Goal: Task Accomplishment & Management: Manage account settings

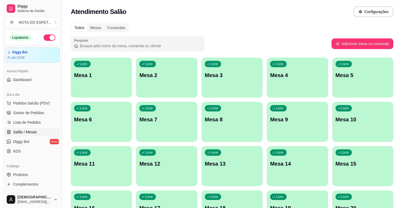
scroll to position [30, 0]
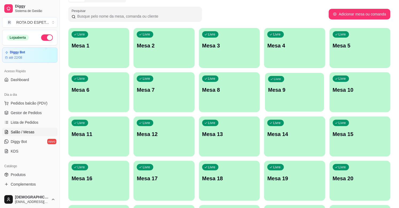
click at [308, 95] on div "Livre Mesa 9" at bounding box center [294, 89] width 59 height 33
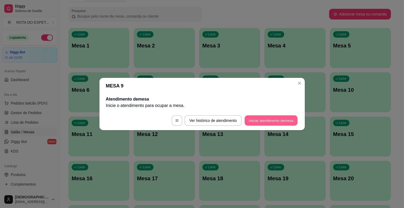
click at [251, 119] on button "Iniciar atendimento de mesa" at bounding box center [270, 121] width 53 height 10
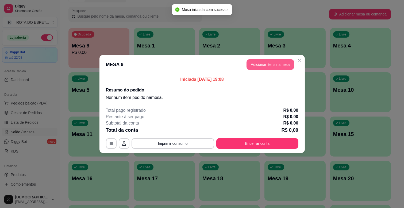
click at [269, 66] on button "Adicionar itens na mesa" at bounding box center [270, 64] width 48 height 11
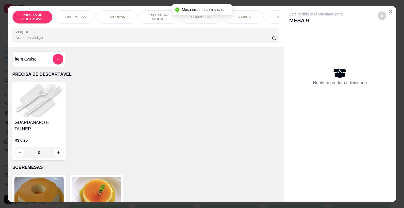
click at [154, 14] on p "ESPETINHOS AVULSOS" at bounding box center [158, 17] width 31 height 9
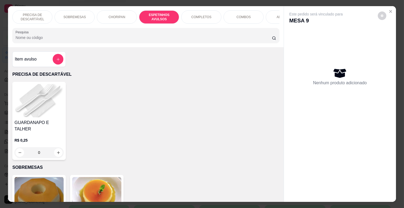
scroll to position [13, 0]
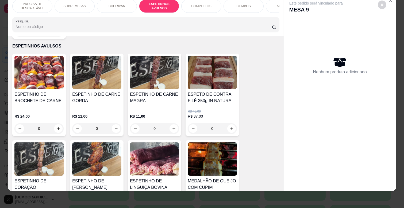
click at [106, 91] on h4 "ESPETINHO DE CARNE GORDA" at bounding box center [96, 97] width 49 height 13
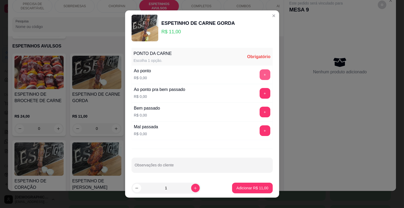
click at [259, 73] on button "+" at bounding box center [264, 74] width 11 height 11
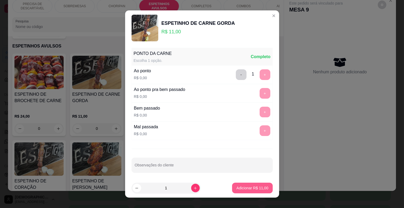
click at [255, 185] on button "Adicionar R$ 11,00" at bounding box center [252, 188] width 40 height 11
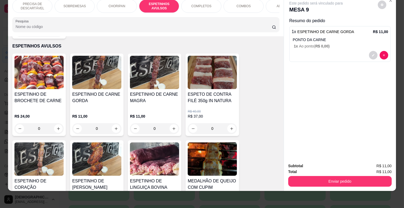
scroll to position [0, 234]
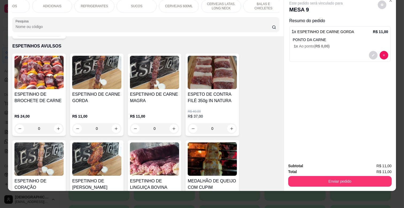
click at [190, 1] on div "CERVEJAS 600ML" at bounding box center [179, 5] width 40 height 13
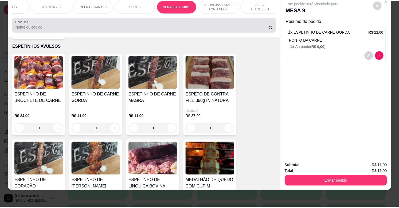
scroll to position [1824, 0]
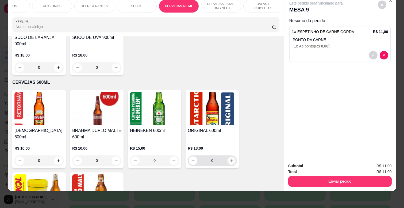
click at [227, 157] on button "increase-product-quantity" at bounding box center [231, 161] width 8 height 8
type input "1"
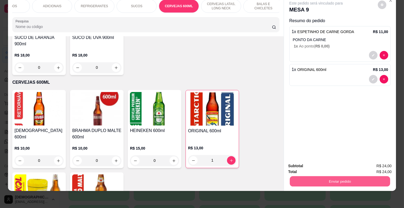
click at [327, 176] on button "Enviar pedido" at bounding box center [340, 181] width 100 height 10
click at [325, 162] on button "Não registrar e enviar pedido" at bounding box center [322, 164] width 56 height 10
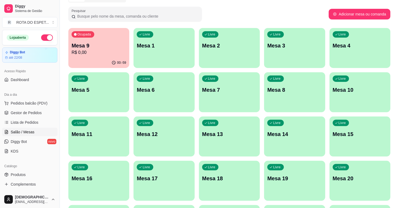
click at [236, 15] on div "Pesquisar" at bounding box center [198, 14] width 261 height 15
click at [110, 50] on p "R$ 24,00" at bounding box center [99, 52] width 55 height 6
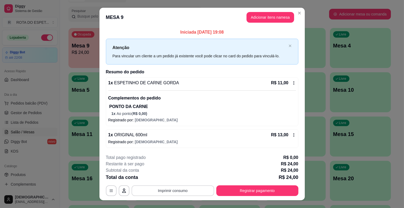
click at [195, 191] on button "Imprimir consumo" at bounding box center [172, 191] width 83 height 11
click at [174, 180] on button "IMPRESSORA CAIXA" at bounding box center [172, 178] width 43 height 8
click at [177, 191] on button "Imprimir consumo" at bounding box center [173, 191] width 80 height 10
click at [185, 166] on button "IMPRESSORA COZINHA" at bounding box center [172, 168] width 43 height 8
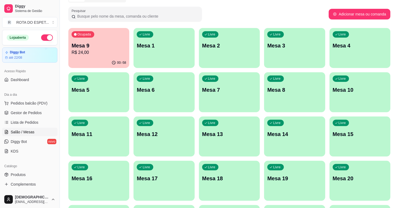
click at [316, 12] on div "Pesquisar" at bounding box center [198, 14] width 261 height 15
click at [116, 44] on p "Mesa 9" at bounding box center [98, 45] width 53 height 7
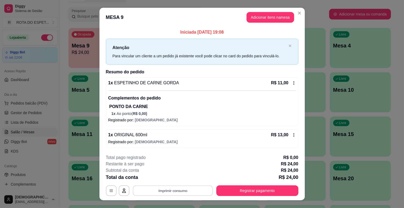
click at [185, 193] on button "Imprimir consumo" at bounding box center [173, 191] width 80 height 10
click at [180, 179] on button "IMPRESSORA CAIXA" at bounding box center [172, 178] width 44 height 9
click at [180, 179] on div "Escolha a impressora IMPRESSORA COZINHA IMPRESSORA CAIXA" at bounding box center [171, 169] width 49 height 29
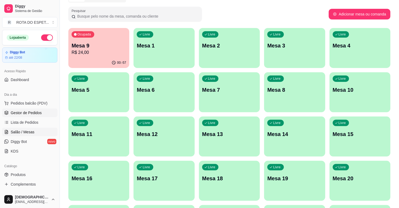
click at [30, 116] on link "Gestor de Pedidos" at bounding box center [29, 113] width 55 height 9
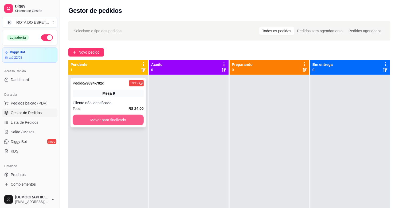
click at [121, 119] on button "Mover para finalizado" at bounding box center [108, 120] width 71 height 11
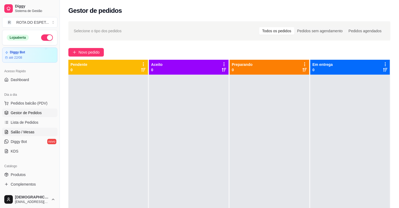
click at [46, 136] on link "Salão / Mesas" at bounding box center [29, 132] width 55 height 9
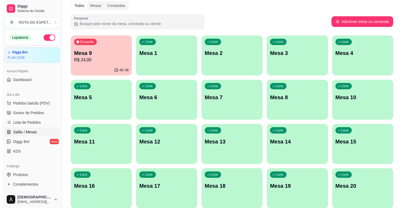
scroll to position [119, 0]
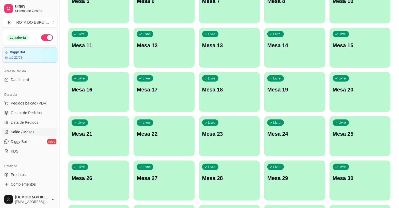
click at [162, 135] on p "Mesa 22" at bounding box center [164, 133] width 55 height 7
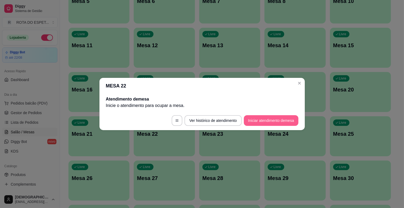
click at [276, 119] on button "Iniciar atendimento de mesa" at bounding box center [271, 120] width 55 height 11
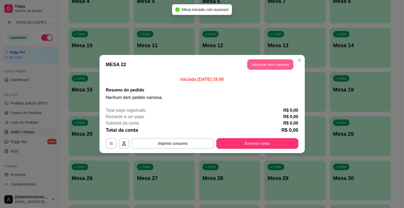
click at [263, 65] on button "Adicionar itens na mesa" at bounding box center [270, 65] width 46 height 10
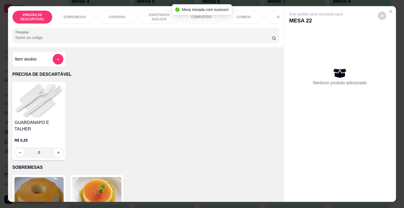
click at [165, 10] on div "ESPETINHOS AVULSOS" at bounding box center [159, 16] width 40 height 13
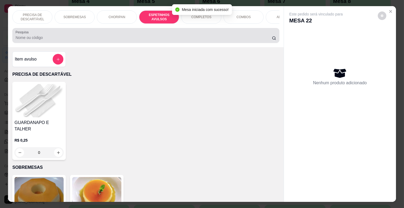
scroll to position [13, 0]
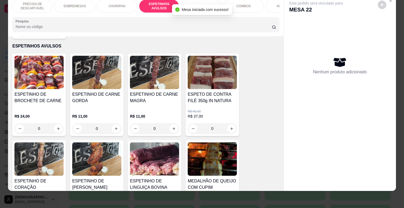
click at [112, 123] on div "0" at bounding box center [96, 128] width 49 height 11
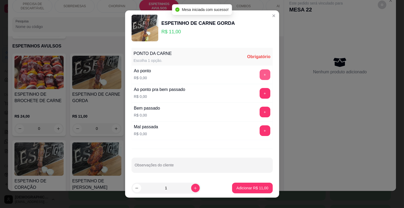
click at [259, 76] on button "+" at bounding box center [264, 74] width 11 height 11
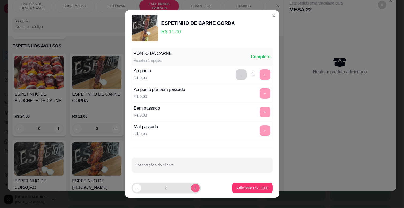
click at [191, 185] on button "increase-product-quantity" at bounding box center [195, 188] width 9 height 9
type input "4"
click at [245, 189] on p "Adicionar R$ 44,00" at bounding box center [252, 188] width 32 height 5
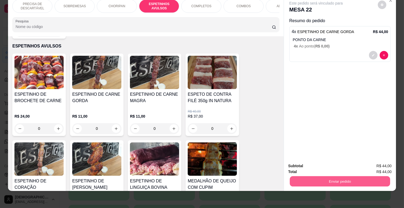
click at [314, 176] on button "Enviar pedido" at bounding box center [340, 181] width 100 height 10
click at [318, 161] on button "Não registrar e enviar pedido" at bounding box center [322, 164] width 54 height 10
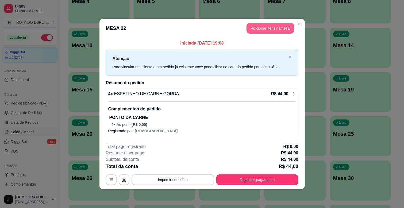
click at [255, 28] on button "Adicionar itens na mesa" at bounding box center [270, 28] width 48 height 11
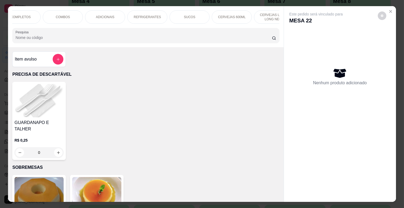
scroll to position [0, 192]
click at [101, 11] on div "ADICIONAIS" at bounding box center [94, 16] width 40 height 13
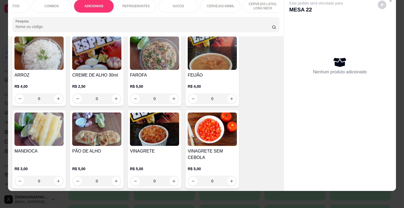
scroll to position [1035, 0]
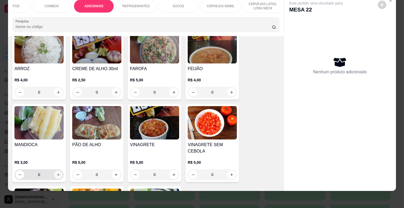
click at [56, 173] on icon "increase-product-quantity" at bounding box center [58, 175] width 4 height 4
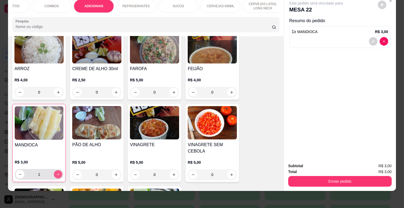
click at [57, 173] on icon "increase-product-quantity" at bounding box center [58, 174] width 3 height 3
type input "2"
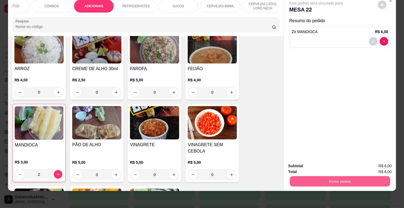
click at [324, 178] on button "Enviar pedido" at bounding box center [340, 181] width 100 height 10
click at [308, 162] on button "Não registrar e enviar pedido" at bounding box center [322, 164] width 54 height 10
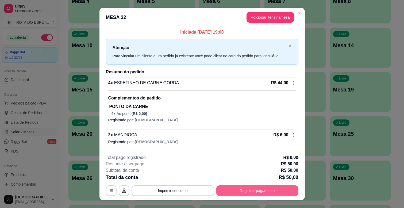
click at [273, 193] on button "Registrar pagamento" at bounding box center [257, 191] width 82 height 11
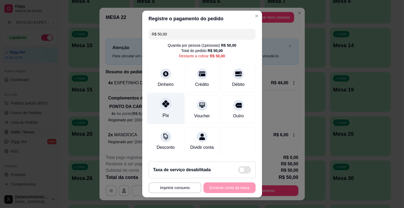
click at [162, 102] on icon at bounding box center [165, 103] width 7 height 7
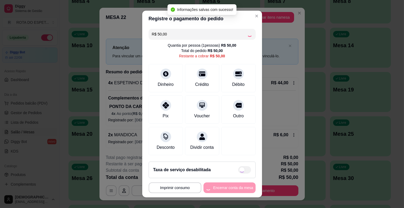
type input "R$ 0,00"
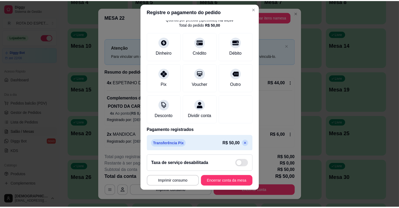
scroll to position [28, 0]
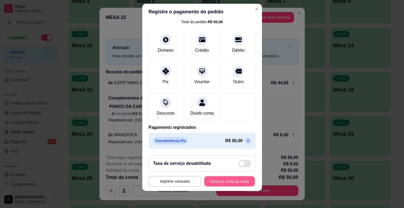
click at [233, 178] on button "Encerrar conta da mesa" at bounding box center [229, 182] width 50 height 10
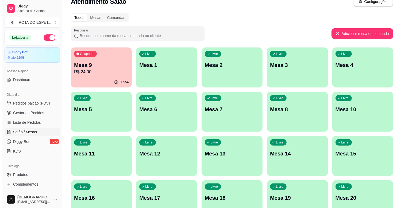
scroll to position [0, 0]
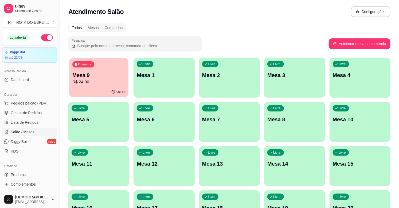
click at [118, 86] on div "Ocupada Mesa 9 R$ 24,00" at bounding box center [98, 72] width 59 height 29
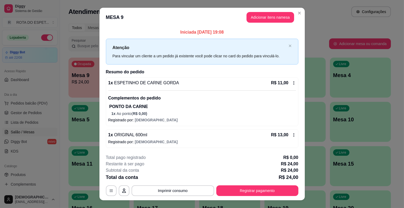
scroll to position [9, 0]
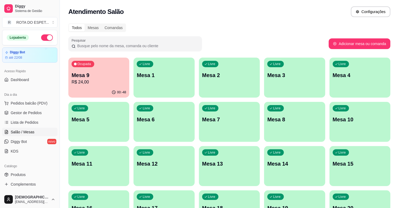
click at [96, 155] on div "Livre Mesa 11" at bounding box center [98, 163] width 61 height 34
click at [299, 127] on div "Livre Mesa 8" at bounding box center [294, 119] width 61 height 34
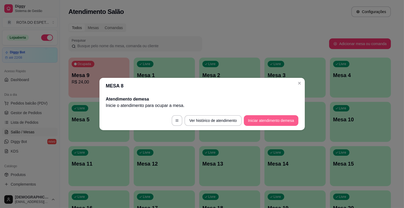
click at [256, 118] on button "Iniciar atendimento de mesa" at bounding box center [271, 120] width 55 height 11
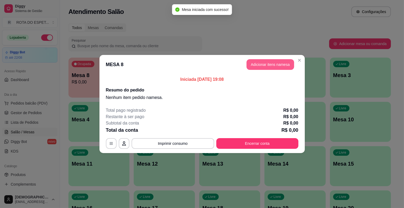
click at [252, 61] on button "Adicionar itens na mesa" at bounding box center [270, 64] width 48 height 11
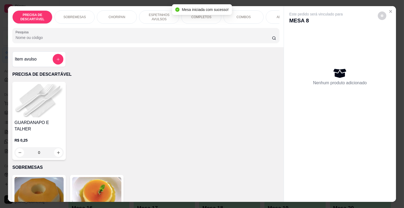
click at [210, 20] on div "COMPLETOS" at bounding box center [201, 16] width 40 height 13
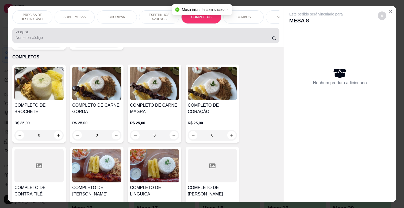
scroll to position [13, 0]
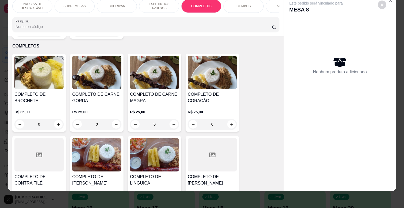
click at [171, 119] on div "0" at bounding box center [154, 124] width 49 height 11
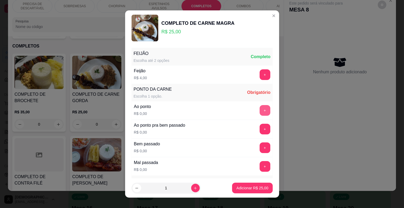
click at [259, 108] on button "+" at bounding box center [264, 110] width 11 height 11
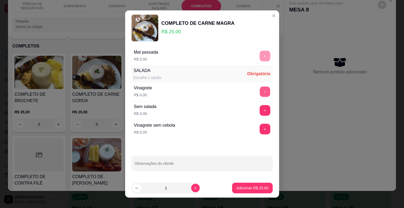
click at [259, 88] on button "+" at bounding box center [264, 92] width 10 height 10
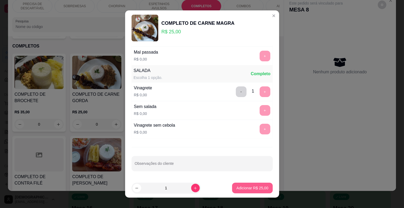
click at [241, 183] on div "Adicionar R$ 25,00" at bounding box center [252, 188] width 40 height 11
click at [253, 186] on p "Adicionar R$ 25,00" at bounding box center [252, 188] width 32 height 5
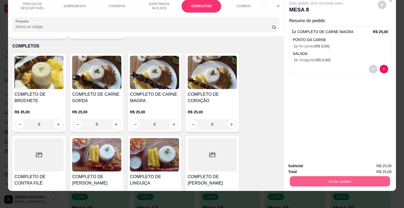
click at [308, 176] on button "Enviar pedido" at bounding box center [340, 181] width 100 height 10
click at [320, 163] on button "Não registrar e enviar pedido" at bounding box center [322, 164] width 54 height 10
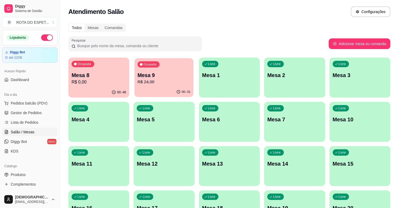
click at [181, 70] on div "Ocupada Mesa 9 R$ 24,00" at bounding box center [164, 72] width 59 height 29
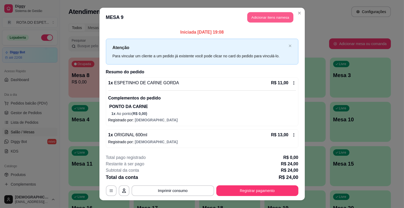
click at [257, 17] on button "Adicionar itens na mesa" at bounding box center [270, 17] width 46 height 10
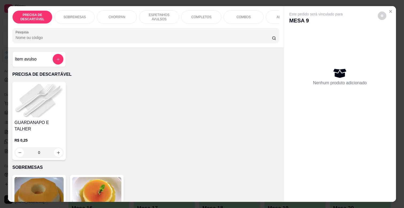
scroll to position [89, 0]
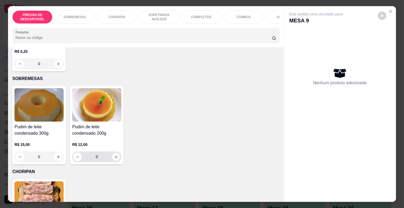
click at [114, 155] on icon "increase-product-quantity" at bounding box center [116, 157] width 4 height 4
type input "1"
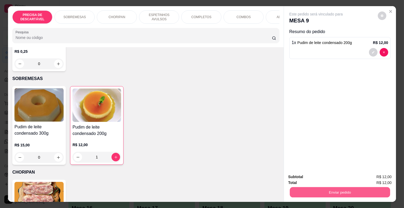
click at [332, 187] on button "Enviar pedido" at bounding box center [340, 192] width 100 height 10
click at [326, 176] on button "Não registrar e enviar pedido" at bounding box center [322, 177] width 56 height 10
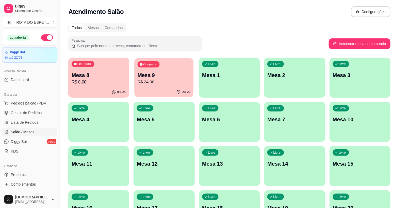
click at [153, 84] on p "R$ 24,00" at bounding box center [164, 82] width 53 height 6
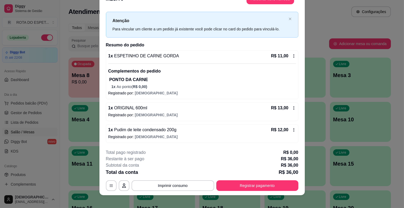
scroll to position [16, 0]
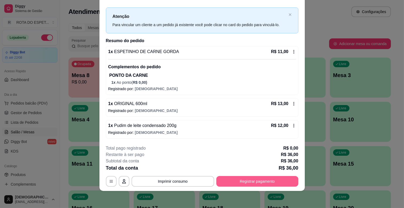
click at [224, 183] on button "Registrar pagamento" at bounding box center [257, 181] width 82 height 11
click at [258, 182] on button "Registrar pagamento" at bounding box center [257, 182] width 80 height 10
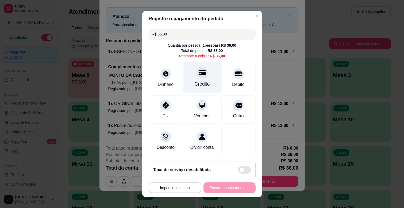
click at [200, 73] on div at bounding box center [202, 73] width 12 height 12
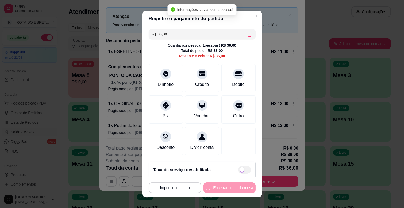
type input "R$ 0,00"
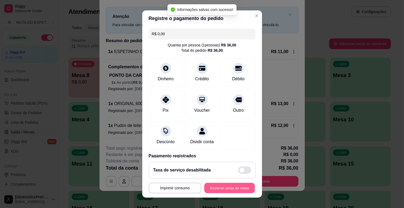
click at [230, 186] on button "Encerrar conta da mesa" at bounding box center [229, 188] width 50 height 10
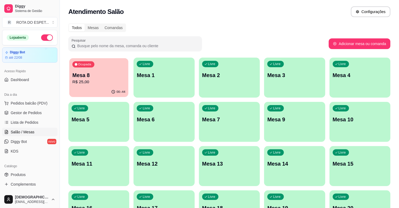
click at [101, 71] on div "Ocupada Mesa 8 R$ 25,00" at bounding box center [98, 72] width 59 height 29
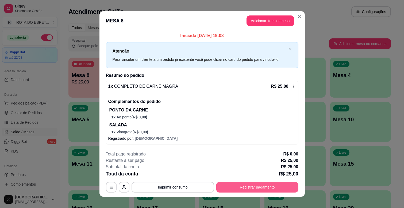
click at [273, 186] on button "Registrar pagamento" at bounding box center [257, 187] width 82 height 11
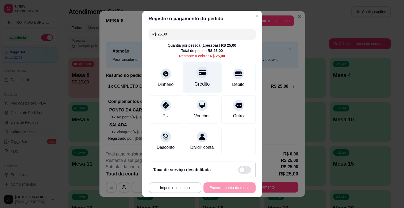
click at [191, 79] on div "Crédito" at bounding box center [202, 77] width 38 height 31
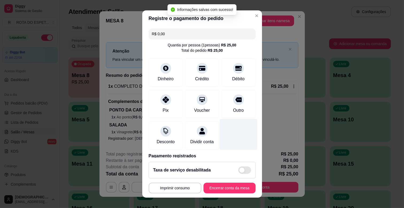
type input "R$ 0,00"
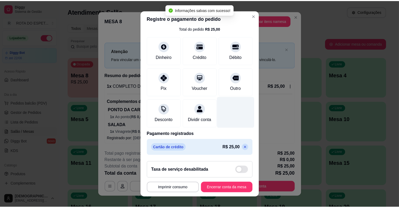
scroll to position [28, 0]
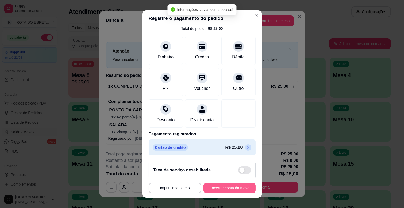
click at [221, 190] on button "Encerrar conta da mesa" at bounding box center [229, 188] width 52 height 11
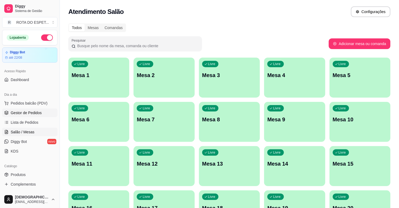
click at [28, 112] on span "Gestor de Pedidos" at bounding box center [26, 112] width 31 height 5
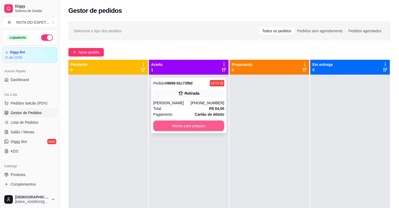
click at [201, 126] on button "Mover para preparo" at bounding box center [188, 126] width 71 height 11
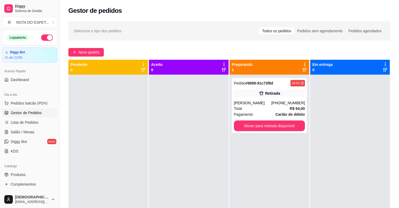
click at [161, 148] on div at bounding box center [189, 179] width 80 height 208
click at [33, 184] on span "Complementos" at bounding box center [23, 184] width 25 height 5
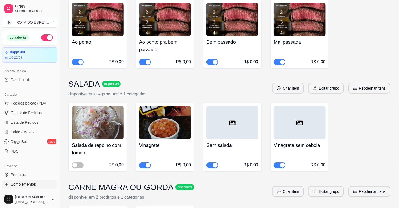
scroll to position [148, 0]
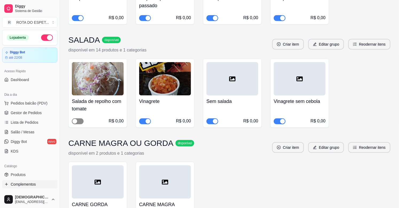
click at [79, 121] on span "button" at bounding box center [78, 122] width 12 height 6
click at [28, 183] on span "Complementos" at bounding box center [23, 184] width 25 height 5
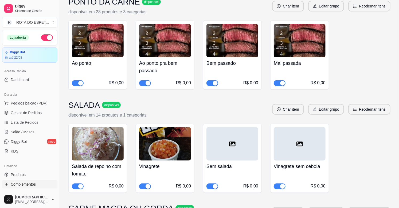
scroll to position [0, 0]
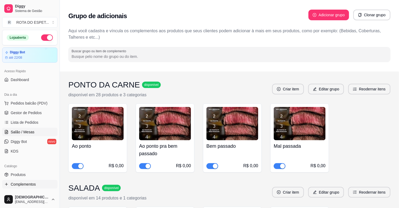
click at [28, 134] on span "Salão / Mesas" at bounding box center [23, 132] width 24 height 5
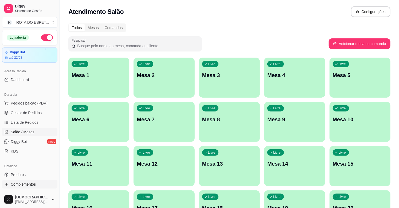
click at [22, 183] on span "Complementos" at bounding box center [23, 184] width 25 height 5
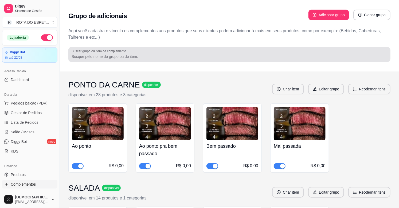
click at [174, 60] on div "Buscar grupo ou item de complemento" at bounding box center [229, 54] width 322 height 15
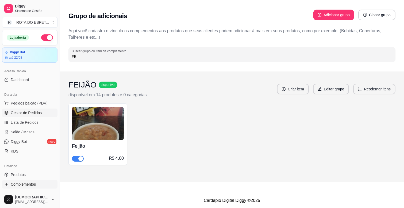
type input "FEI"
click at [43, 110] on link "Gestor de Pedidos" at bounding box center [29, 113] width 55 height 9
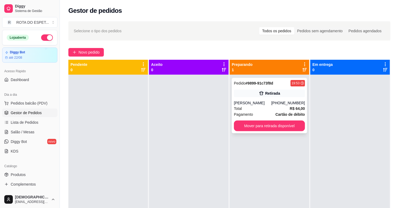
click at [264, 100] on div "Pedido # 9899-91c73f8d 19:53 Retirada [PERSON_NAME] [PHONE_NUMBER] Total R$ 64,…" at bounding box center [269, 106] width 75 height 56
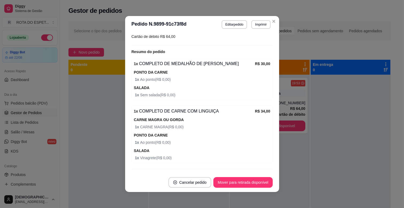
scroll to position [125, 0]
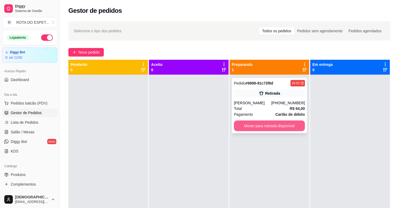
click at [264, 129] on button "Mover para retirada disponível" at bounding box center [269, 126] width 71 height 11
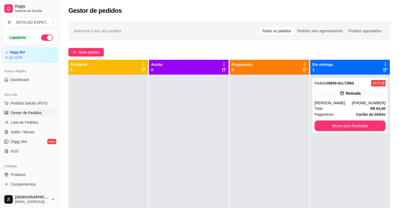
click at [195, 130] on div at bounding box center [189, 179] width 80 height 208
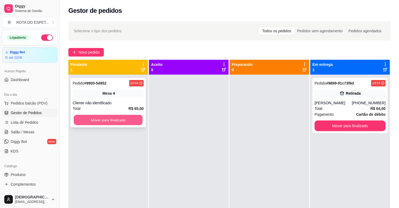
click at [126, 119] on button "Mover para finalizado" at bounding box center [108, 120] width 69 height 10
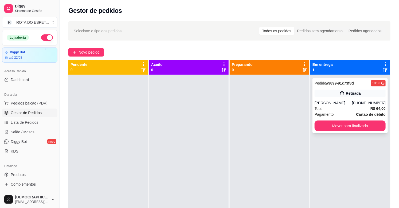
click at [357, 88] on div "Pedido # 9899-91c73f8d 19:53 Retirada [PERSON_NAME] [PHONE_NUMBER] Total R$ 64,…" at bounding box center [350, 106] width 75 height 56
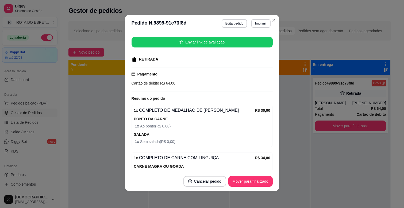
scroll to position [0, 0]
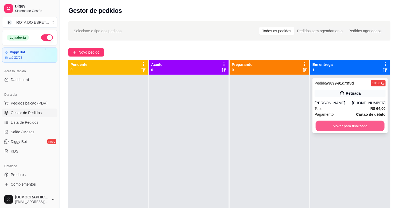
click at [360, 124] on button "Mover para finalizado" at bounding box center [350, 126] width 69 height 10
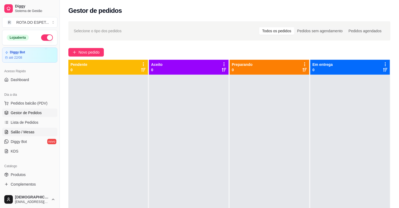
click at [38, 132] on link "Salão / Mesas" at bounding box center [29, 132] width 55 height 9
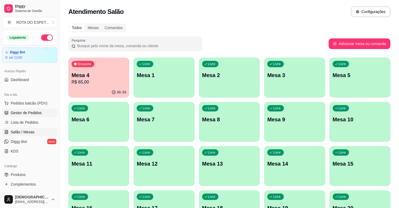
click at [38, 112] on span "Gestor de Pedidos" at bounding box center [26, 112] width 31 height 5
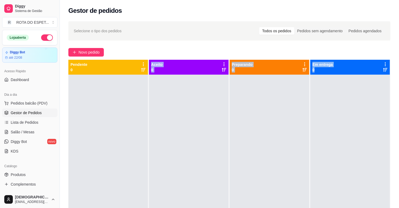
drag, startPoint x: 92, startPoint y: 86, endPoint x: 347, endPoint y: 164, distance: 266.0
click at [352, 169] on div "Pendente 0 Aceito 0 Preparando 0 Em entrega 0" at bounding box center [229, 164] width 322 height 208
click at [310, 111] on div at bounding box center [350, 179] width 80 height 208
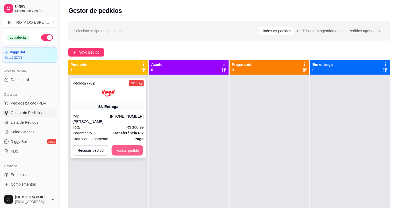
click at [117, 150] on button "Aceitar pedido" at bounding box center [128, 151] width 32 height 10
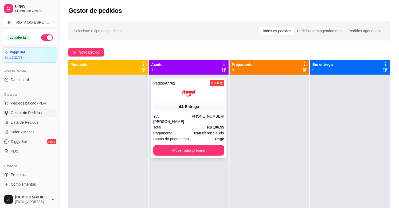
click at [174, 116] on div "Yvy [PERSON_NAME]" at bounding box center [171, 119] width 37 height 11
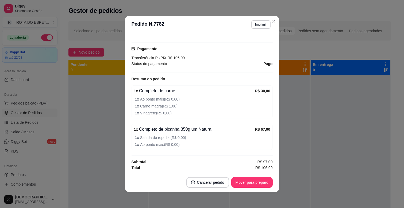
scroll to position [1, 0]
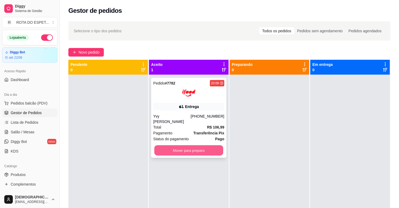
click at [195, 152] on button "Mover para preparo" at bounding box center [188, 151] width 69 height 10
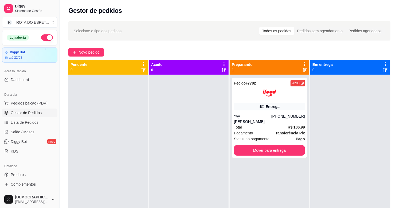
click at [137, 143] on div at bounding box center [108, 179] width 80 height 208
click at [188, 170] on div at bounding box center [189, 179] width 80 height 208
click at [165, 150] on div at bounding box center [189, 179] width 80 height 208
click at [239, 193] on div "Pedido # 7782 20:08 Entrega Yvy [PERSON_NAME] [PHONE_NUMBER] Total R$ 106,99 Pa…" at bounding box center [270, 179] width 80 height 208
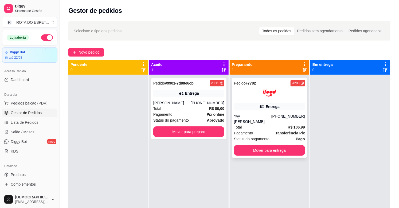
click at [282, 119] on div "[PHONE_NUMBER]" at bounding box center [288, 119] width 34 height 11
click at [167, 90] on div "Entrega" at bounding box center [188, 93] width 71 height 7
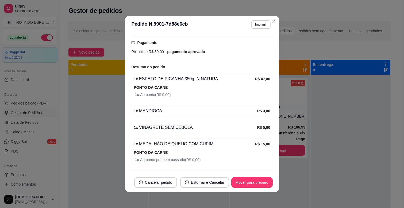
scroll to position [153, 0]
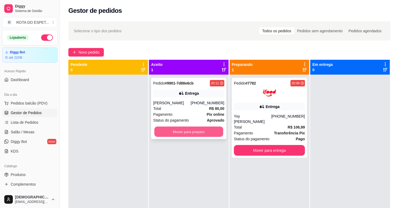
click at [173, 134] on button "Mover para preparo" at bounding box center [188, 132] width 69 height 10
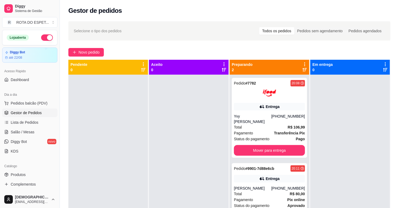
drag, startPoint x: 117, startPoint y: 129, endPoint x: 252, endPoint y: 181, distance: 144.9
click at [252, 181] on div "Entrega" at bounding box center [269, 178] width 71 height 7
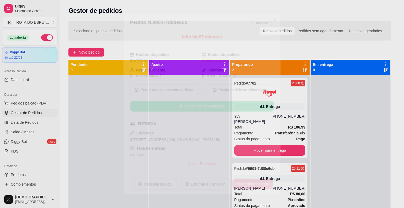
click at [252, 181] on button "Mover para entrega" at bounding box center [252, 184] width 41 height 11
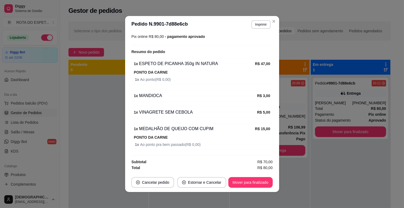
click at [127, 135] on div "feito há -57 minutos Horário do pedido [DATE] 20:11 Status do pedido SAIU PARA …" at bounding box center [202, 103] width 154 height 140
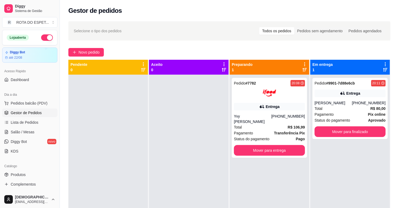
click at [182, 182] on div at bounding box center [189, 179] width 80 height 208
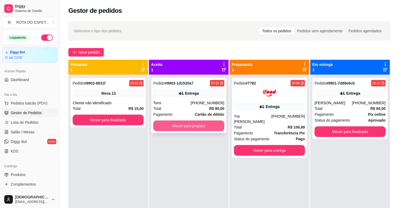
click at [189, 123] on button "Mover para preparo" at bounding box center [188, 126] width 71 height 11
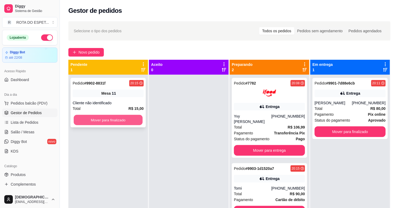
click at [117, 122] on button "Mover para finalizado" at bounding box center [108, 120] width 69 height 10
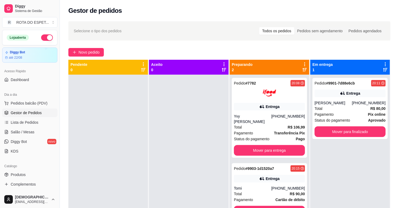
click at [178, 172] on div at bounding box center [189, 179] width 80 height 208
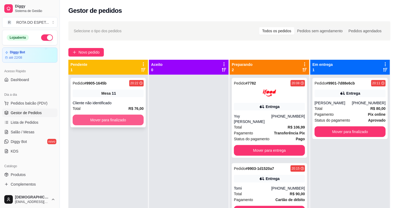
click at [121, 121] on button "Mover para finalizado" at bounding box center [108, 120] width 71 height 11
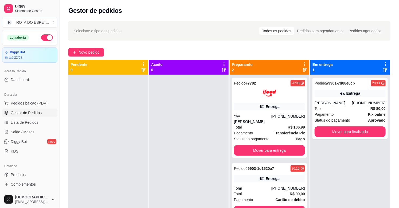
click at [170, 164] on div at bounding box center [189, 179] width 80 height 208
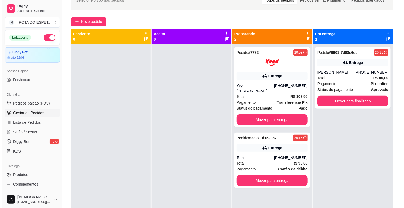
scroll to position [0, 0]
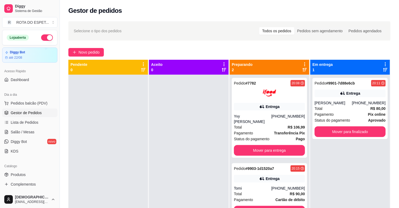
click at [166, 134] on div at bounding box center [189, 179] width 80 height 208
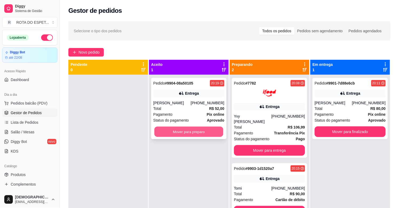
click at [196, 133] on button "Mover para preparo" at bounding box center [188, 132] width 69 height 10
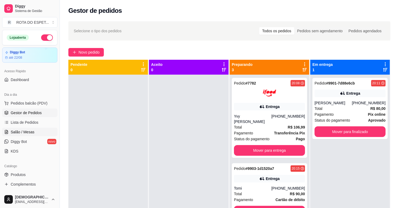
click at [28, 132] on span "Salão / Mesas" at bounding box center [23, 132] width 24 height 5
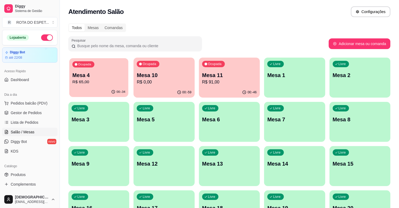
click at [108, 82] on p "R$ 65,00" at bounding box center [98, 82] width 53 height 6
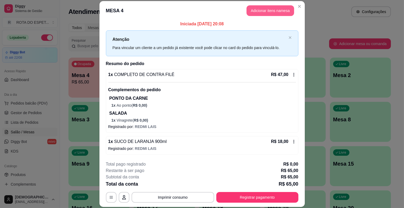
click at [268, 8] on button "Adicionar itens na mesa" at bounding box center [270, 10] width 48 height 11
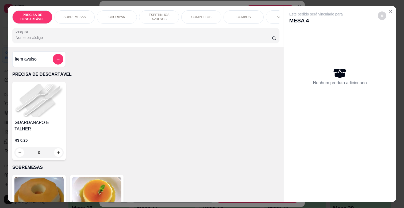
scroll to position [0, 234]
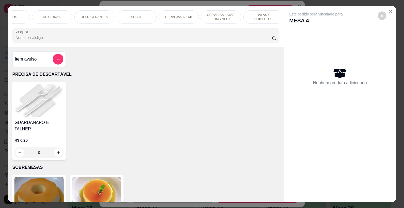
click at [186, 15] on p "CERVEJAS 600ML" at bounding box center [179, 17] width 28 height 4
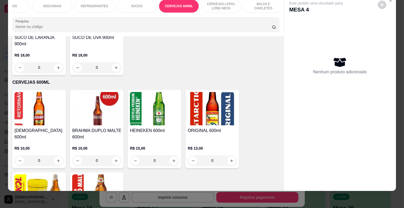
click at [92, 4] on p "REFRIGERANTES" at bounding box center [94, 6] width 27 height 4
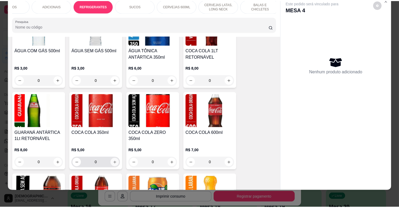
scroll to position [1310, 0]
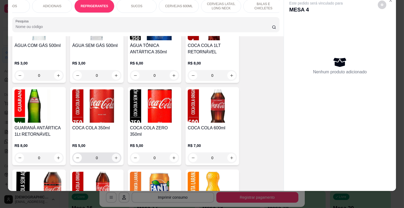
click at [114, 156] on icon "increase-product-quantity" at bounding box center [116, 158] width 4 height 4
type input "1"
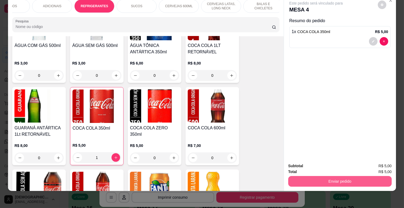
click at [343, 176] on button "Enviar pedido" at bounding box center [339, 181] width 103 height 11
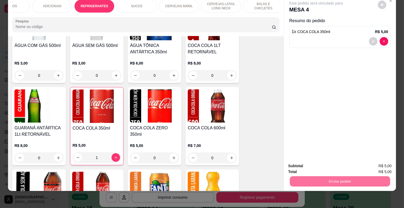
click at [332, 167] on button "Não registrar e enviar pedido" at bounding box center [322, 164] width 54 height 10
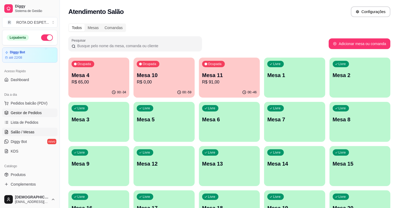
click at [35, 115] on span "Gestor de Pedidos" at bounding box center [26, 112] width 31 height 5
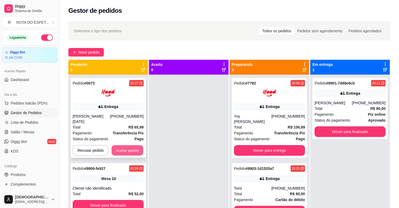
click at [120, 146] on button "Aceitar pedido" at bounding box center [128, 151] width 32 height 10
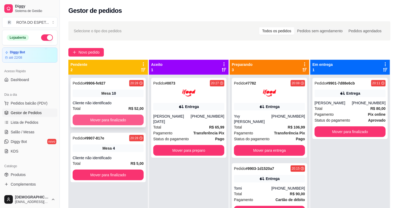
click at [125, 118] on button "Mover para finalizado" at bounding box center [108, 120] width 71 height 11
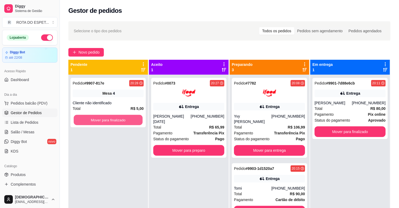
click at [125, 118] on button "Mover para finalizado" at bounding box center [108, 120] width 69 height 10
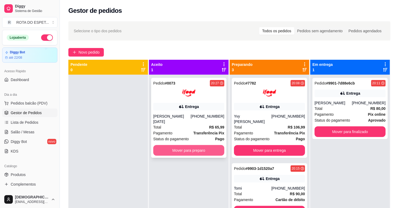
click at [191, 146] on button "Mover para preparo" at bounding box center [188, 150] width 71 height 11
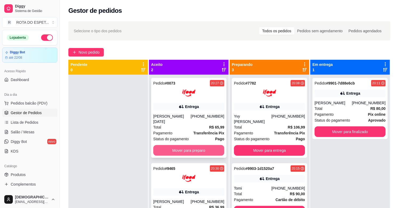
click at [199, 145] on button "Mover para preparo" at bounding box center [188, 150] width 71 height 11
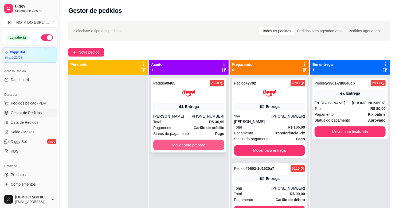
click at [194, 143] on button "Mover para preparo" at bounding box center [188, 145] width 71 height 11
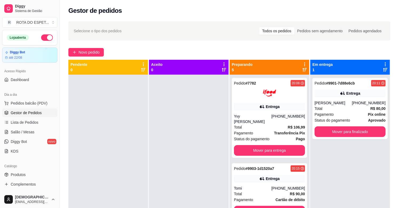
click at [172, 160] on div at bounding box center [189, 179] width 80 height 208
click at [201, 142] on div at bounding box center [189, 179] width 80 height 208
click at [248, 196] on div "Total R$ 90,00" at bounding box center [269, 194] width 71 height 6
click at [253, 193] on div "Total R$ 90,00" at bounding box center [269, 194] width 71 height 6
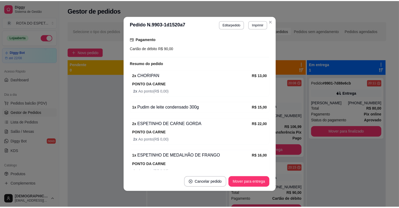
scroll to position [143, 0]
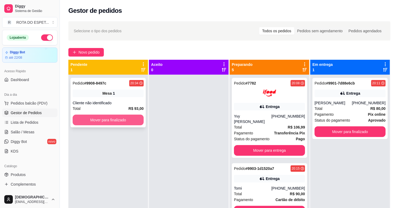
click at [118, 119] on button "Mover para finalizado" at bounding box center [108, 120] width 71 height 11
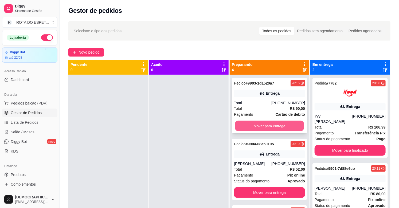
click at [265, 126] on button "Mover para entrega" at bounding box center [269, 126] width 69 height 10
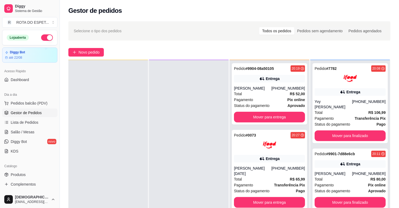
scroll to position [0, 0]
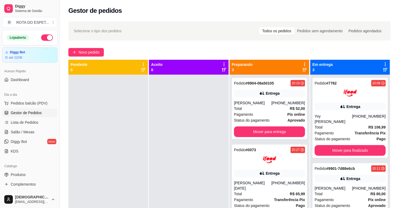
click at [172, 172] on div at bounding box center [189, 179] width 80 height 208
click at [37, 104] on span "Pedidos balcão (PDV)" at bounding box center [29, 103] width 37 height 5
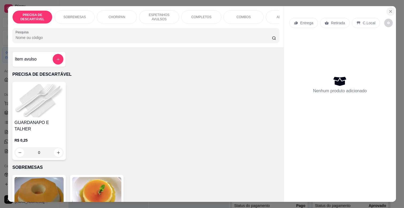
click at [388, 9] on icon "Close" at bounding box center [390, 11] width 4 height 4
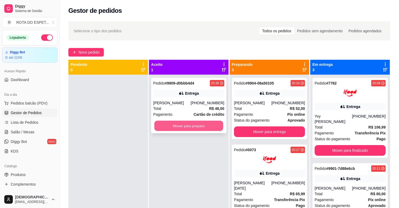
click at [185, 124] on button "Mover para preparo" at bounding box center [188, 126] width 69 height 10
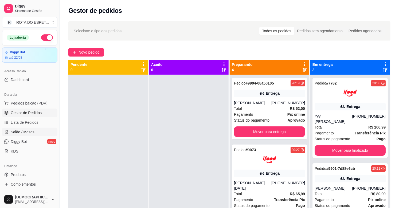
click at [32, 134] on span "Salão / Mesas" at bounding box center [23, 132] width 24 height 5
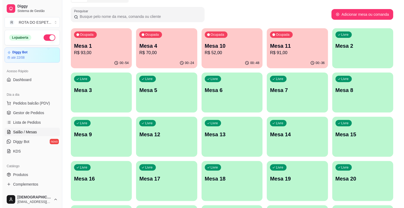
scroll to position [30, 0]
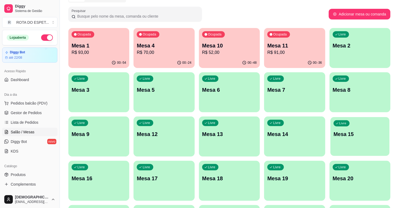
click at [363, 138] on div "Livre Mesa 15" at bounding box center [360, 133] width 59 height 33
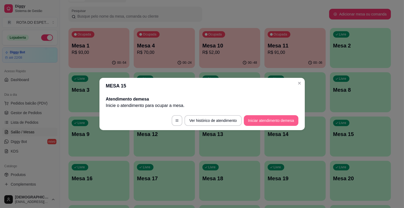
click at [266, 117] on button "Iniciar atendimento de mesa" at bounding box center [271, 120] width 55 height 11
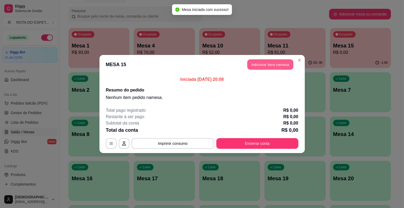
click at [273, 66] on button "Adicionar itens na mesa" at bounding box center [270, 65] width 46 height 10
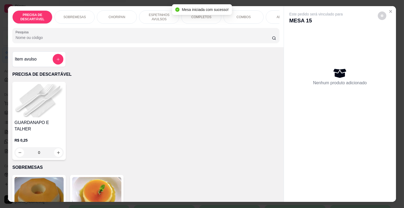
click at [164, 15] on p "ESPETINHOS AVULSOS" at bounding box center [158, 17] width 31 height 9
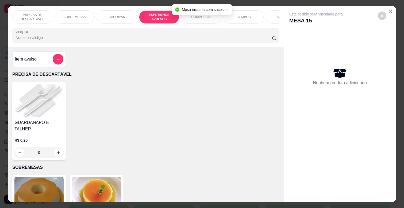
scroll to position [13, 0]
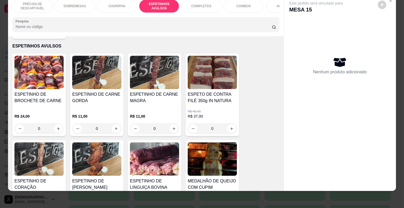
click at [161, 98] on div "ESPETINHO DE CARNE MAGRA" at bounding box center [154, 99] width 49 height 17
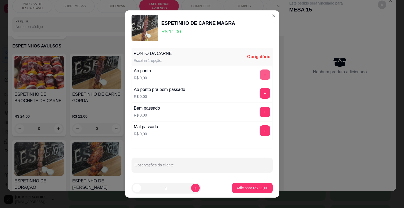
click at [259, 76] on button "+" at bounding box center [264, 75] width 10 height 10
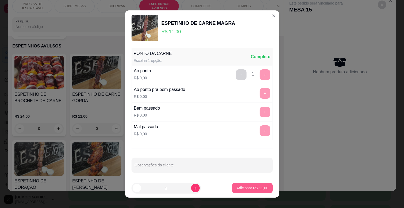
click at [251, 186] on p "Adicionar R$ 11,00" at bounding box center [252, 188] width 32 height 5
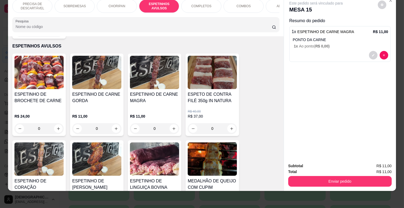
click at [207, 4] on div "COMPLETOS" at bounding box center [201, 5] width 40 height 13
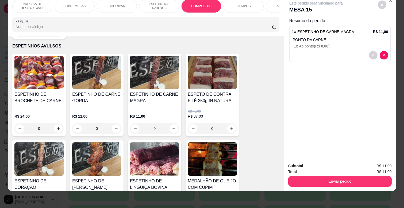
scroll to position [649, 0]
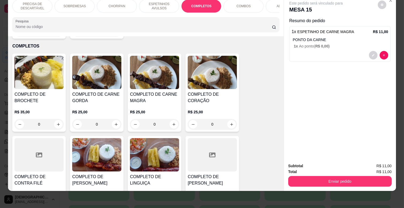
click at [158, 94] on h4 "COMPLETO DE CARNE MAGRA" at bounding box center [154, 97] width 49 height 13
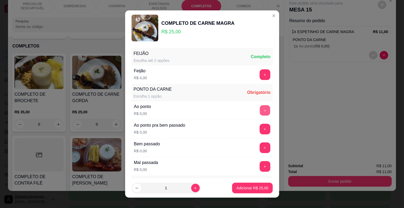
click at [259, 111] on button "+" at bounding box center [264, 111] width 10 height 10
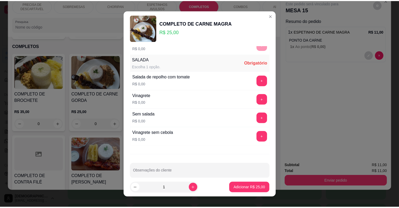
scroll to position [130, 0]
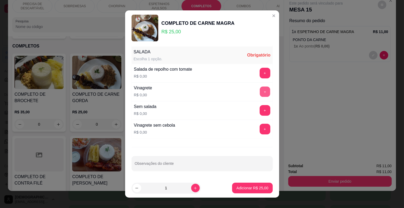
click at [259, 92] on button "+" at bounding box center [264, 92] width 10 height 10
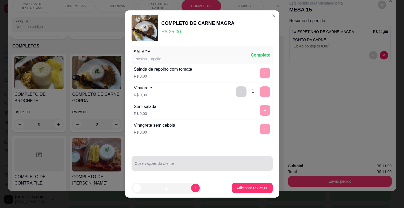
click at [195, 165] on input "Observações do cliente" at bounding box center [202, 165] width 135 height 5
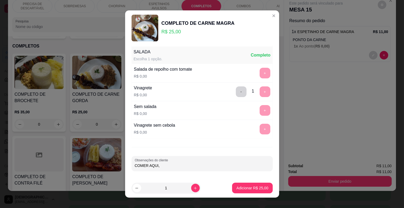
click at [135, 167] on input "COMER AQUI," at bounding box center [202, 165] width 135 height 5
click at [205, 169] on div "Observações do cliente [PERSON_NAME] AQUI," at bounding box center [201, 163] width 141 height 15
click at [198, 167] on input "[PERSON_NAME] AQUI," at bounding box center [202, 165] width 135 height 5
type input "[PERSON_NAME] AQUI, 20;10"
click at [255, 186] on p "Adicionar R$ 25,00" at bounding box center [252, 188] width 32 height 5
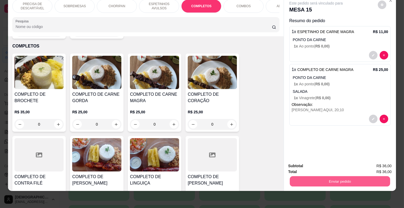
click at [329, 176] on button "Enviar pedido" at bounding box center [340, 181] width 100 height 10
click at [334, 163] on button "Não registrar e enviar pedido" at bounding box center [322, 164] width 56 height 10
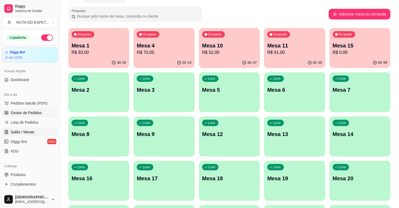
click at [34, 114] on span "Gestor de Pedidos" at bounding box center [26, 112] width 31 height 5
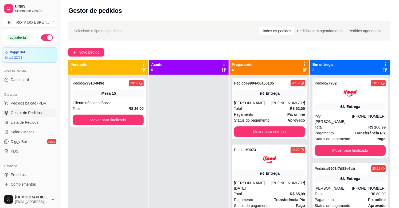
click at [169, 144] on div at bounding box center [189, 179] width 80 height 208
click at [117, 118] on button "Mover para finalizado" at bounding box center [108, 120] width 71 height 11
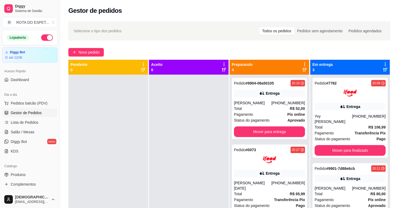
click at [184, 158] on div at bounding box center [189, 179] width 80 height 208
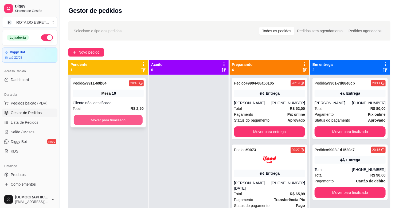
click at [102, 121] on button "Mover para finalizado" at bounding box center [108, 120] width 69 height 10
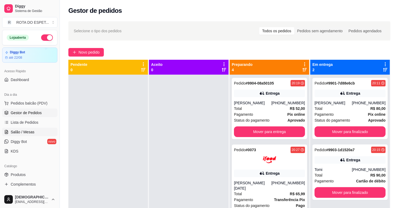
click at [36, 129] on link "Salão / Mesas" at bounding box center [29, 132] width 55 height 9
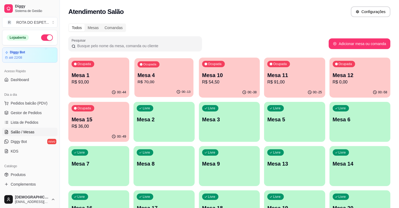
click at [178, 83] on p "R$ 70,00" at bounding box center [164, 82] width 53 height 6
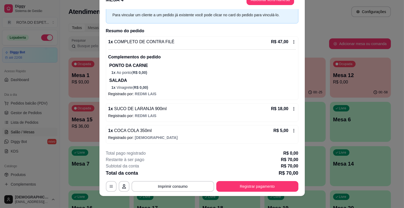
scroll to position [16, 0]
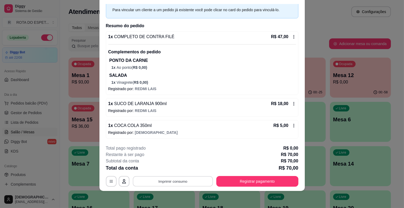
click at [178, 180] on button "Imprimir consumo" at bounding box center [173, 182] width 80 height 10
click at [182, 169] on button "IMPRESSORA CAIXA" at bounding box center [172, 169] width 43 height 8
click at [261, 181] on button "Registrar pagamento" at bounding box center [257, 181] width 82 height 11
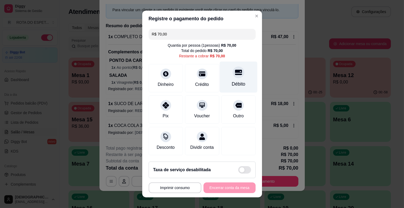
click at [231, 81] on div "Débito" at bounding box center [238, 84] width 14 height 7
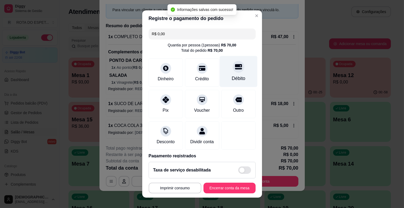
type input "R$ 0,00"
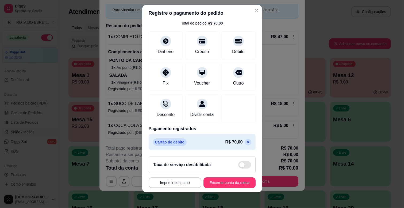
scroll to position [7, 0]
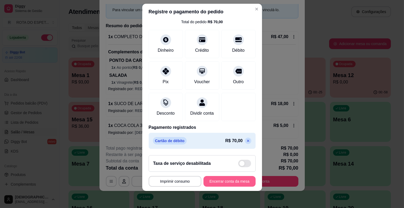
click at [225, 180] on button "Encerrar conta da mesa" at bounding box center [229, 181] width 52 height 11
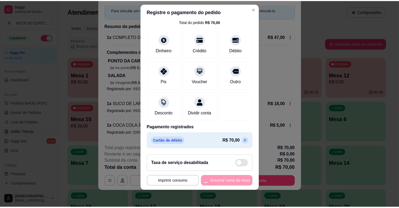
scroll to position [0, 0]
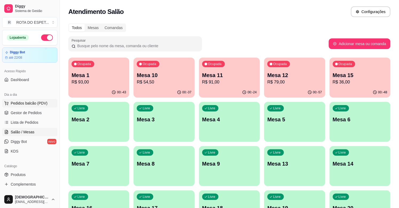
click at [24, 103] on span "Pedidos balcão (PDV)" at bounding box center [29, 103] width 37 height 5
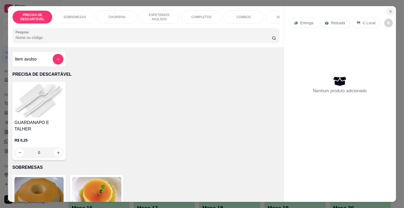
click at [391, 9] on button "Close" at bounding box center [390, 11] width 9 height 9
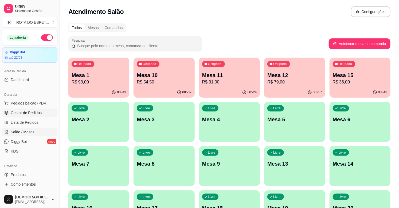
click at [30, 112] on span "Gestor de Pedidos" at bounding box center [26, 112] width 31 height 5
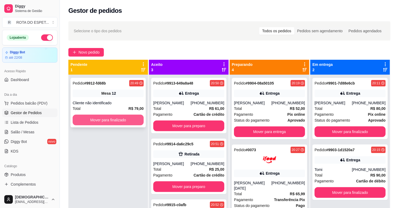
click at [119, 121] on button "Mover para finalizado" at bounding box center [108, 120] width 71 height 11
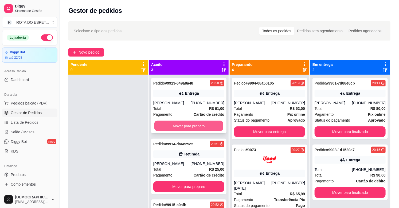
click at [199, 126] on button "Mover para preparo" at bounding box center [188, 126] width 69 height 10
click at [193, 125] on button "Mover para preparo" at bounding box center [188, 126] width 71 height 11
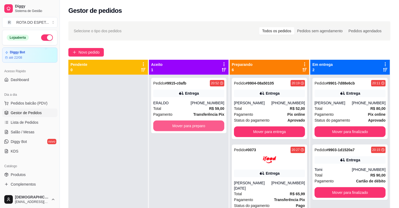
click at [193, 125] on button "Mover para preparo" at bounding box center [188, 126] width 71 height 11
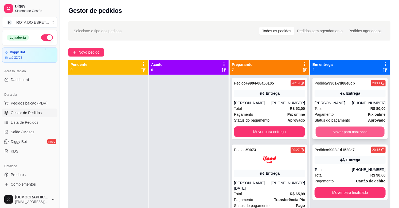
click at [340, 133] on button "Mover para finalizado" at bounding box center [350, 132] width 69 height 10
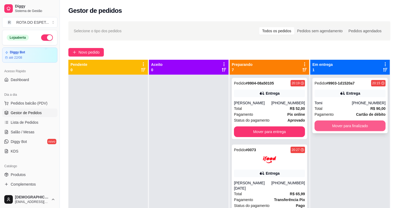
click at [341, 128] on button "Mover para finalizado" at bounding box center [350, 126] width 71 height 11
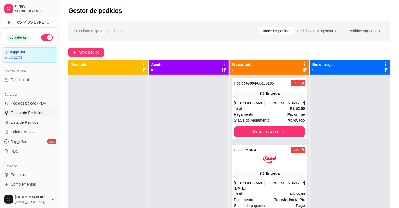
click at [166, 171] on div at bounding box center [189, 179] width 80 height 208
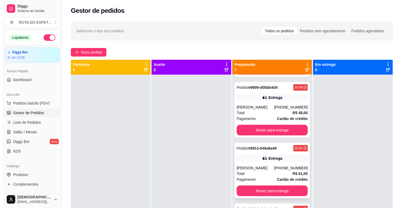
scroll to position [237, 0]
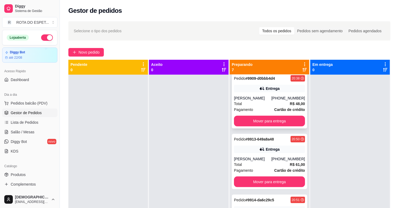
click at [258, 101] on div "Total R$ 48,00" at bounding box center [269, 104] width 71 height 6
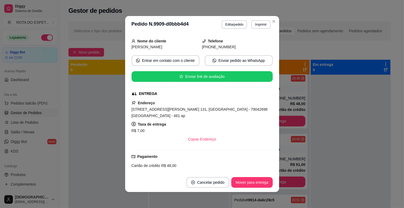
scroll to position [0, 0]
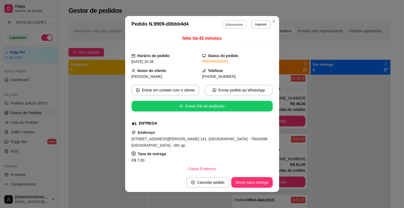
click at [234, 23] on button "Editar pedido" at bounding box center [234, 24] width 25 height 8
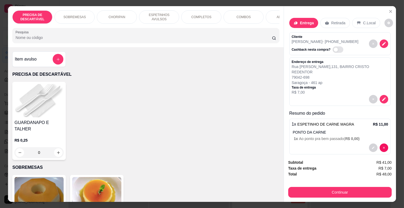
click at [160, 17] on p "ESPETINHOS AVULSOS" at bounding box center [158, 17] width 31 height 9
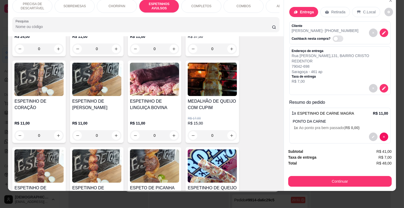
scroll to position [444, 0]
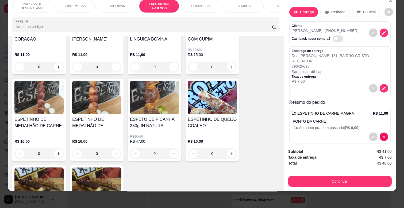
click at [44, 124] on div "ESPETINHO DE MEDALHÃO DE CARNE" at bounding box center [38, 124] width 49 height 17
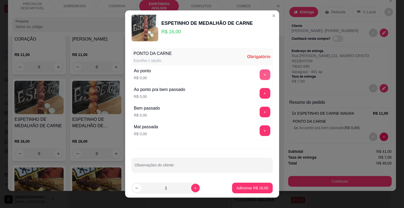
click at [259, 73] on button "+" at bounding box center [264, 74] width 11 height 11
click at [236, 71] on button "-" at bounding box center [241, 75] width 10 height 10
click at [259, 90] on button "+" at bounding box center [264, 93] width 10 height 10
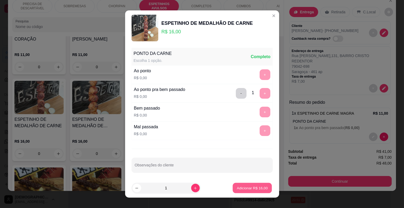
click at [252, 190] on p "Adicionar R$ 16,00" at bounding box center [252, 188] width 31 height 5
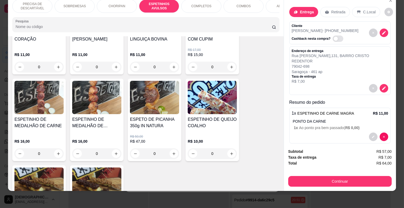
click at [271, 3] on div "ADICIONAIS" at bounding box center [286, 5] width 40 height 13
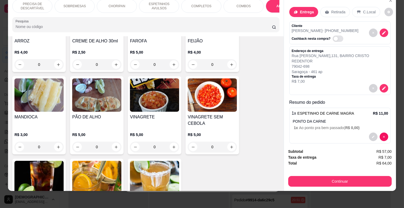
scroll to position [1064, 0]
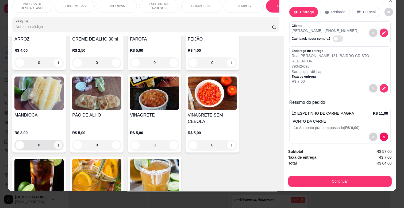
click at [57, 144] on icon "increase-product-quantity" at bounding box center [58, 145] width 3 height 3
type input "1"
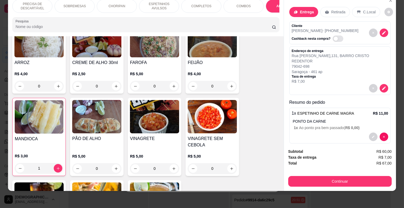
scroll to position [975, 0]
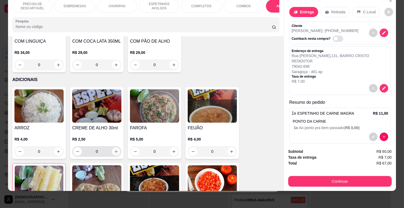
click at [115, 150] on icon "increase-product-quantity" at bounding box center [116, 151] width 3 height 3
type input "1"
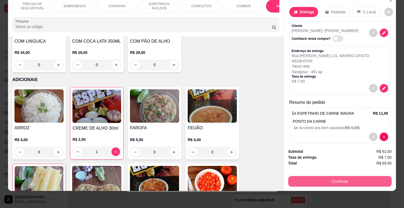
click at [346, 179] on button "Continuar" at bounding box center [339, 181] width 103 height 11
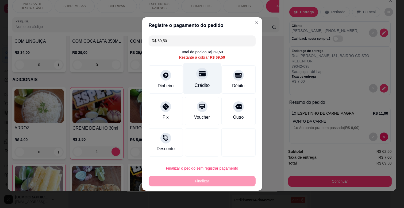
click at [207, 85] on div "Crédito" at bounding box center [202, 78] width 38 height 31
type input "R$ 0,00"
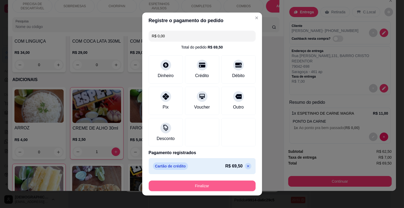
click at [225, 186] on button "Finalizar" at bounding box center [202, 186] width 107 height 11
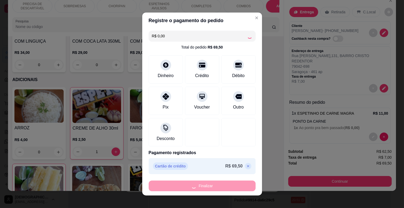
type input "0"
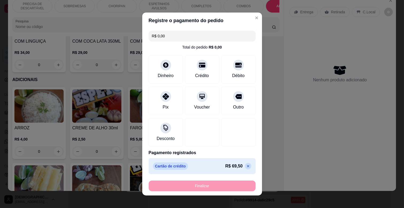
type input "-R$ 69,50"
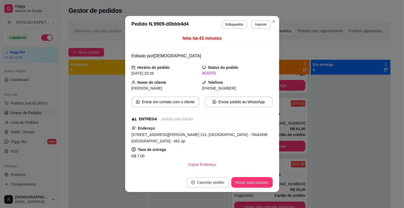
scroll to position [177, 0]
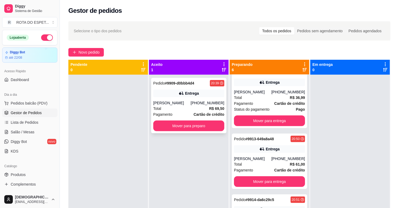
click at [177, 111] on div "Total R$ 69,50" at bounding box center [188, 109] width 71 height 6
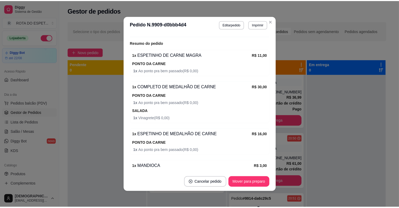
scroll to position [203, 0]
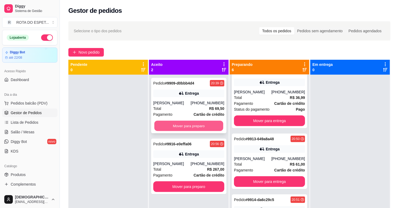
click at [184, 125] on button "Mover para preparo" at bounding box center [188, 126] width 69 height 10
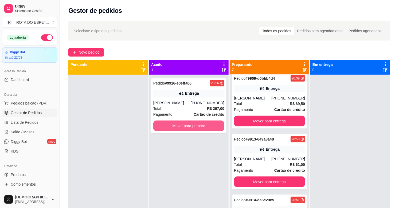
click at [184, 125] on button "Mover para preparo" at bounding box center [188, 126] width 71 height 11
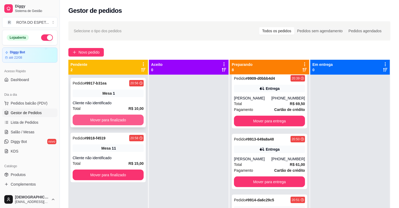
click at [100, 121] on button "Mover para finalizado" at bounding box center [108, 120] width 71 height 11
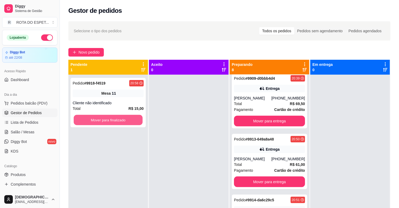
click at [100, 121] on button "Mover para finalizado" at bounding box center [108, 120] width 69 height 10
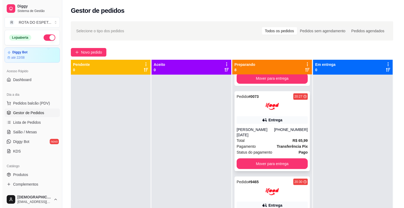
scroll to position [0, 0]
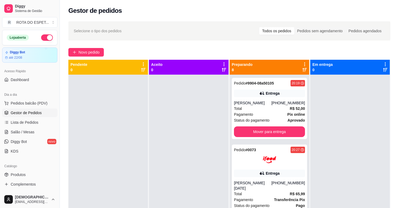
click at [162, 178] on div at bounding box center [189, 179] width 80 height 208
click at [161, 156] on div at bounding box center [189, 179] width 80 height 208
click at [33, 131] on span "Salão / Mesas" at bounding box center [23, 132] width 24 height 5
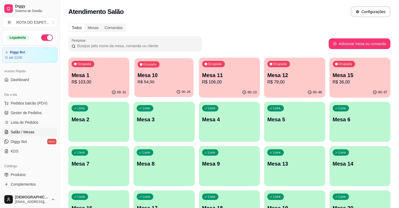
click at [166, 87] on div "Ocupada Mesa 10 R$ 54,50" at bounding box center [164, 72] width 59 height 29
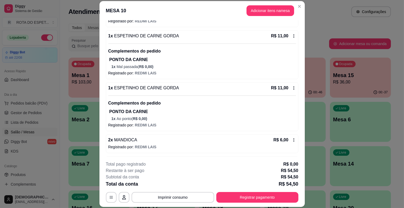
scroll to position [135, 0]
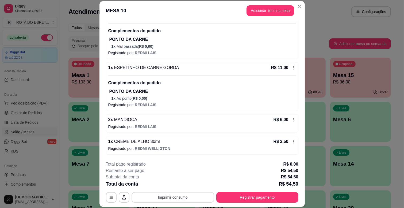
click at [191, 199] on button "Imprimir consumo" at bounding box center [172, 197] width 83 height 11
click at [180, 186] on button "IMPRESSORA CAIXA" at bounding box center [172, 185] width 44 height 9
click at [270, 194] on button "Registrar pagamento" at bounding box center [257, 197] width 82 height 11
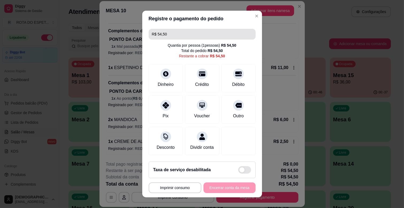
click at [203, 32] on input "R$ 54,50" at bounding box center [202, 34] width 100 height 11
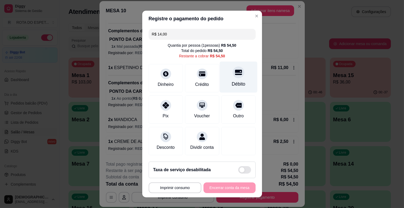
click at [240, 76] on div "Débito" at bounding box center [238, 77] width 38 height 31
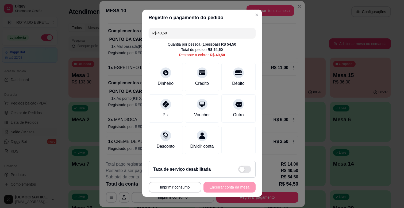
scroll to position [0, 0]
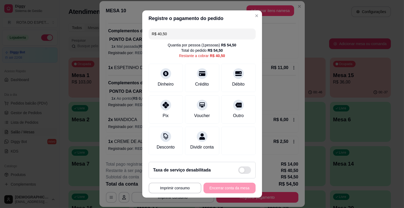
click at [195, 36] on input "R$ 40,50" at bounding box center [202, 34] width 100 height 11
click at [232, 78] on div at bounding box center [238, 72] width 12 height 12
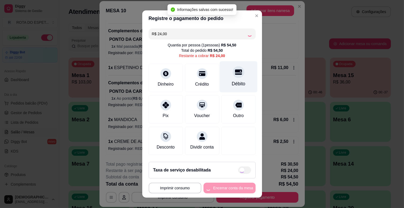
type input "R$ 0,00"
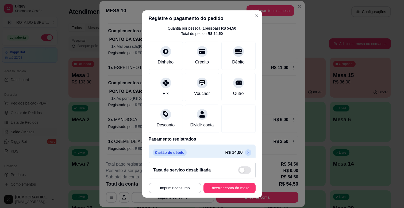
scroll to position [69, 0]
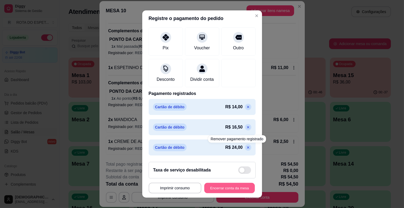
click at [227, 189] on button "Encerrar conta da mesa" at bounding box center [229, 188] width 50 height 10
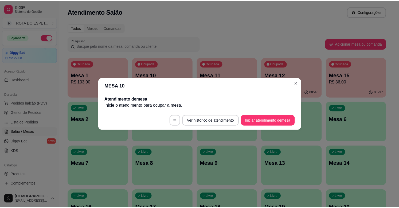
scroll to position [0, 0]
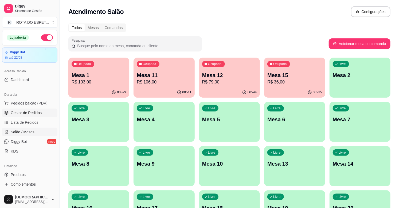
click at [33, 113] on span "Gestor de Pedidos" at bounding box center [26, 112] width 31 height 5
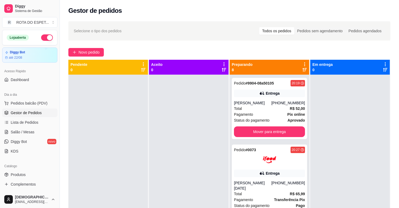
click at [193, 133] on div at bounding box center [189, 179] width 80 height 208
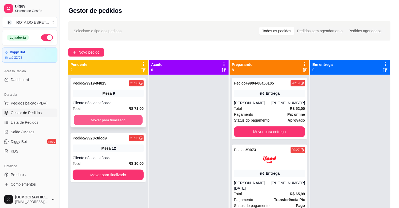
click at [94, 123] on button "Mover para finalizado" at bounding box center [108, 120] width 69 height 10
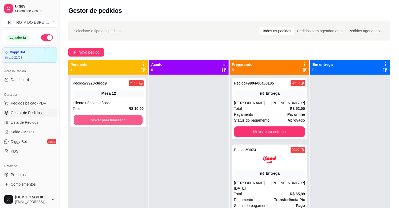
click at [94, 123] on button "Mover para finalizado" at bounding box center [108, 120] width 69 height 10
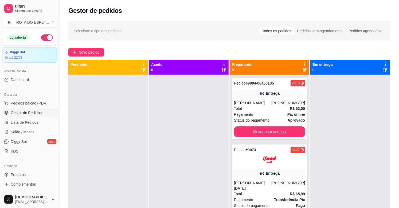
click at [176, 171] on div at bounding box center [189, 179] width 80 height 208
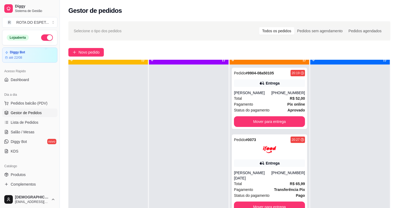
scroll to position [15, 0]
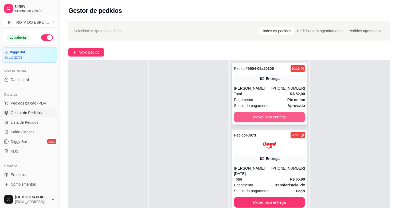
click at [266, 117] on button "Mover para entrega" at bounding box center [269, 117] width 71 height 11
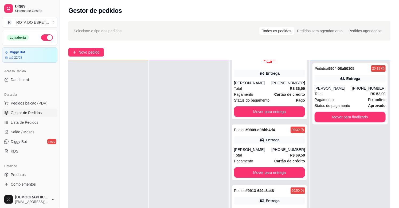
scroll to position [119, 0]
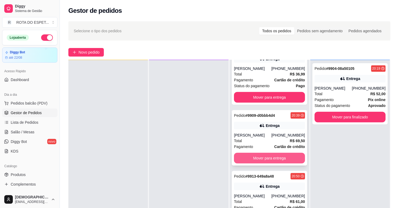
click at [273, 153] on button "Mover para entrega" at bounding box center [269, 158] width 71 height 11
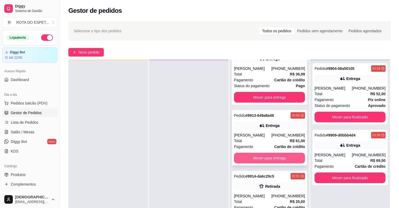
click at [263, 158] on button "Mover para entrega" at bounding box center [269, 158] width 71 height 11
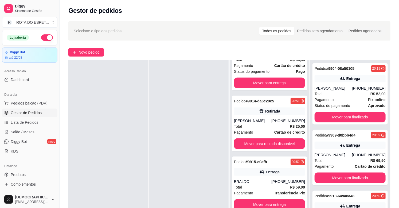
scroll to position [140, 0]
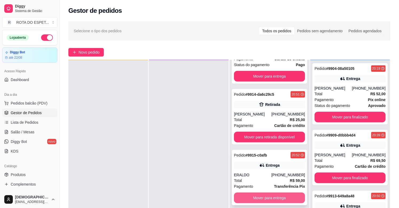
click at [273, 193] on button "Mover para entrega" at bounding box center [269, 198] width 71 height 11
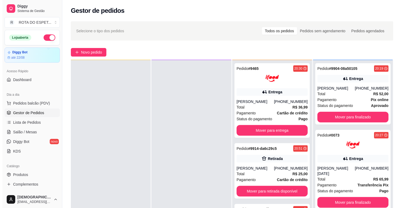
scroll to position [0, 0]
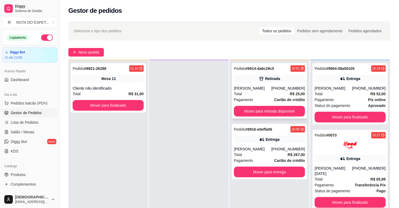
click at [244, 81] on div "Retirada" at bounding box center [269, 78] width 71 height 7
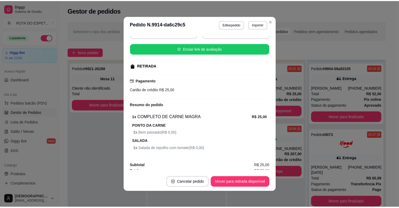
scroll to position [62, 0]
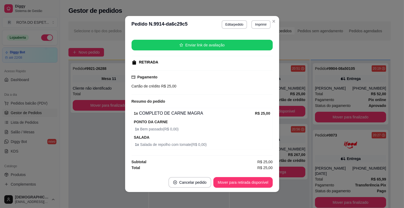
click at [125, 133] on div "feito há -40 minutos Horário do pedido [DATE] 20:51 Status do pedido PREPARANDO…" at bounding box center [202, 103] width 154 height 140
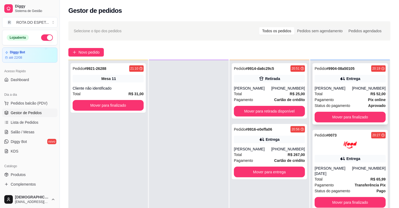
scroll to position [0, 0]
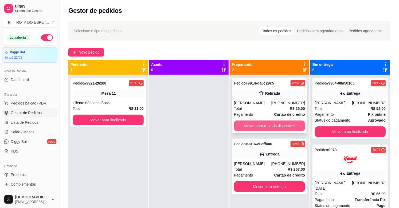
click at [274, 123] on button "Mover para retirada disponível" at bounding box center [269, 126] width 71 height 11
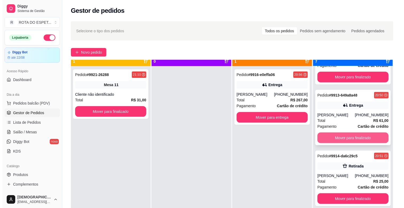
scroll to position [15, 0]
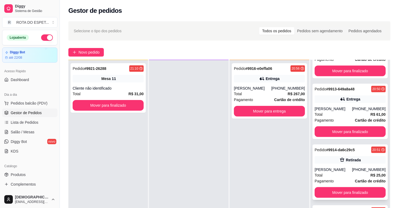
click at [343, 166] on div "Pedido # 9914-da6c29c5 20:51 Retirada [PERSON_NAME] [PHONE_NUMBER] Total R$ 25,…" at bounding box center [350, 173] width 75 height 56
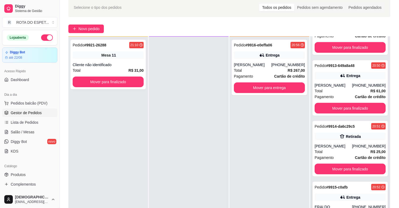
scroll to position [59, 0]
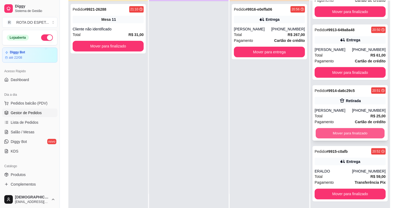
click at [349, 135] on button "Mover para finalizado" at bounding box center [350, 134] width 69 height 10
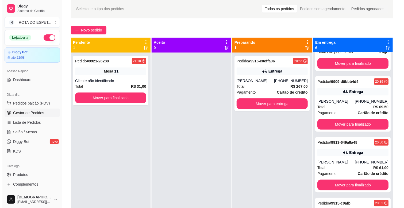
scroll to position [0, 0]
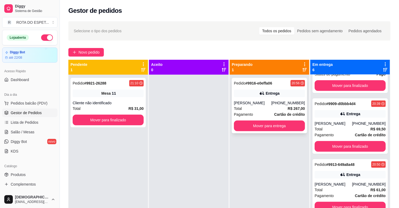
click at [274, 87] on div "Pedido # 9916-e0effa06 20:56 Entrega [PERSON_NAME] [PHONE_NUMBER] Total R$ 267,…" at bounding box center [269, 106] width 75 height 56
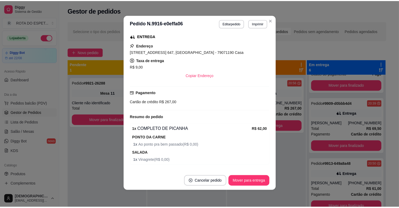
scroll to position [85, 0]
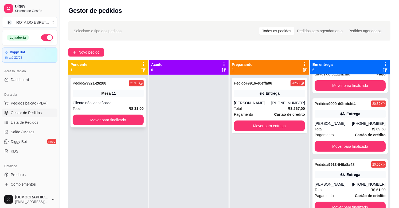
click at [120, 114] on div "Pedido # 9921-26288 21:10 Mesa 11 Cliente não identificado Total R$ 31,00 Mover…" at bounding box center [108, 103] width 75 height 50
click at [105, 122] on button "Mover para finalizado" at bounding box center [108, 120] width 71 height 11
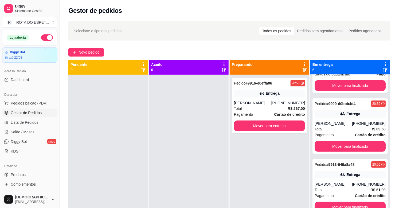
click at [177, 142] on div at bounding box center [189, 179] width 80 height 208
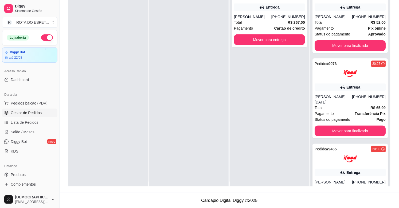
scroll to position [0, 0]
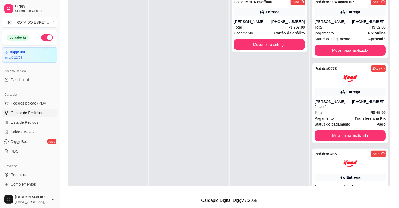
click at [174, 170] on div at bounding box center [189, 97] width 80 height 208
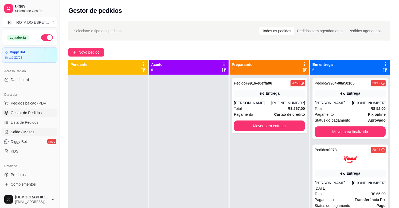
click at [18, 132] on span "Salão / Mesas" at bounding box center [23, 132] width 24 height 5
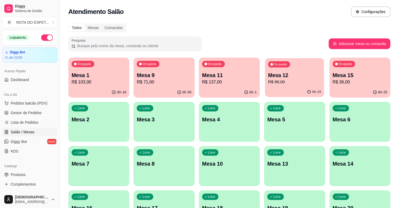
click at [282, 69] on div "Ocupada Mesa 12 R$ 89,00" at bounding box center [294, 72] width 59 height 29
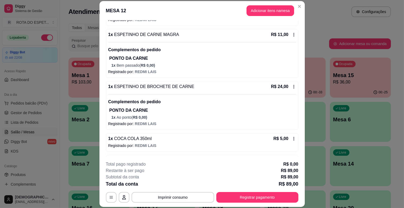
scroll to position [202, 0]
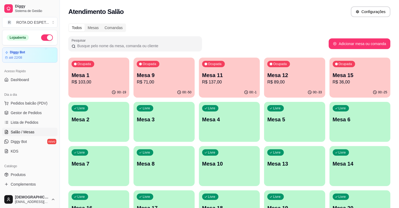
click at [85, 77] on p "Mesa 1" at bounding box center [99, 75] width 55 height 7
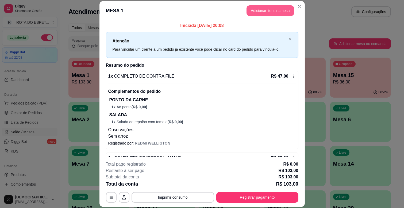
click at [263, 8] on button "Adicionar itens na mesa" at bounding box center [270, 10] width 48 height 11
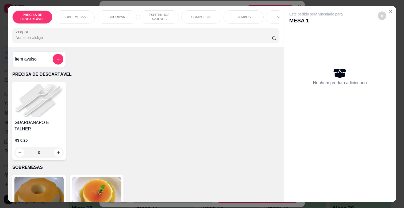
click at [159, 10] on div "ESPETINHOS AVULSOS" at bounding box center [159, 16] width 40 height 13
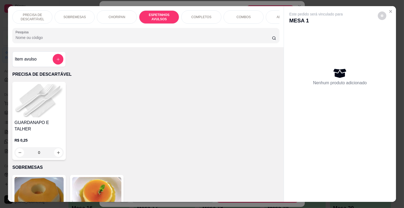
scroll to position [13, 0]
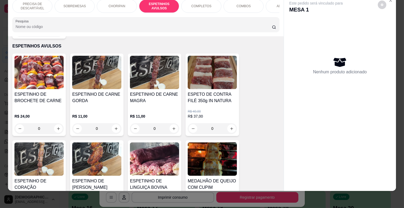
click at [113, 123] on div "0" at bounding box center [96, 128] width 49 height 11
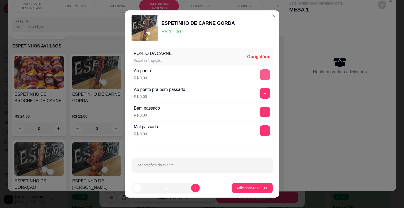
click at [259, 76] on button "+" at bounding box center [264, 74] width 11 height 11
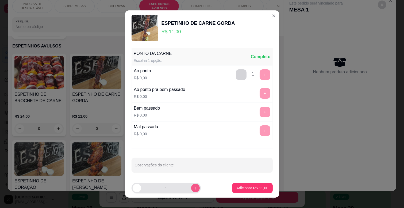
click at [193, 187] on icon "increase-product-quantity" at bounding box center [195, 188] width 4 height 4
type input "2"
click at [181, 167] on input "Observações do cliente" at bounding box center [202, 167] width 135 height 5
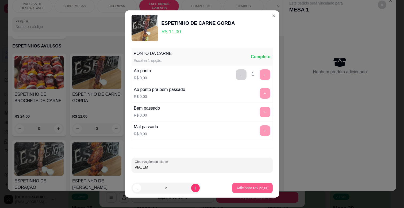
type input "VIAJEM"
click at [249, 188] on p "Adicionar R$ 22,00" at bounding box center [252, 188] width 31 height 5
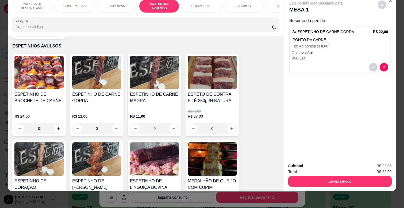
scroll to position [0, 158]
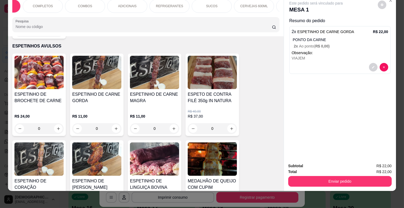
click at [164, 4] on div "REFRIGERANTES" at bounding box center [169, 5] width 40 height 13
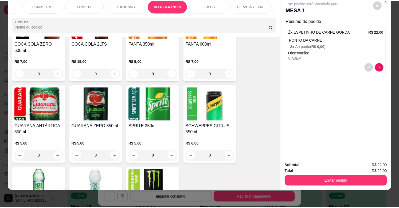
scroll to position [1488, 0]
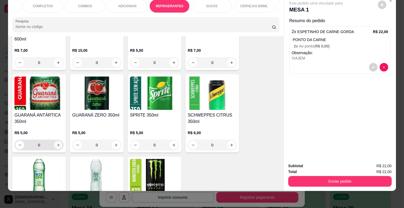
click at [57, 141] on button "increase-product-quantity" at bounding box center [58, 145] width 8 height 8
type input "1"
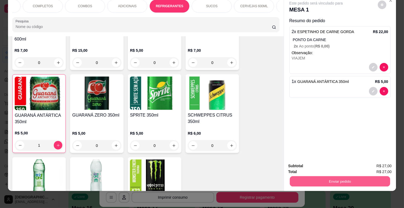
click at [356, 178] on button "Enviar pedido" at bounding box center [340, 181] width 100 height 10
click at [329, 163] on button "Não registrar e enviar pedido" at bounding box center [322, 164] width 54 height 10
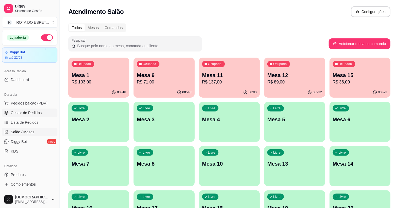
click at [21, 115] on span "Gestor de Pedidos" at bounding box center [26, 112] width 31 height 5
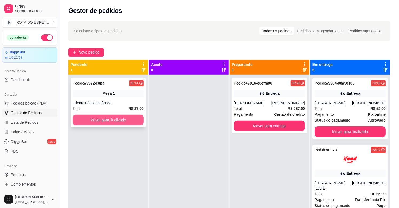
click at [107, 118] on button "Mover para finalizado" at bounding box center [108, 120] width 71 height 11
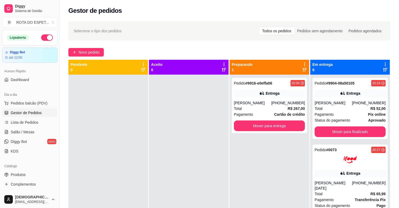
click at [208, 158] on div at bounding box center [189, 179] width 80 height 208
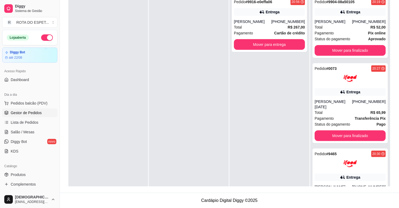
click at [265, 146] on div "Pedido # 9916-e0effa06 20:56 Entrega [PERSON_NAME] [PHONE_NUMBER] Total R$ 267,…" at bounding box center [270, 97] width 80 height 208
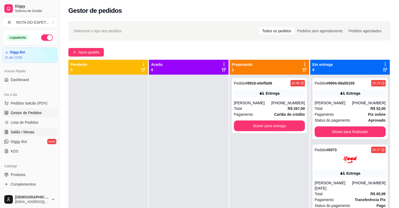
click at [29, 135] on link "Salão / Mesas" at bounding box center [29, 132] width 55 height 9
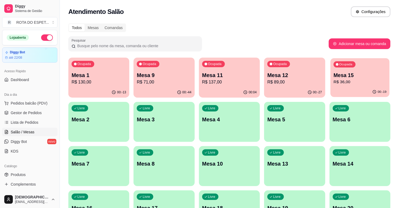
click at [352, 80] on p "R$ 36,00" at bounding box center [360, 82] width 53 height 6
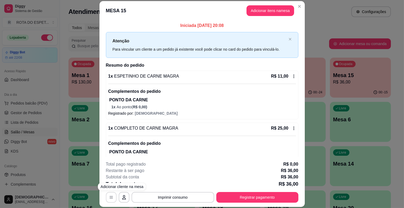
click at [106, 198] on button "button" at bounding box center [111, 197] width 11 height 11
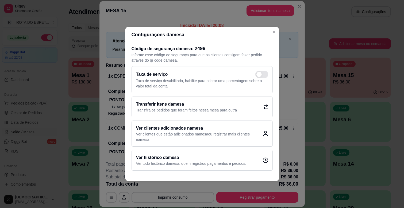
click at [184, 111] on p "Transfira os pedidos que foram feitos nessa mesa para outra" at bounding box center [186, 110] width 101 height 5
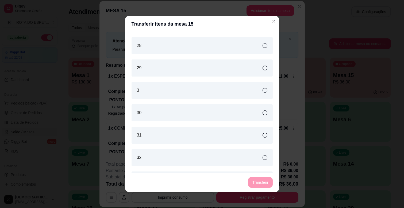
scroll to position [531, 0]
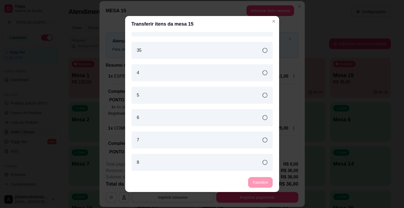
click at [230, 119] on div "6" at bounding box center [201, 117] width 141 height 17
click at [253, 183] on button "Transferir" at bounding box center [260, 182] width 24 height 11
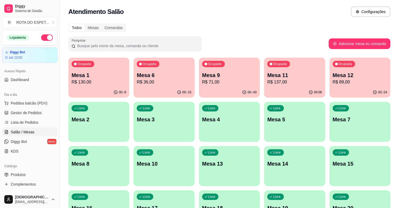
click at [153, 87] on button "Ocupada Mesa 6 R$ 36,00 00:-15" at bounding box center [164, 78] width 61 height 40
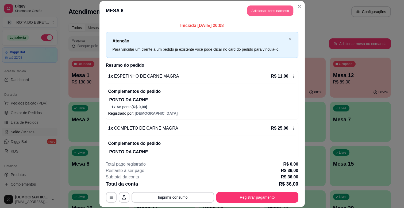
click at [272, 11] on button "Adicionar itens na mesa" at bounding box center [270, 11] width 46 height 10
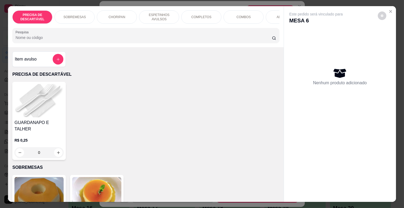
scroll to position [0, 234]
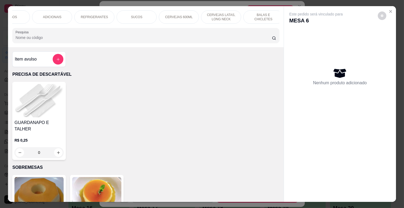
click at [100, 11] on div "REFRIGERANTES" at bounding box center [94, 16] width 40 height 13
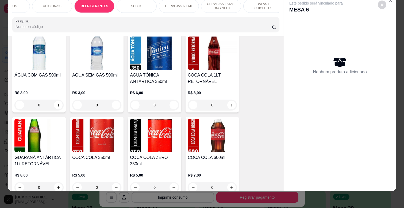
scroll to position [1310, 0]
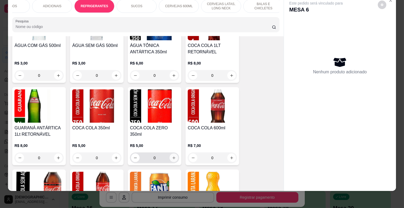
click at [173, 156] on icon "increase-product-quantity" at bounding box center [174, 158] width 4 height 4
type input "1"
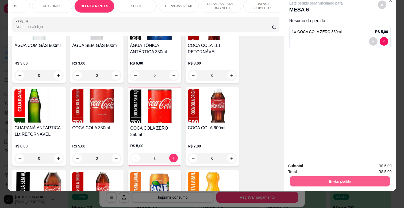
click at [344, 180] on button "Enviar pedido" at bounding box center [340, 181] width 100 height 10
click at [340, 162] on button "Não registrar e enviar pedido" at bounding box center [322, 164] width 56 height 10
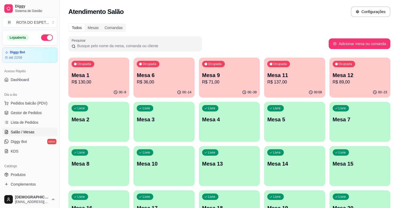
click at [103, 82] on p "R$ 130,00" at bounding box center [99, 82] width 55 height 6
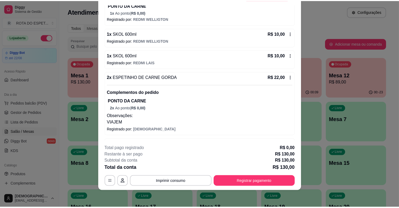
scroll to position [217, 0]
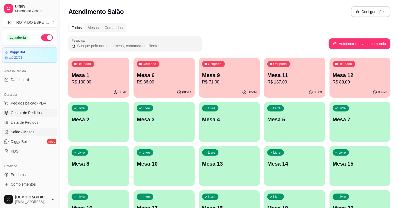
click at [28, 112] on span "Gestor de Pedidos" at bounding box center [26, 112] width 31 height 5
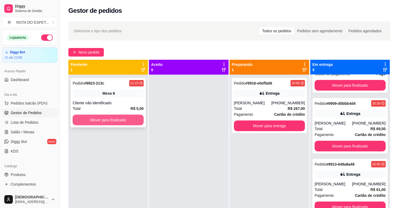
click at [115, 119] on button "Mover para finalizado" at bounding box center [108, 120] width 71 height 11
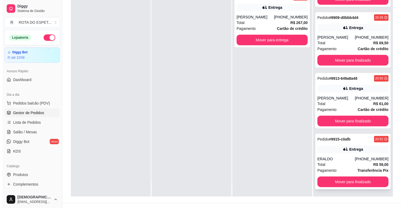
scroll to position [81, 0]
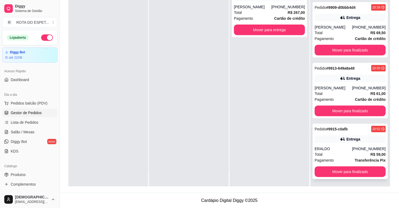
click at [343, 150] on div "ERALDO" at bounding box center [333, 148] width 37 height 5
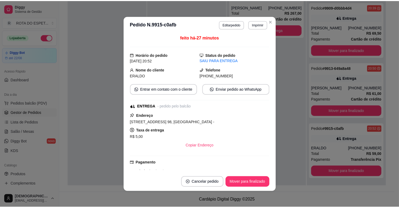
scroll to position [0, 0]
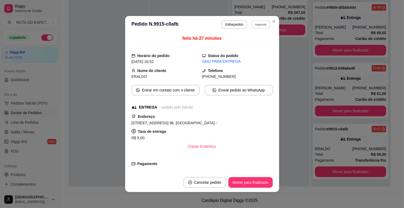
click at [259, 27] on button "Imprimir" at bounding box center [260, 24] width 18 height 8
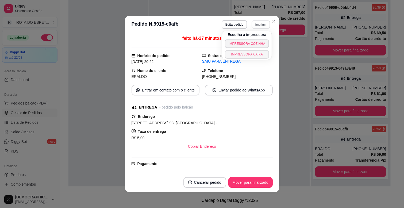
click at [253, 53] on button "IMPRESSORA CAIXA" at bounding box center [247, 54] width 44 height 9
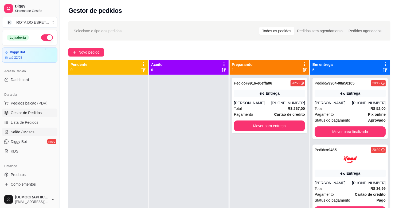
click at [36, 134] on link "Salão / Mesas" at bounding box center [29, 132] width 55 height 9
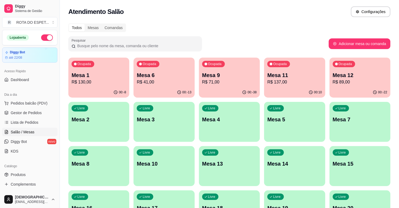
click at [258, 33] on div "Todos Mesas Comandas Pesquisar Adicionar mesa ou comanda Ocupada Mesa 1 R$ 130,…" at bounding box center [229, 195] width 339 height 350
click at [98, 81] on p "R$ 130,00" at bounding box center [99, 82] width 55 height 6
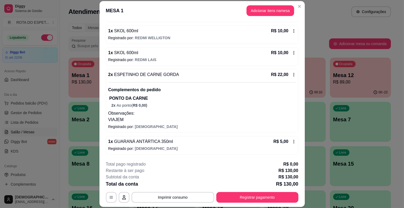
scroll to position [16, 0]
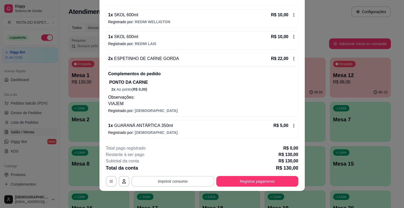
click at [181, 181] on button "Imprimir consumo" at bounding box center [172, 181] width 83 height 11
click at [238, 99] on p "Observações:" at bounding box center [202, 97] width 188 height 6
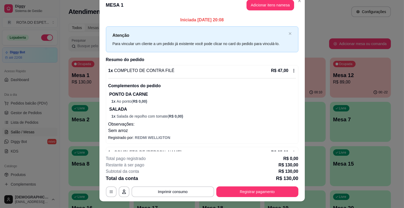
scroll to position [0, 0]
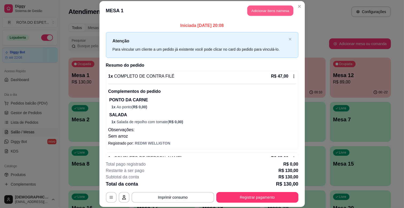
click at [277, 7] on button "Adicionar itens na mesa" at bounding box center [270, 11] width 46 height 10
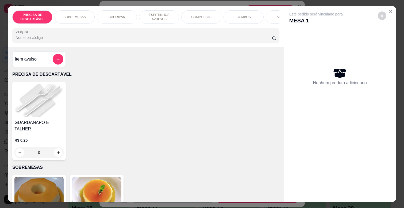
scroll to position [0, 234]
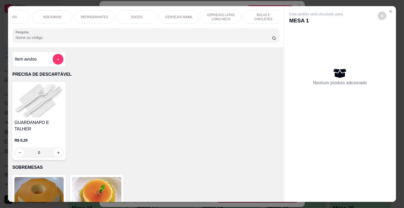
click at [255, 13] on p "BALAS E CHICLETES" at bounding box center [263, 17] width 31 height 9
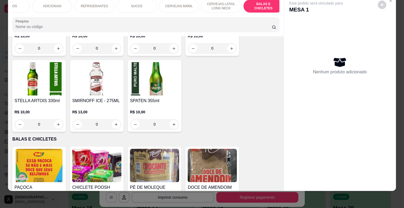
type input "2"
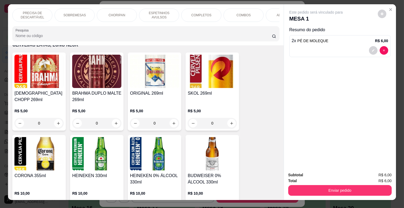
scroll to position [0, 0]
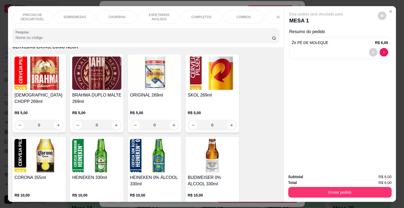
click at [81, 12] on div "SOBREMESAS" at bounding box center [75, 16] width 40 height 13
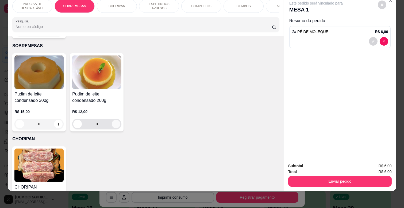
click at [116, 122] on icon "increase-product-quantity" at bounding box center [116, 124] width 4 height 4
type input "1"
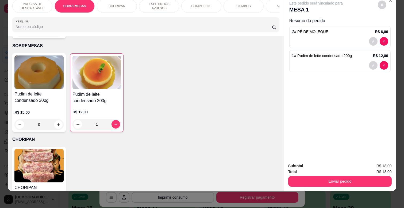
click at [314, 175] on div "Enviar pedido" at bounding box center [339, 181] width 103 height 12
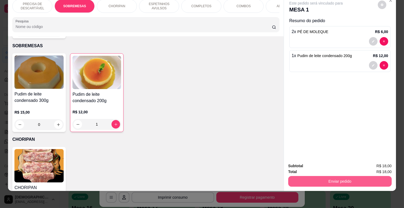
click at [317, 176] on button "Enviar pedido" at bounding box center [339, 181] width 103 height 11
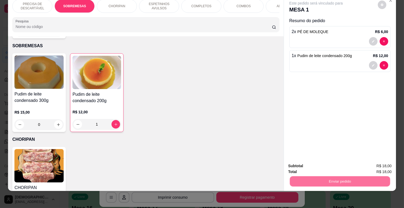
click at [317, 164] on button "Não registrar e enviar pedido" at bounding box center [322, 164] width 54 height 10
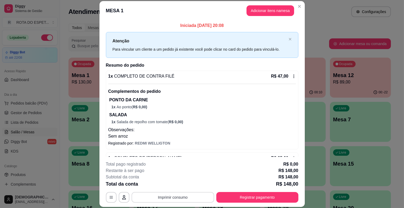
click at [187, 194] on button "Imprimir consumo" at bounding box center [172, 197] width 83 height 11
click at [184, 185] on button "IMPRESSORA CAIXA" at bounding box center [172, 185] width 44 height 9
click at [255, 200] on button "Registrar pagamento" at bounding box center [257, 198] width 80 height 10
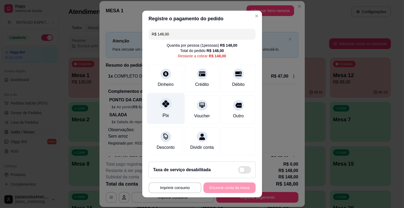
click at [162, 113] on div "Pix" at bounding box center [165, 115] width 6 height 7
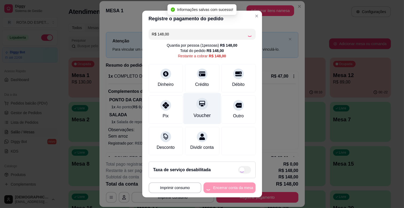
type input "R$ 0,00"
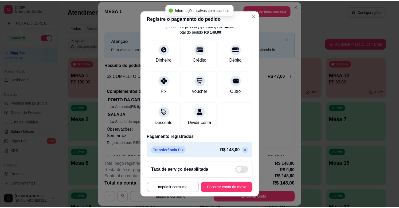
scroll to position [28, 0]
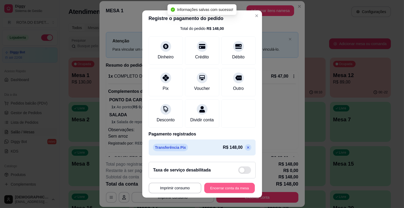
click at [242, 189] on button "Encerrar conta da mesa" at bounding box center [229, 188] width 50 height 10
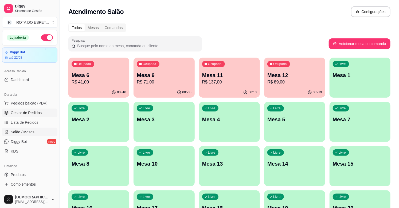
click at [32, 114] on span "Gestor de Pedidos" at bounding box center [26, 112] width 31 height 5
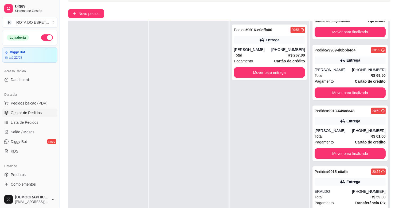
scroll to position [81, 0]
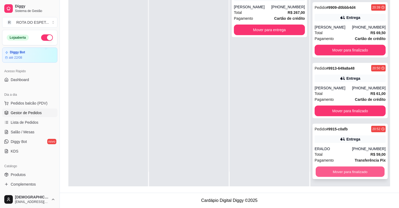
click at [352, 172] on button "Mover para finalizado" at bounding box center [350, 172] width 69 height 10
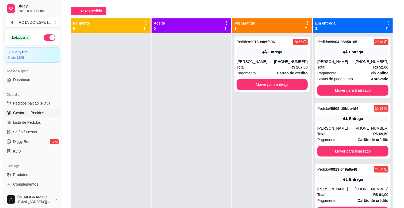
scroll to position [0, 0]
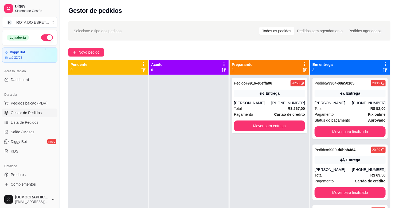
click at [199, 147] on div at bounding box center [189, 179] width 80 height 208
click at [38, 130] on link "Salão / Mesas" at bounding box center [29, 132] width 55 height 9
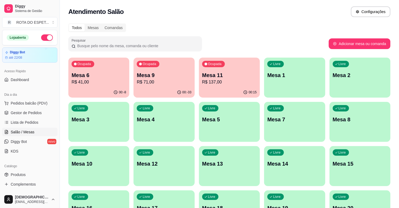
click at [292, 169] on div "Livre Mesa 14" at bounding box center [294, 163] width 61 height 34
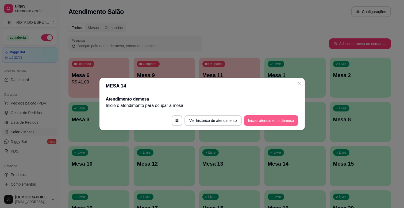
click at [282, 119] on button "Iniciar atendimento de mesa" at bounding box center [271, 120] width 55 height 11
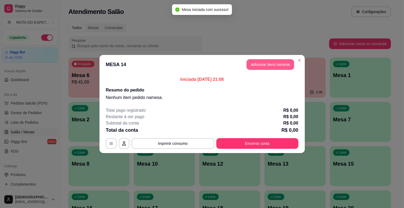
click at [277, 65] on button "Adicionar itens na mesa" at bounding box center [270, 64] width 48 height 11
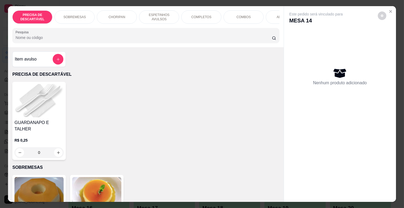
click at [151, 13] on p "ESPETINHOS AVULSOS" at bounding box center [158, 17] width 31 height 9
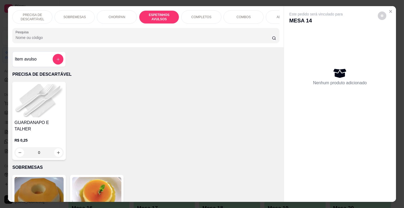
scroll to position [13, 0]
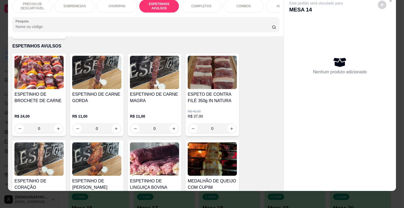
click at [99, 100] on div "ESPETINHO DE CARNE GORDA" at bounding box center [96, 99] width 49 height 17
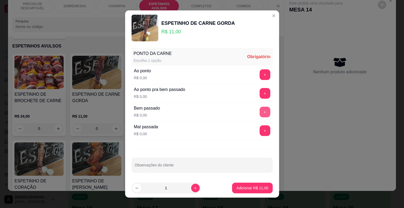
click at [259, 113] on button "+" at bounding box center [264, 112] width 11 height 11
click at [255, 182] on footer "1 Adicionar R$ 11,00" at bounding box center [202, 188] width 154 height 19
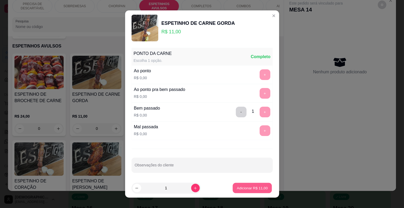
click at [255, 187] on p "Adicionar R$ 11,00" at bounding box center [252, 188] width 31 height 5
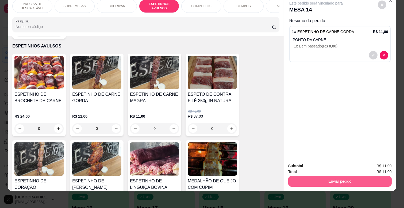
click at [318, 176] on button "Enviar pedido" at bounding box center [339, 181] width 103 height 11
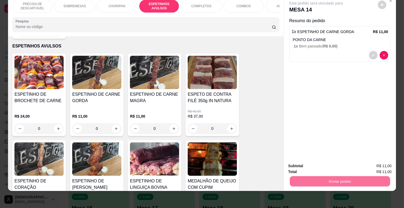
click at [318, 166] on button "Não registrar e enviar pedido" at bounding box center [322, 164] width 54 height 10
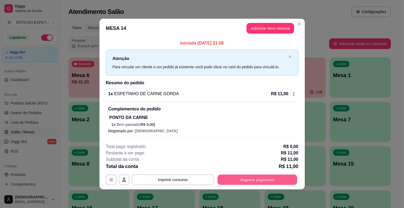
click at [257, 180] on button "Registrar pagamento" at bounding box center [257, 180] width 80 height 10
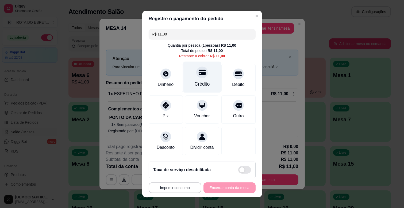
click at [197, 81] on div "Crédito" at bounding box center [201, 84] width 15 height 7
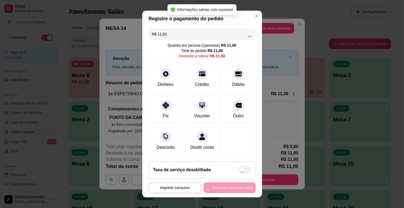
type input "R$ 0,00"
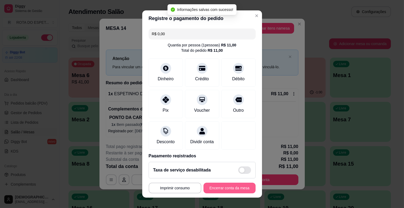
click at [231, 191] on button "Encerrar conta da mesa" at bounding box center [229, 188] width 52 height 11
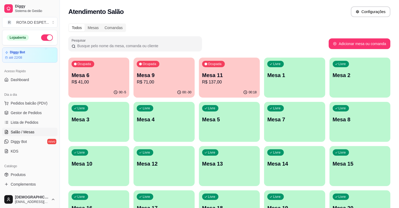
click at [212, 88] on div "00:18" at bounding box center [229, 92] width 61 height 10
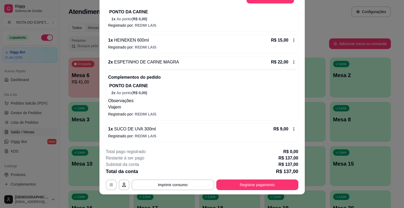
scroll to position [16, 0]
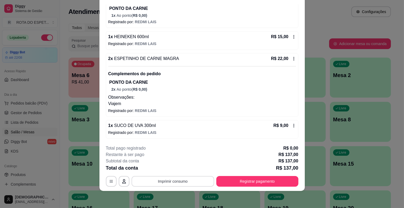
click at [186, 185] on button "Imprimir consumo" at bounding box center [172, 181] width 83 height 11
click at [182, 169] on button "IMPRESSORA CAIXA" at bounding box center [172, 169] width 43 height 8
click at [258, 183] on button "Registrar pagamento" at bounding box center [257, 182] width 80 height 10
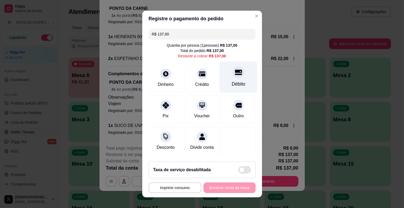
click at [232, 85] on div "Débito" at bounding box center [238, 84] width 14 height 7
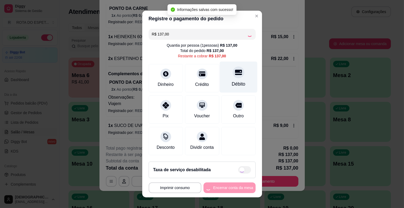
type input "R$ 0,00"
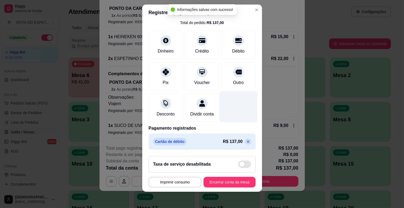
scroll to position [7, 0]
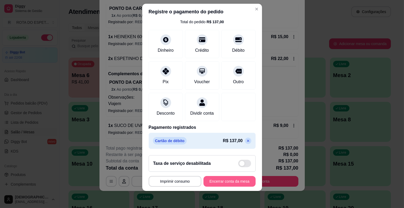
click at [236, 185] on button "Encerrar conta da mesa" at bounding box center [229, 181] width 52 height 11
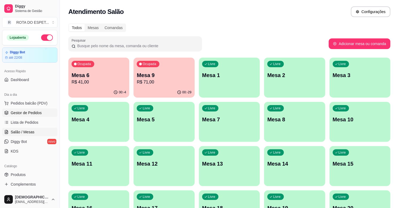
click at [39, 114] on span "Gestor de Pedidos" at bounding box center [26, 112] width 31 height 5
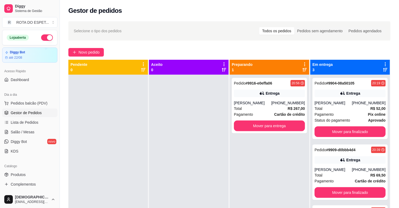
click at [138, 148] on div at bounding box center [108, 179] width 80 height 208
click at [345, 130] on button "Mover para finalizado" at bounding box center [350, 132] width 69 height 10
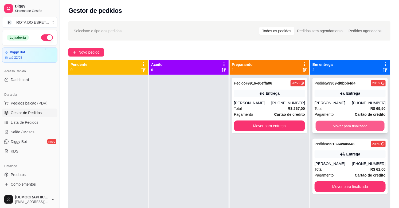
click at [348, 127] on button "Mover para finalizado" at bounding box center [350, 126] width 69 height 10
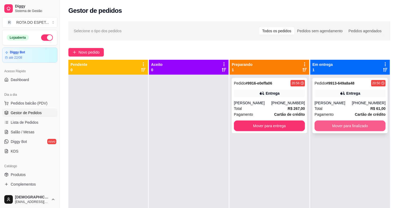
click at [346, 126] on button "Mover para finalizado" at bounding box center [350, 126] width 71 height 11
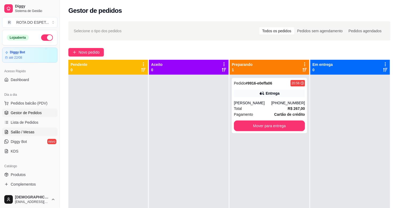
click at [24, 131] on span "Salão / Mesas" at bounding box center [23, 132] width 24 height 5
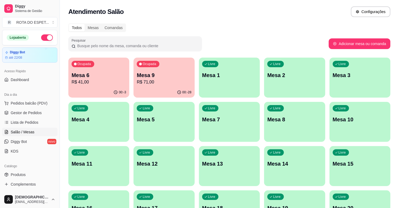
click at [235, 26] on div "Todos Mesas Comandas" at bounding box center [229, 28] width 322 height 9
click at [172, 78] on p "Mesa 9" at bounding box center [164, 75] width 55 height 7
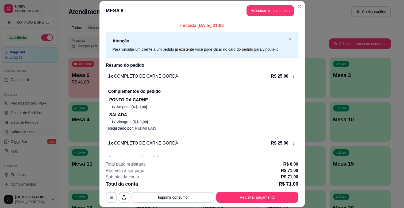
scroll to position [173, 0]
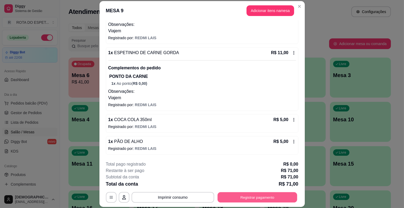
click at [262, 196] on button "Registrar pagamento" at bounding box center [257, 198] width 80 height 10
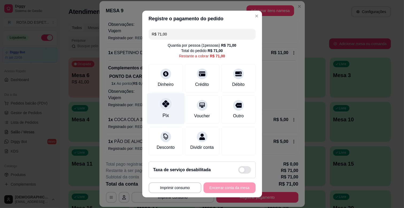
click at [170, 108] on div "Pix" at bounding box center [166, 108] width 38 height 31
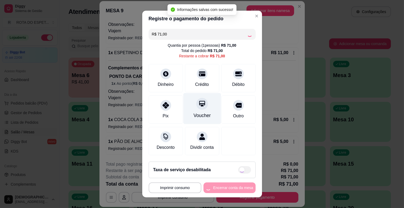
type input "R$ 0,00"
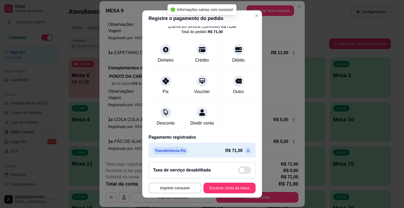
scroll to position [28, 0]
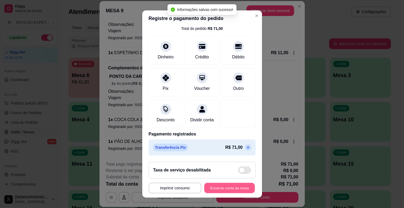
click at [218, 191] on button "Encerrar conta da mesa" at bounding box center [229, 188] width 50 height 10
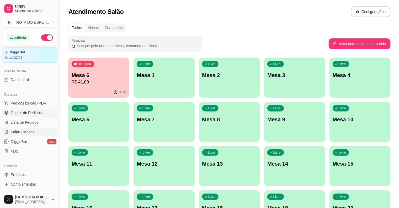
click at [29, 114] on span "Gestor de Pedidos" at bounding box center [26, 112] width 31 height 5
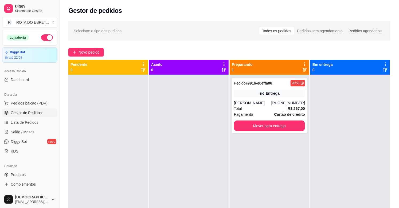
click at [165, 131] on div at bounding box center [189, 179] width 80 height 208
click at [194, 136] on div at bounding box center [189, 179] width 80 height 208
click at [193, 158] on div at bounding box center [189, 179] width 80 height 208
click at [177, 174] on div at bounding box center [189, 179] width 80 height 208
click at [28, 129] on link "Salão / Mesas" at bounding box center [29, 132] width 55 height 9
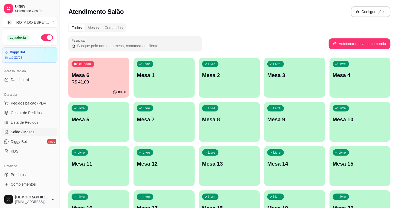
click at [104, 75] on p "Mesa 6" at bounding box center [99, 75] width 55 height 7
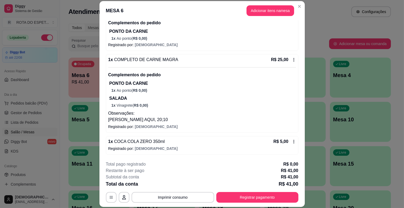
scroll to position [16, 0]
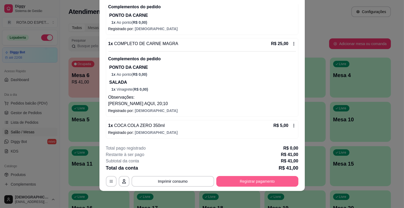
click at [261, 178] on button "Registrar pagamento" at bounding box center [257, 181] width 82 height 11
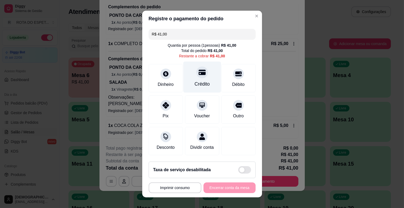
click at [194, 84] on div "Crédito" at bounding box center [201, 84] width 15 height 7
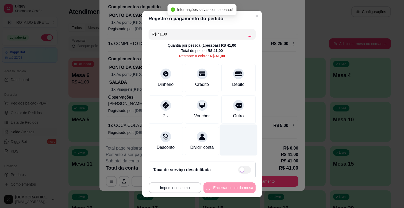
type input "R$ 0,00"
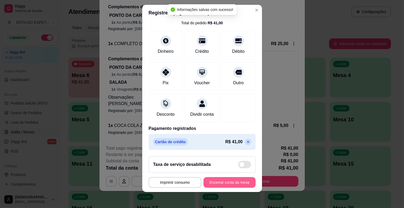
scroll to position [7, 0]
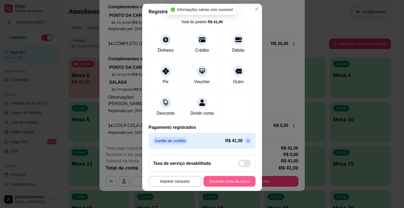
click at [227, 182] on button "Encerrar conta da mesa" at bounding box center [229, 181] width 52 height 11
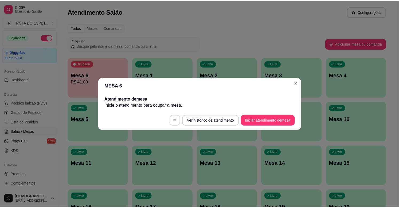
scroll to position [0, 0]
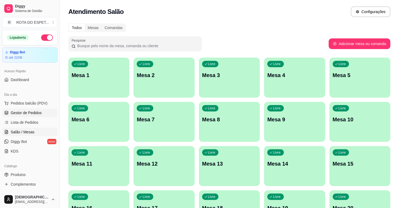
click at [30, 112] on span "Gestor de Pedidos" at bounding box center [26, 112] width 31 height 5
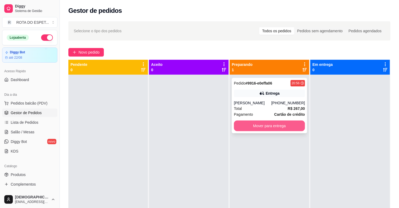
click at [243, 126] on button "Mover para entrega" at bounding box center [269, 126] width 71 height 11
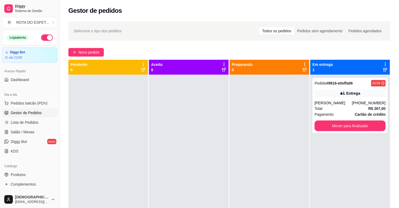
click at [39, 127] on ul "Pedidos balcão (PDV) Gestor de Pedidos Lista de Pedidos Salão / Mesas Diggy Bot…" at bounding box center [29, 127] width 55 height 57
click at [39, 132] on link "Salão / Mesas" at bounding box center [29, 132] width 55 height 9
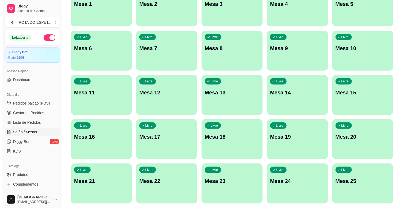
scroll to position [74, 0]
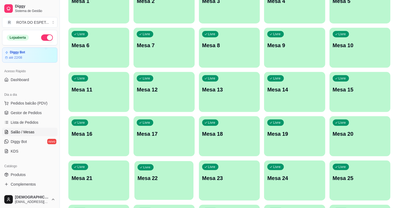
click at [160, 180] on p "Mesa 22" at bounding box center [164, 178] width 53 height 7
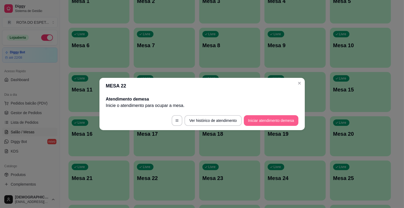
click at [276, 118] on button "Iniciar atendimento de mesa" at bounding box center [271, 120] width 55 height 11
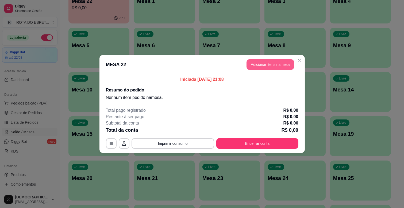
click at [279, 66] on button "Adicionar itens na mesa" at bounding box center [270, 64] width 48 height 11
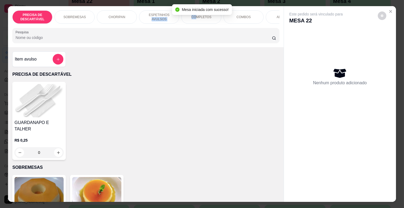
drag, startPoint x: 142, startPoint y: 18, endPoint x: 195, endPoint y: 23, distance: 53.7
click at [195, 23] on div "PRECISA DE DESCARTÁVEL SOBREMESAS CHORIPAN ESPETINHOS AVULSOS COMPLETOS COMBOS …" at bounding box center [145, 16] width 267 height 13
click at [271, 10] on div "ADICIONAIS" at bounding box center [286, 16] width 40 height 13
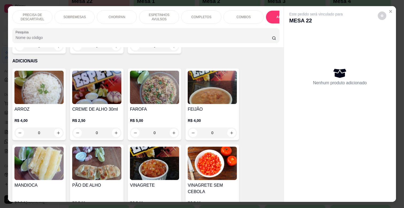
scroll to position [13, 0]
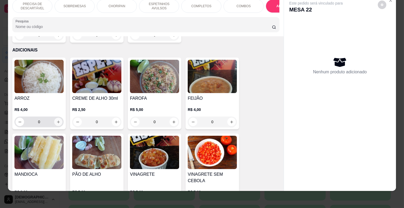
click at [56, 120] on icon "increase-product-quantity" at bounding box center [58, 122] width 4 height 4
type input "1"
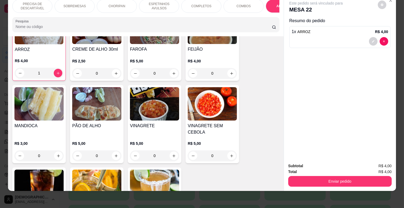
scroll to position [1064, 0]
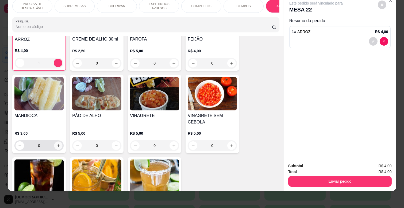
click at [56, 144] on icon "increase-product-quantity" at bounding box center [58, 146] width 4 height 4
type input "1"
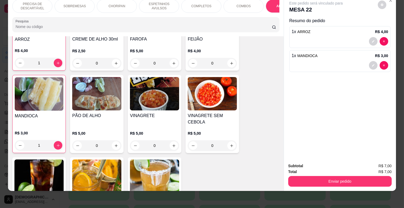
scroll to position [1005, 0]
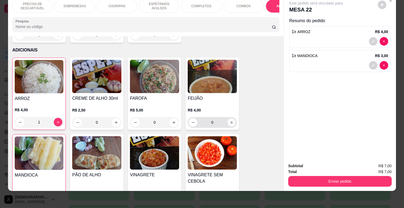
click at [227, 119] on button "increase-product-quantity" at bounding box center [231, 123] width 8 height 8
type input "1"
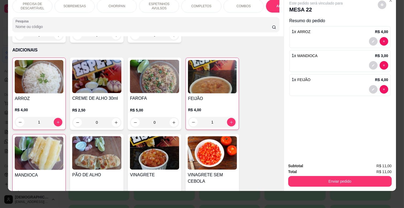
click at [150, 4] on p "ESPETINHOS AVULSOS" at bounding box center [158, 6] width 31 height 9
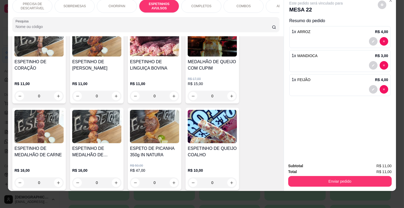
scroll to position [414, 0]
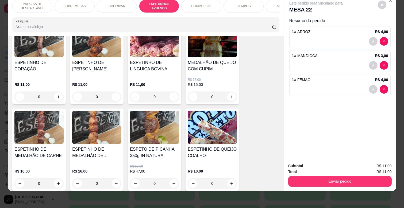
click at [229, 92] on div "0" at bounding box center [212, 97] width 49 height 11
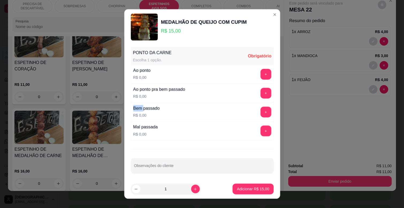
click at [229, 90] on div "Ao ponto pra bem passado R$ 0,00 +" at bounding box center [201, 93] width 143 height 19
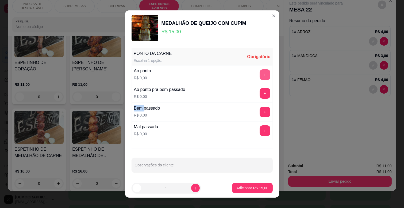
click at [259, 73] on button "+" at bounding box center [264, 74] width 11 height 11
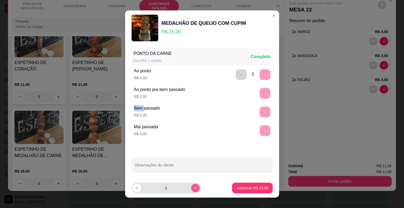
click at [193, 189] on icon "increase-product-quantity" at bounding box center [195, 188] width 4 height 4
type input "2"
click at [243, 190] on p "Adicionar R$ 30,00" at bounding box center [252, 188] width 32 height 5
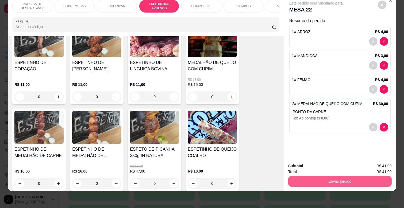
click at [303, 177] on button "Enviar pedido" at bounding box center [339, 181] width 103 height 11
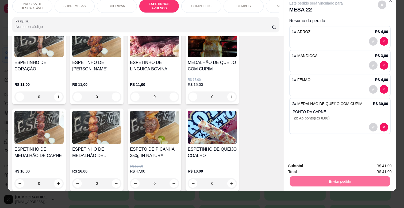
click at [306, 164] on button "Não registrar e enviar pedido" at bounding box center [322, 164] width 54 height 10
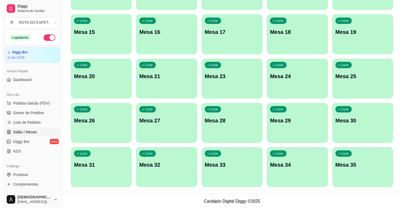
scroll to position [177, 0]
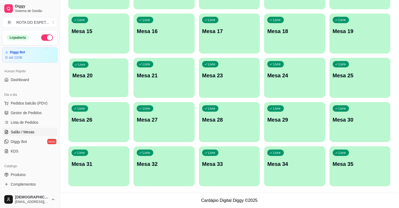
click at [99, 81] on div "Livre Mesa 20" at bounding box center [98, 75] width 59 height 33
click at [300, 80] on div "Livre Mesa 24" at bounding box center [294, 75] width 61 height 34
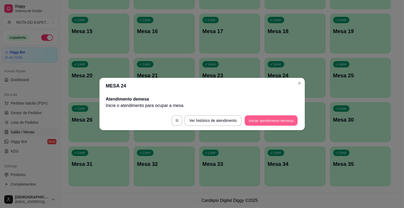
click at [273, 117] on button "Iniciar atendimento de mesa" at bounding box center [270, 121] width 53 height 10
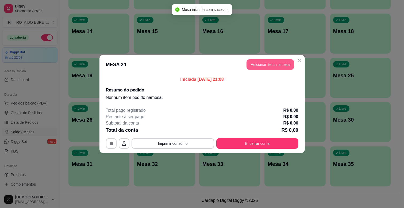
click at [269, 68] on button "Adicionar itens na mesa" at bounding box center [270, 64] width 48 height 11
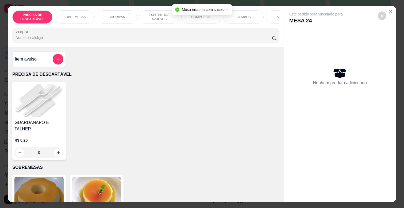
click at [202, 19] on div "COMPLETOS" at bounding box center [201, 16] width 40 height 13
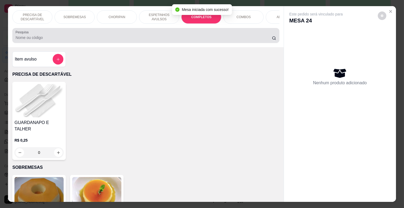
scroll to position [13, 0]
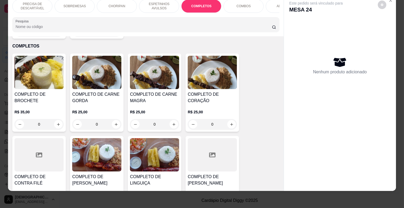
click at [114, 119] on div "0" at bounding box center [96, 124] width 49 height 11
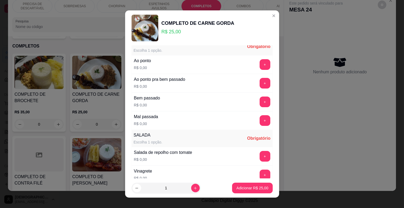
scroll to position [59, 0]
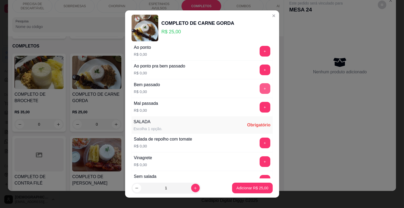
click at [259, 92] on button "+" at bounding box center [264, 88] width 11 height 11
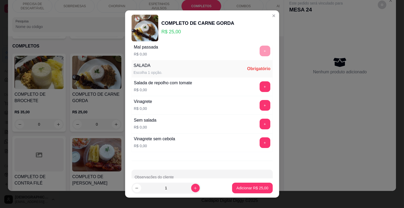
scroll to position [130, 0]
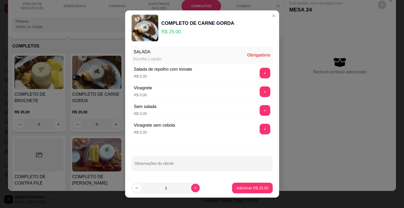
click at [198, 137] on div "SALADA Escolha 1 opção. Obrigatório Salada de repolho com tomate R$ 0,00 + Vina…" at bounding box center [201, 93] width 141 height 92
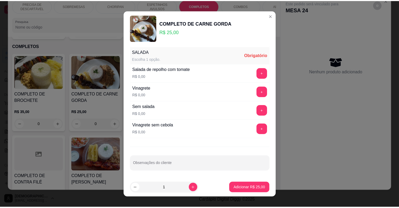
scroll to position [7, 0]
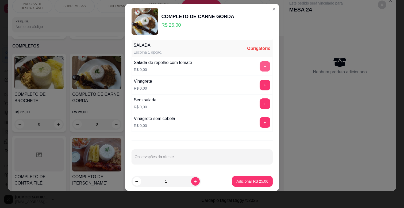
click at [259, 68] on button "+" at bounding box center [264, 66] width 10 height 10
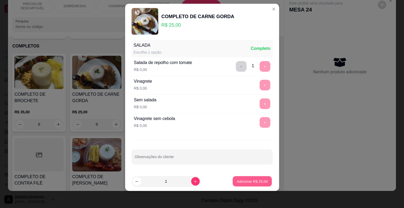
click at [251, 184] on p "Adicionar R$ 25,00" at bounding box center [252, 181] width 31 height 5
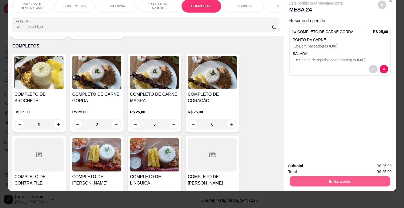
click at [322, 176] on button "Enviar pedido" at bounding box center [340, 181] width 100 height 10
click at [323, 163] on button "Não registrar e enviar pedido" at bounding box center [322, 164] width 56 height 10
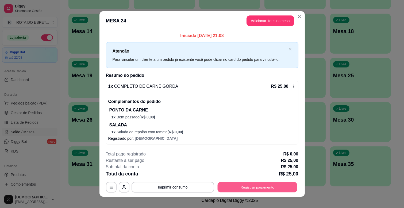
click at [254, 184] on button "Registrar pagamento" at bounding box center [257, 187] width 80 height 10
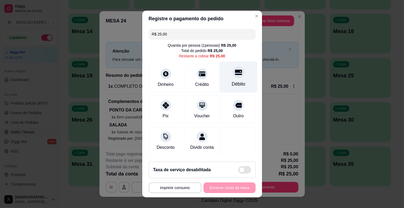
click at [233, 80] on div "Débito" at bounding box center [238, 77] width 38 height 31
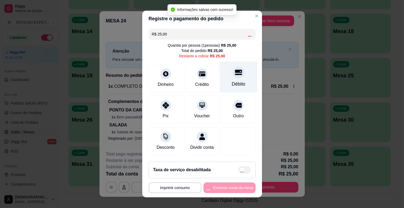
type input "R$ 0,00"
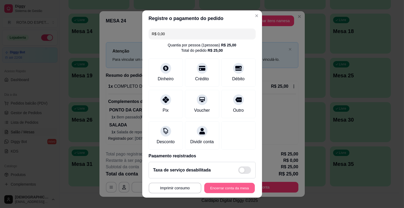
click at [227, 189] on button "Encerrar conta da mesa" at bounding box center [229, 188] width 50 height 10
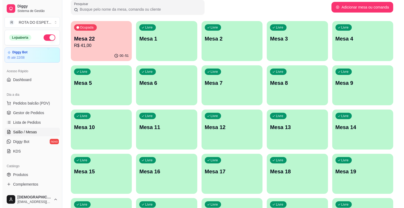
scroll to position [0, 0]
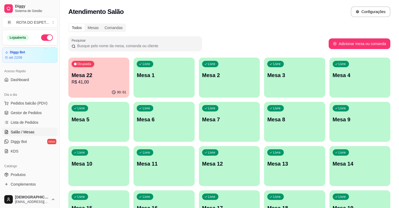
drag, startPoint x: 57, startPoint y: 69, endPoint x: 62, endPoint y: 52, distance: 17.4
click at [62, 52] on div "Diggy Sistema de Gestão R ROTA DO ESPET ... Loja aberta Diggy Bot até 22/08 Ace…" at bounding box center [199, 193] width 399 height 386
click at [37, 112] on span "Gestor de Pedidos" at bounding box center [26, 112] width 31 height 5
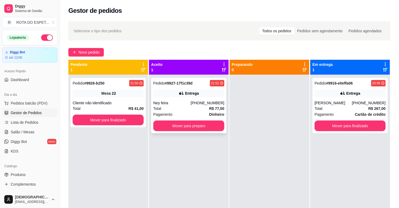
click at [190, 91] on div "Entrega" at bounding box center [192, 93] width 14 height 5
click at [182, 124] on button "Mover para preparo" at bounding box center [188, 126] width 71 height 11
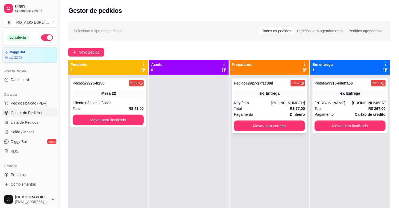
click at [238, 90] on div "Entrega" at bounding box center [269, 93] width 71 height 7
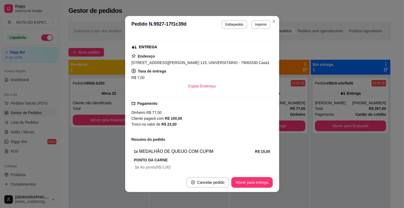
scroll to position [76, 0]
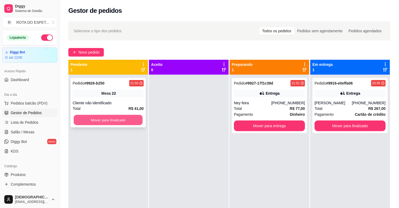
click at [102, 118] on button "Mover para finalizado" at bounding box center [108, 120] width 69 height 10
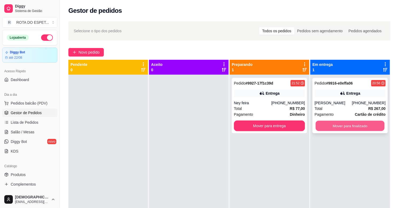
click at [349, 126] on button "Mover para finalizado" at bounding box center [350, 126] width 69 height 10
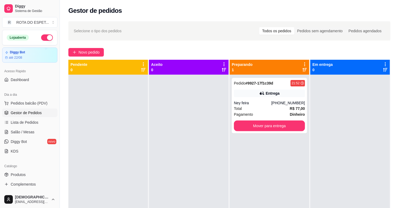
click at [201, 138] on div at bounding box center [189, 179] width 80 height 208
click at [20, 131] on span "Salão / Mesas" at bounding box center [23, 132] width 24 height 5
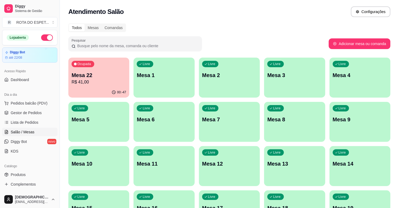
click at [118, 72] on p "Mesa 22" at bounding box center [99, 75] width 55 height 7
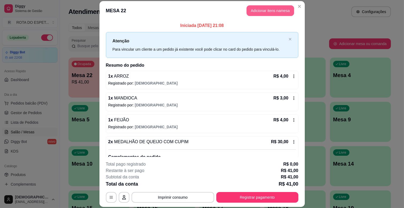
click at [272, 11] on button "Adicionar itens na mesa" at bounding box center [270, 10] width 48 height 11
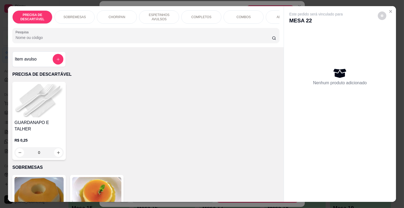
scroll to position [0, 234]
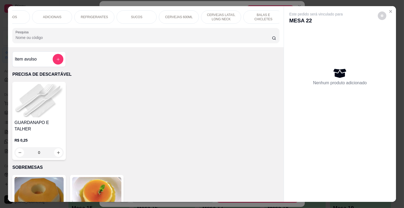
click at [90, 12] on div "REFRIGERANTES" at bounding box center [94, 16] width 40 height 13
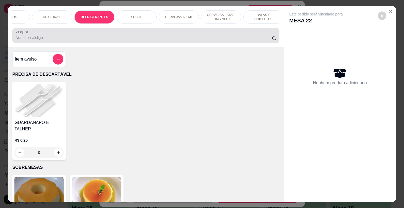
scroll to position [13, 0]
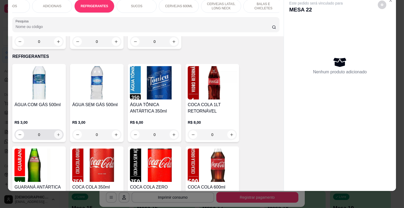
click at [57, 133] on icon "increase-product-quantity" at bounding box center [58, 135] width 4 height 4
type input "1"
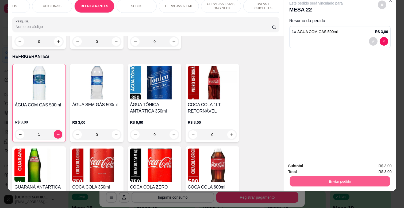
click at [343, 176] on button "Enviar pedido" at bounding box center [340, 181] width 100 height 10
click at [326, 166] on button "Não registrar e enviar pedido" at bounding box center [322, 164] width 56 height 10
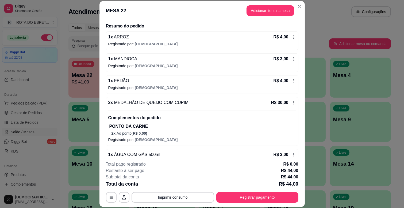
scroll to position [52, 0]
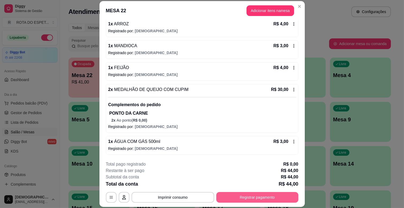
click at [261, 196] on button "Registrar pagamento" at bounding box center [257, 197] width 82 height 11
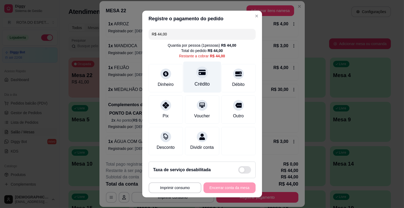
click at [202, 82] on div "Crédito" at bounding box center [201, 84] width 15 height 7
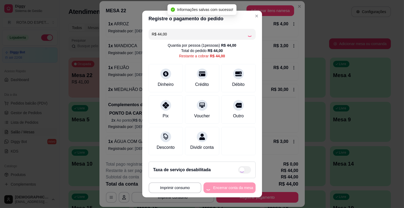
type input "R$ 0,00"
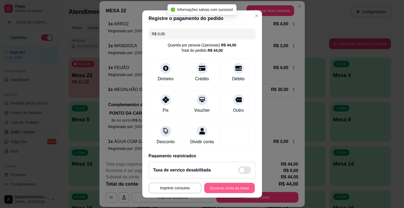
click at [231, 188] on button "Encerrar conta da mesa" at bounding box center [229, 188] width 50 height 10
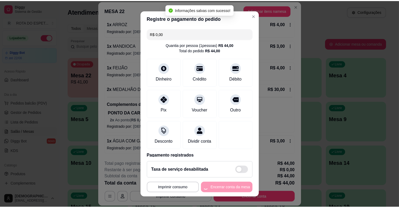
scroll to position [0, 0]
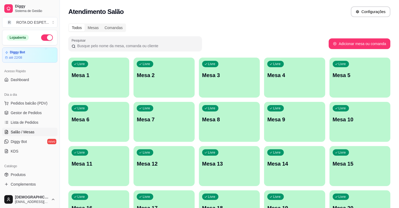
click at [242, 25] on div "Todos Mesas Comandas" at bounding box center [229, 28] width 322 height 9
click at [24, 114] on span "Gestor de Pedidos" at bounding box center [26, 112] width 31 height 5
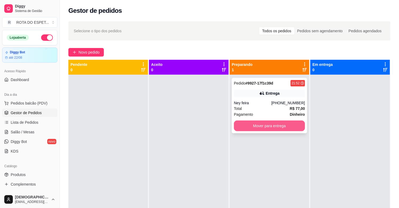
click at [256, 123] on button "Mover para entrega" at bounding box center [269, 126] width 71 height 11
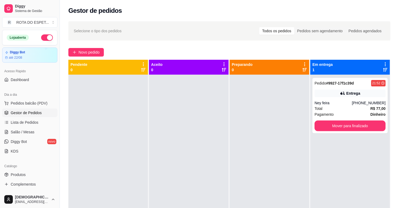
click at [186, 158] on div at bounding box center [189, 179] width 80 height 208
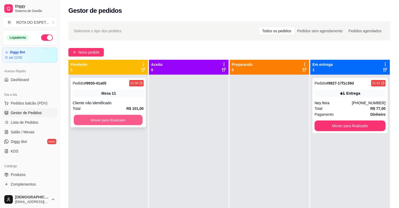
click at [111, 119] on button "Mover para finalizado" at bounding box center [108, 120] width 69 height 10
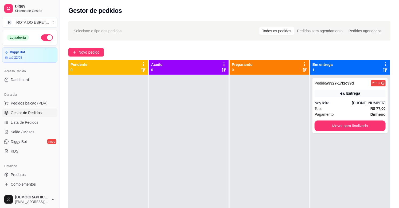
click at [187, 164] on div at bounding box center [189, 179] width 80 height 208
click at [195, 176] on div at bounding box center [189, 179] width 80 height 208
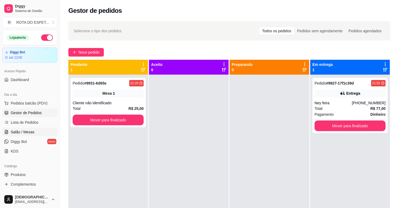
click at [30, 134] on span "Salão / Mesas" at bounding box center [23, 132] width 24 height 5
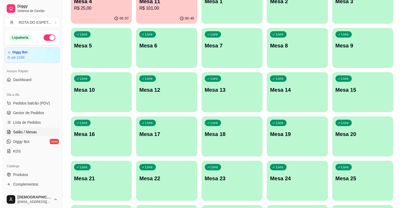
scroll to position [89, 0]
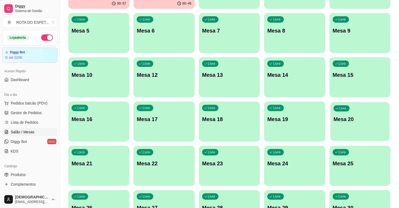
click at [359, 126] on div "Livre Mesa 20" at bounding box center [360, 118] width 59 height 33
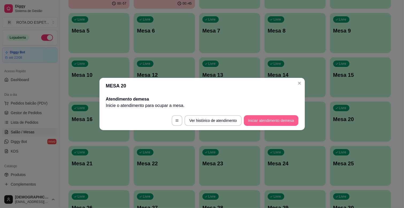
click at [273, 124] on button "Iniciar atendimento de mesa" at bounding box center [271, 120] width 55 height 11
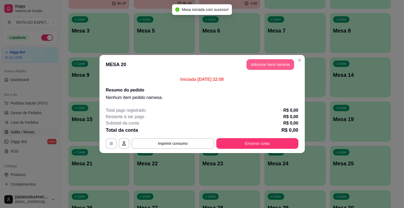
click at [269, 66] on button "Adicionar itens na mesa" at bounding box center [270, 64] width 48 height 11
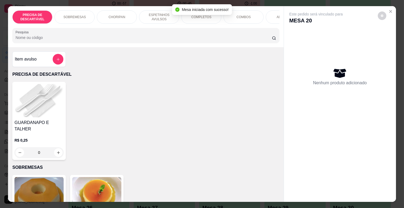
click at [201, 18] on div "COMPLETOS" at bounding box center [201, 16] width 40 height 13
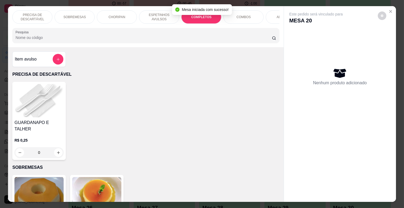
scroll to position [13, 0]
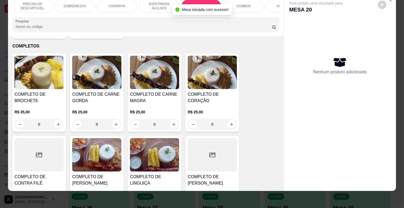
click at [159, 110] on p "R$ 25,00" at bounding box center [154, 112] width 49 height 5
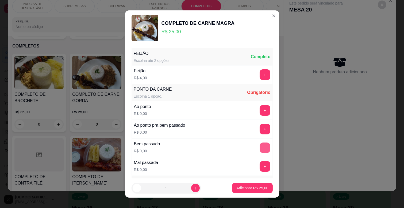
click at [259, 148] on button "+" at bounding box center [264, 148] width 10 height 10
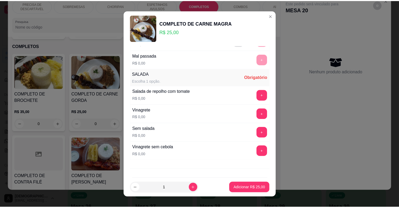
scroll to position [130, 0]
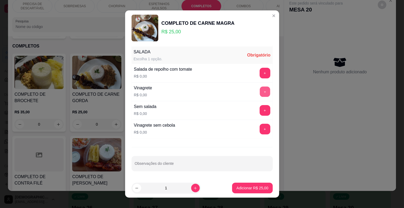
click at [259, 87] on button "+" at bounding box center [264, 92] width 10 height 10
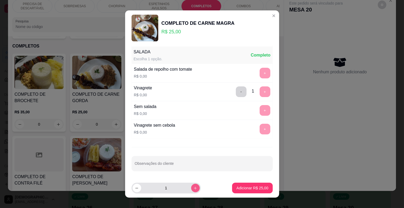
click at [191, 191] on button "increase-product-quantity" at bounding box center [195, 188] width 9 height 9
type input "2"
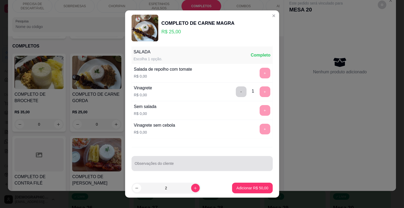
click at [208, 161] on div at bounding box center [202, 163] width 135 height 11
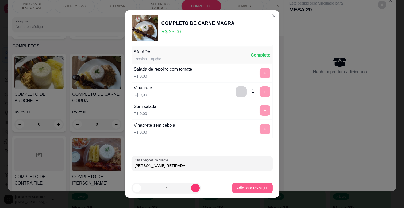
type input "[PERSON_NAME] RETIRADA"
click at [243, 191] on p "Adicionar R$ 50,00" at bounding box center [252, 188] width 32 height 5
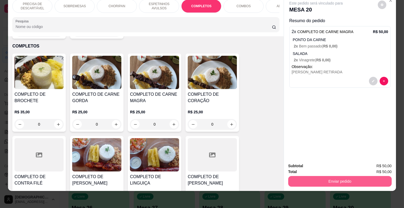
click at [325, 178] on button "Enviar pedido" at bounding box center [339, 181] width 103 height 11
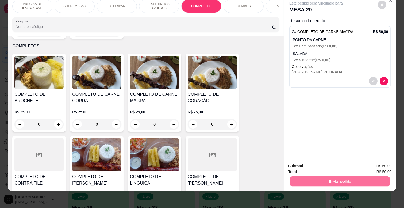
click at [322, 164] on button "Não registrar e enviar pedido" at bounding box center [322, 164] width 56 height 10
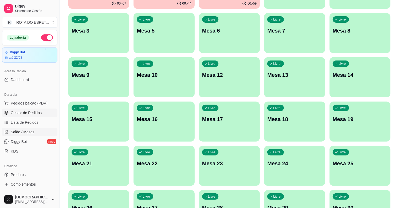
click at [33, 111] on span "Gestor de Pedidos" at bounding box center [26, 112] width 31 height 5
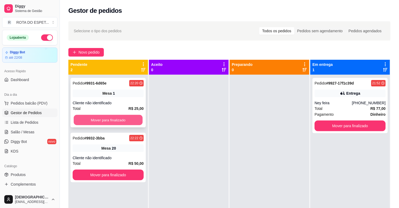
click at [112, 121] on button "Mover para finalizado" at bounding box center [108, 120] width 69 height 10
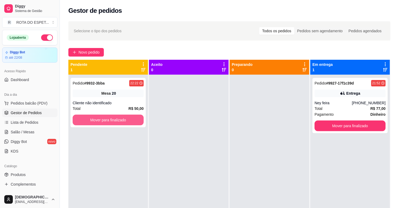
click at [112, 121] on button "Mover para finalizado" at bounding box center [108, 120] width 71 height 11
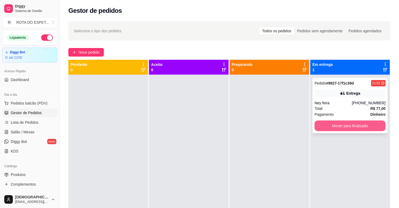
click at [370, 127] on button "Mover para finalizado" at bounding box center [350, 126] width 71 height 11
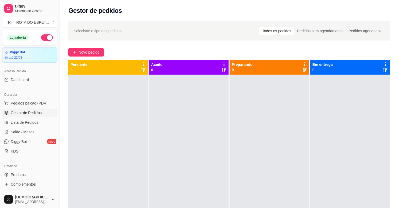
click at [154, 143] on div at bounding box center [189, 179] width 80 height 208
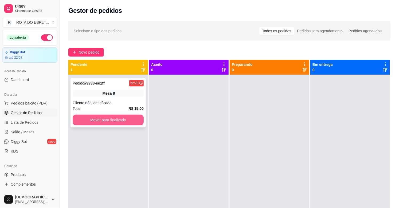
click at [107, 119] on button "Mover para finalizado" at bounding box center [108, 120] width 71 height 11
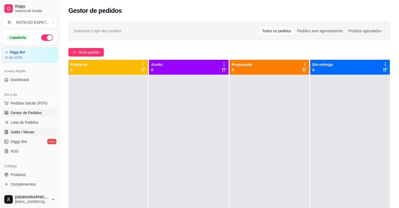
click at [28, 136] on link "Salão / Mesas" at bounding box center [29, 132] width 55 height 9
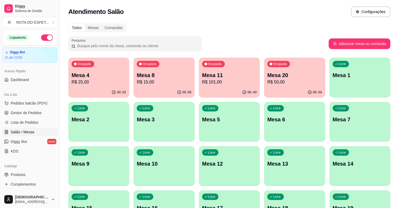
click at [308, 83] on p "R$ 50,00" at bounding box center [294, 82] width 55 height 6
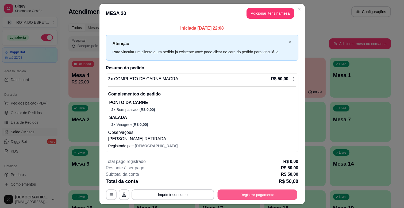
click at [263, 197] on button "Registrar pagamento" at bounding box center [257, 195] width 80 height 10
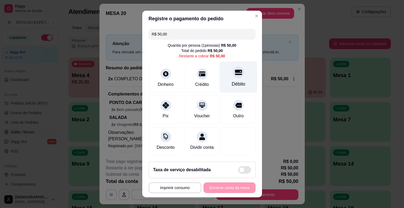
click at [234, 73] on div at bounding box center [238, 73] width 12 height 12
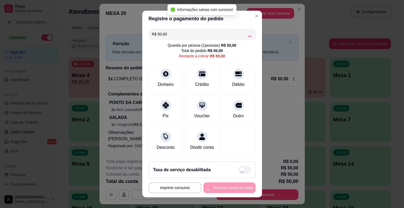
type input "R$ 0,00"
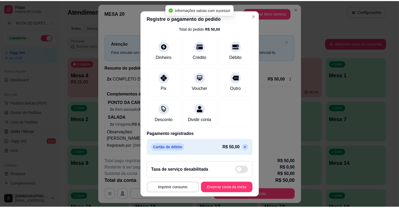
scroll to position [7, 0]
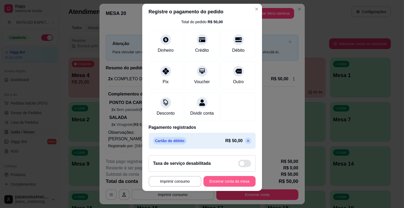
click at [225, 179] on button "Encerrar conta da mesa" at bounding box center [229, 181] width 52 height 11
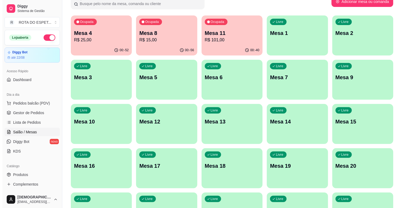
scroll to position [59, 0]
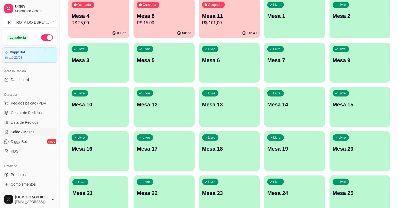
click at [97, 195] on p "Mesa 21" at bounding box center [98, 193] width 53 height 7
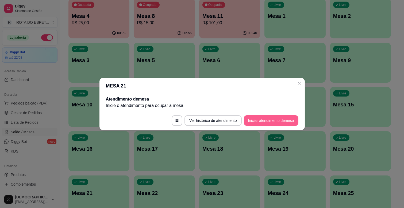
click at [289, 122] on button "Iniciar atendimento de mesa" at bounding box center [271, 120] width 55 height 11
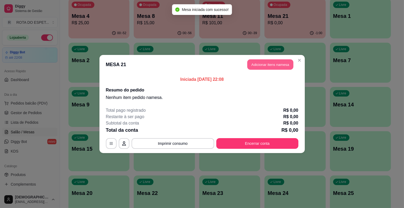
click at [268, 69] on button "Adicionar itens na mesa" at bounding box center [270, 65] width 46 height 10
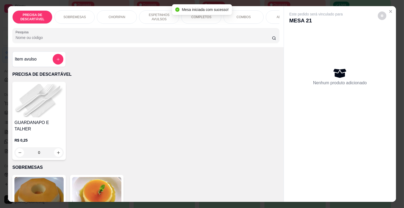
click at [207, 18] on div "COMPLETOS" at bounding box center [201, 16] width 40 height 13
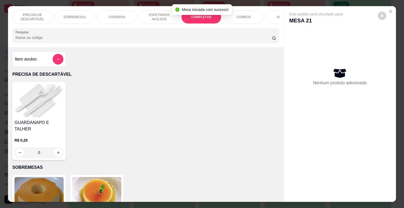
scroll to position [13, 0]
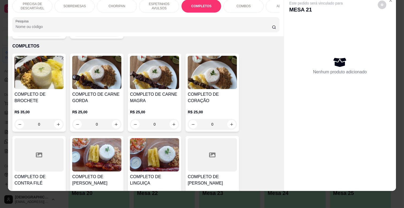
click at [103, 110] on p "R$ 25,00" at bounding box center [96, 112] width 49 height 5
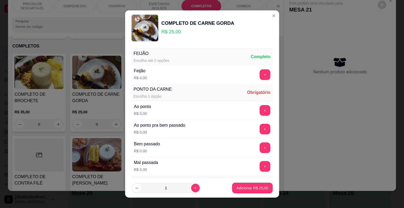
scroll to position [30, 0]
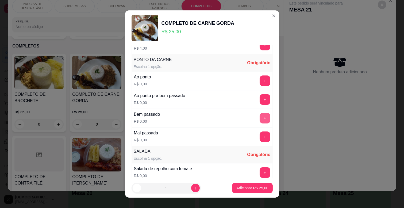
click at [259, 121] on button "+" at bounding box center [264, 118] width 11 height 11
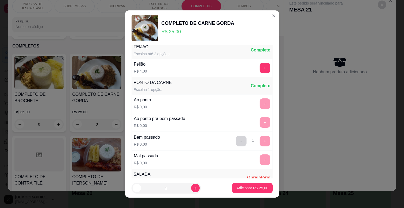
scroll to position [0, 0]
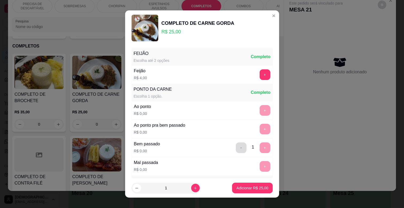
click at [236, 147] on button "-" at bounding box center [241, 148] width 11 height 11
click at [259, 132] on button "+" at bounding box center [264, 129] width 11 height 11
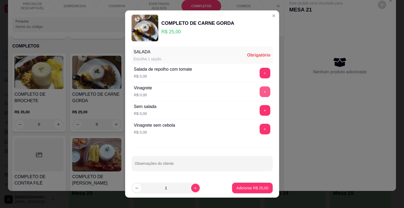
click at [259, 92] on button "+" at bounding box center [264, 92] width 11 height 11
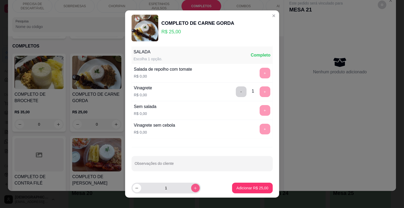
click at [193, 188] on icon "increase-product-quantity" at bounding box center [195, 188] width 4 height 4
type input "2"
click at [260, 188] on p "Adicionar R$ 50,00" at bounding box center [252, 188] width 32 height 5
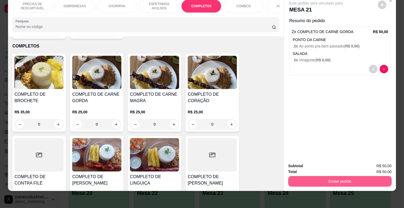
click at [320, 178] on button "Enviar pedido" at bounding box center [339, 181] width 103 height 11
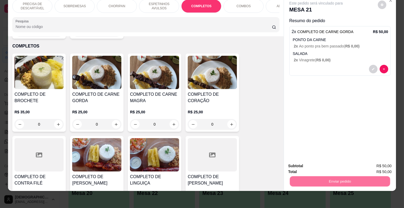
click at [321, 166] on button "Não registrar e enviar pedido" at bounding box center [322, 164] width 54 height 10
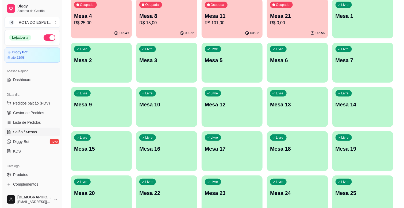
scroll to position [0, 0]
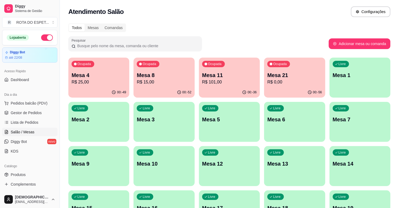
click at [296, 80] on p "R$ 0,00" at bounding box center [294, 82] width 55 height 6
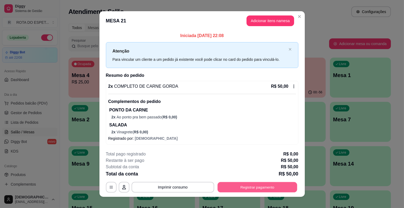
click at [258, 187] on button "Registrar pagamento" at bounding box center [257, 187] width 80 height 10
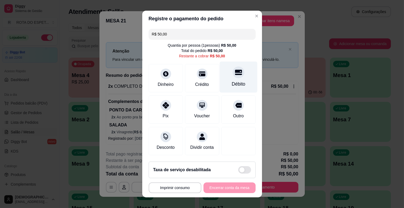
click at [235, 76] on div "Débito" at bounding box center [238, 77] width 38 height 31
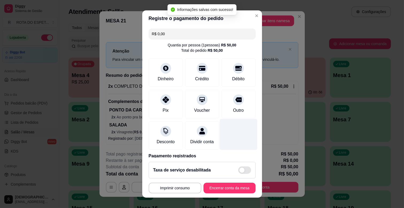
type input "R$ 0,00"
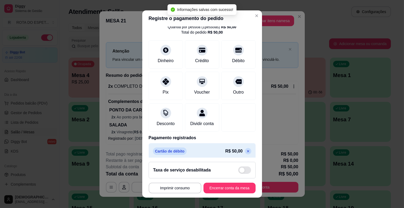
scroll to position [28, 0]
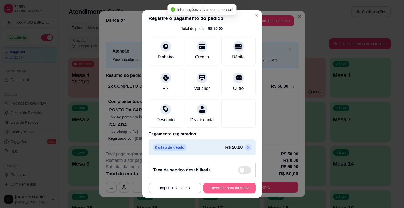
click at [222, 188] on button "Encerrar conta da mesa" at bounding box center [229, 188] width 52 height 11
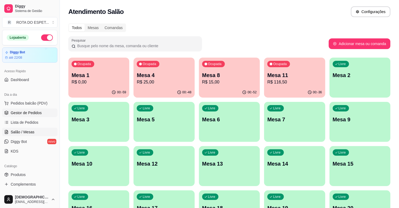
click at [35, 112] on span "Gestor de Pedidos" at bounding box center [26, 112] width 31 height 5
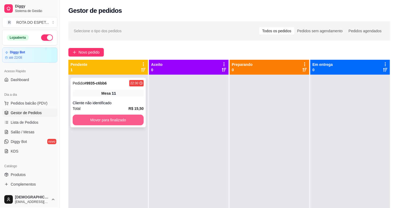
click at [117, 119] on button "Mover para finalizado" at bounding box center [108, 120] width 71 height 11
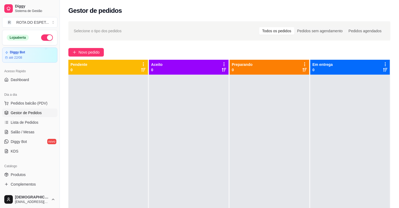
click at [158, 154] on div at bounding box center [189, 179] width 80 height 208
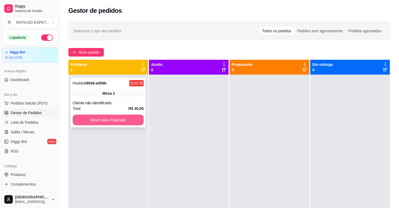
click at [123, 122] on button "Mover para finalizado" at bounding box center [108, 120] width 71 height 11
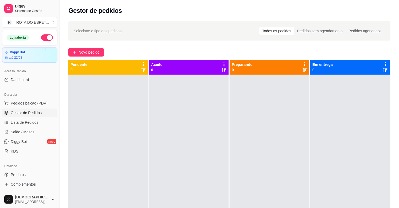
click at [178, 123] on div at bounding box center [189, 179] width 80 height 208
click at [26, 175] on link "Produtos" at bounding box center [29, 175] width 55 height 9
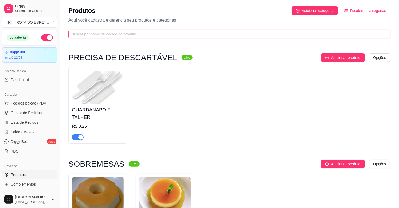
click at [200, 35] on input "text" at bounding box center [228, 34] width 312 height 6
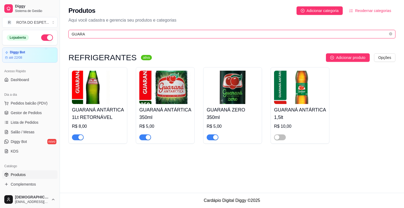
type input "GUARA"
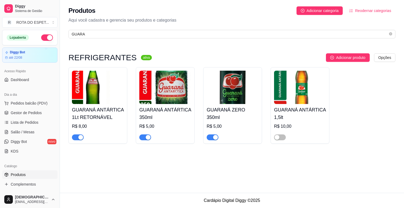
click at [77, 138] on span "button" at bounding box center [78, 138] width 12 height 6
click at [36, 114] on span "Gestor de Pedidos" at bounding box center [26, 112] width 31 height 5
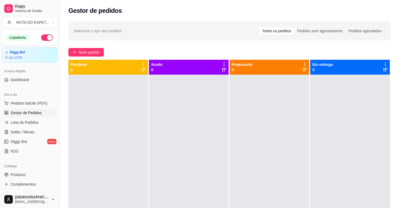
click at [172, 115] on div at bounding box center [189, 179] width 80 height 208
click at [24, 130] on span "Salão / Mesas" at bounding box center [23, 132] width 24 height 5
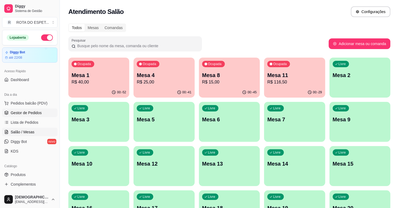
click at [20, 111] on span "Gestor de Pedidos" at bounding box center [26, 112] width 31 height 5
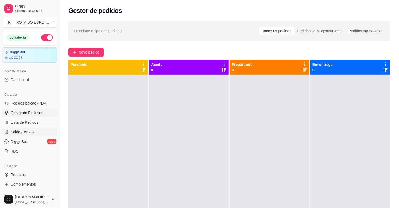
click at [24, 134] on span "Salão / Mesas" at bounding box center [23, 132] width 24 height 5
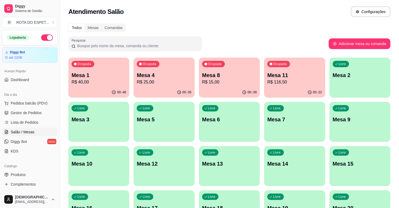
click at [87, 90] on div "00:-46" at bounding box center [98, 92] width 61 height 10
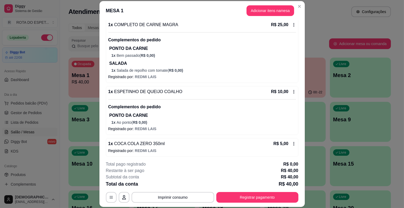
scroll to position [54, 0]
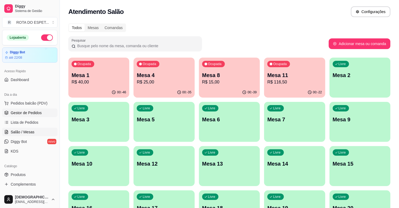
click at [36, 116] on link "Gestor de Pedidos" at bounding box center [29, 113] width 55 height 9
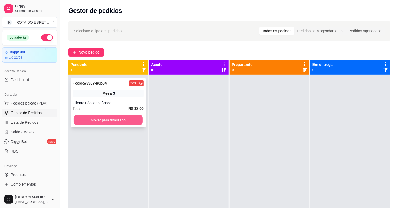
click at [108, 120] on button "Mover para finalizado" at bounding box center [108, 120] width 69 height 10
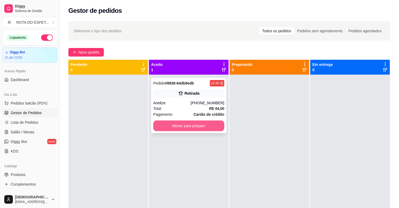
click at [180, 123] on button "Mover para preparo" at bounding box center [188, 126] width 71 height 11
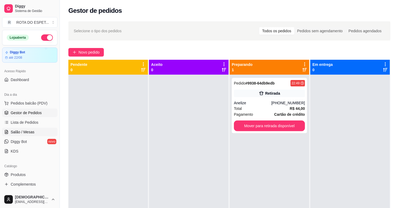
click at [29, 130] on span "Salão / Mesas" at bounding box center [23, 132] width 24 height 5
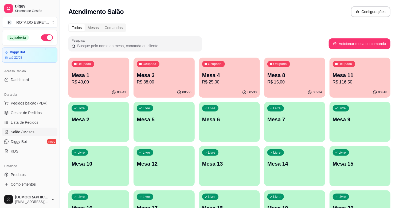
click at [226, 85] on p "R$ 25,00" at bounding box center [229, 82] width 55 height 6
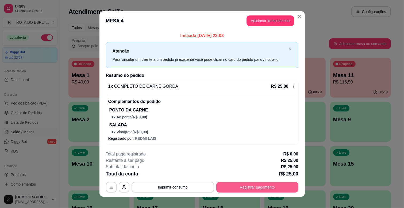
click at [247, 184] on button "Registrar pagamento" at bounding box center [257, 187] width 82 height 11
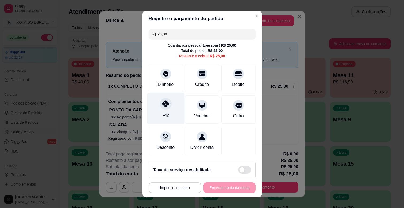
click at [168, 105] on div "Pix" at bounding box center [166, 108] width 38 height 31
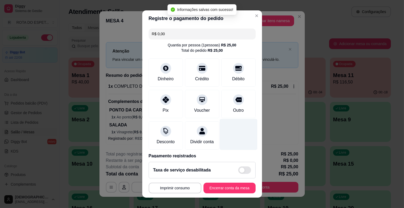
type input "R$ 0,00"
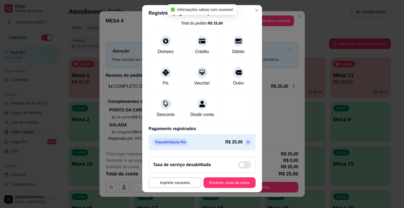
scroll to position [7, 0]
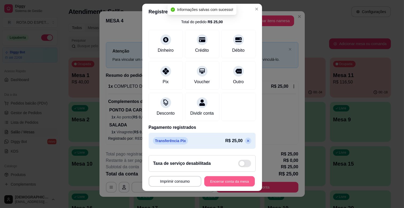
click at [228, 179] on button "Encerrar conta da mesa" at bounding box center [229, 182] width 50 height 10
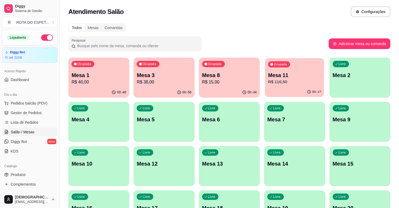
click at [301, 81] on p "R$ 116,50" at bounding box center [294, 82] width 53 height 6
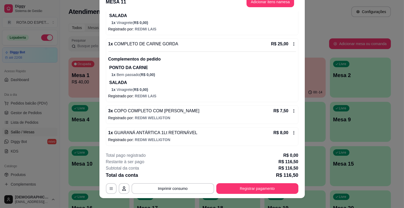
scroll to position [16, 0]
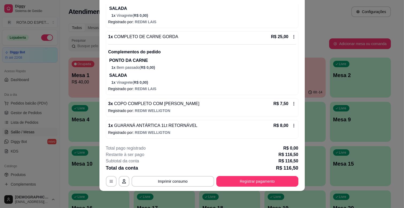
click at [291, 103] on icon at bounding box center [293, 104] width 4 height 4
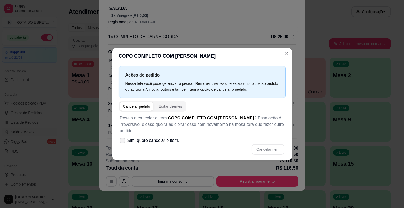
click at [127, 138] on span "Sim, quero cancelar o item." at bounding box center [153, 141] width 52 height 6
click at [123, 142] on input "Sim, quero cancelar o item." at bounding box center [120, 143] width 3 height 3
checkbox input "true"
click at [275, 147] on button "Cancelar item" at bounding box center [267, 149] width 33 height 11
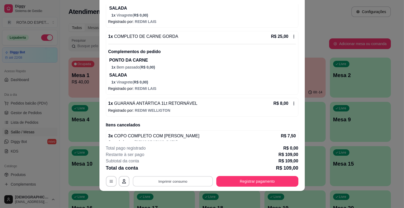
click at [179, 180] on button "Imprimir consumo" at bounding box center [173, 182] width 80 height 10
click at [178, 169] on button "IMPRESSORA CAIXA" at bounding box center [172, 169] width 44 height 9
click at [265, 181] on button "Registrar pagamento" at bounding box center [257, 182] width 80 height 10
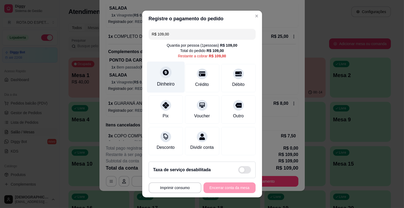
click at [169, 79] on div "Dinheiro" at bounding box center [166, 77] width 38 height 31
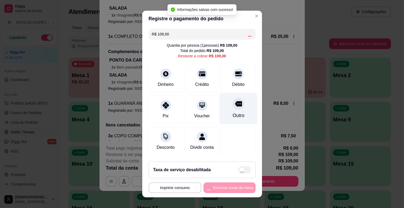
type input "R$ 0,00"
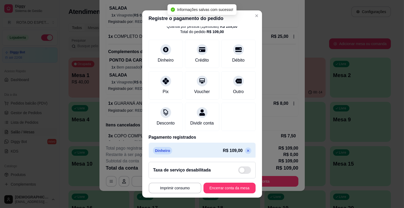
scroll to position [28, 0]
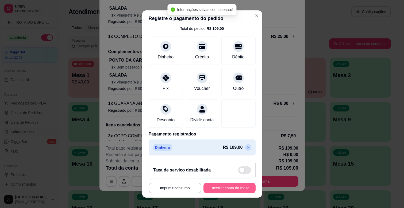
click at [225, 189] on button "Encerrar conta da mesa" at bounding box center [229, 188] width 52 height 11
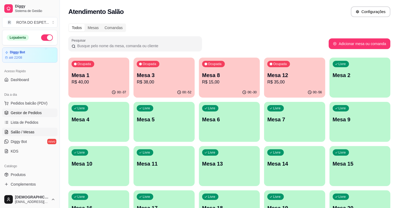
click at [30, 114] on span "Gestor de Pedidos" at bounding box center [26, 112] width 31 height 5
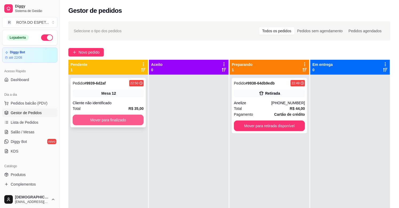
click at [136, 115] on button "Mover para finalizado" at bounding box center [108, 120] width 71 height 11
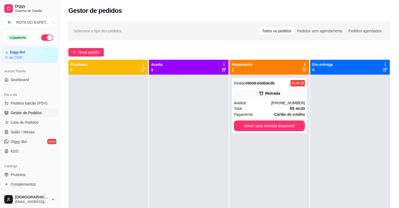
click at [163, 148] on div at bounding box center [189, 179] width 80 height 208
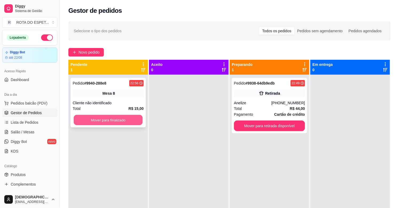
click at [106, 119] on button "Mover para finalizado" at bounding box center [108, 120] width 69 height 10
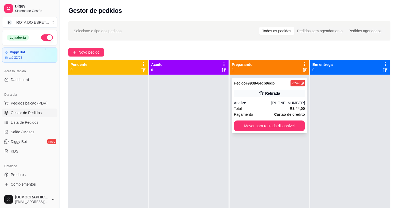
click at [259, 104] on div "Anelize" at bounding box center [252, 102] width 37 height 5
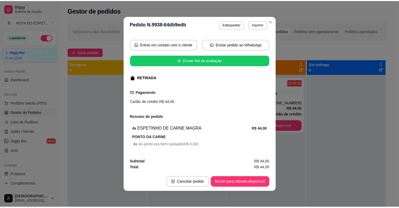
scroll to position [1, 0]
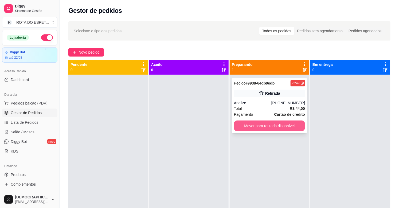
click at [274, 128] on button "Mover para retirada disponível" at bounding box center [269, 126] width 71 height 11
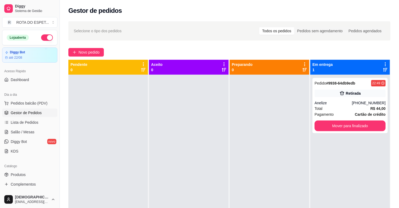
click at [187, 148] on div at bounding box center [189, 179] width 80 height 208
click at [19, 135] on link "Salão / Mesas" at bounding box center [29, 132] width 55 height 9
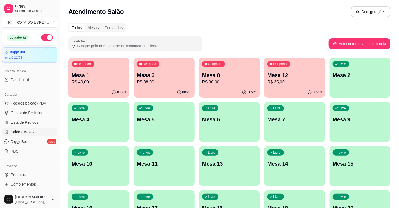
click at [188, 3] on div "Atendimento Salão Configurações" at bounding box center [229, 10] width 339 height 20
click at [194, 45] on input "Pesquisar" at bounding box center [137, 45] width 123 height 5
click at [212, 13] on div "Atendimento Salão Configurações" at bounding box center [229, 11] width 322 height 11
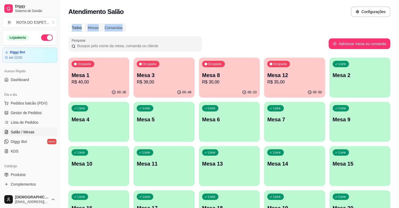
drag, startPoint x: 71, startPoint y: 28, endPoint x: 134, endPoint y: 29, distance: 62.8
click at [134, 29] on div "Todos Mesas Comandas" at bounding box center [229, 28] width 322 height 9
click at [152, 19] on div "Atendimento Salão Configurações" at bounding box center [229, 10] width 339 height 20
drag, startPoint x: 71, startPoint y: 26, endPoint x: 123, endPoint y: 26, distance: 52.4
click at [123, 26] on div "Todos Mesas Comandas" at bounding box center [97, 27] width 57 height 7
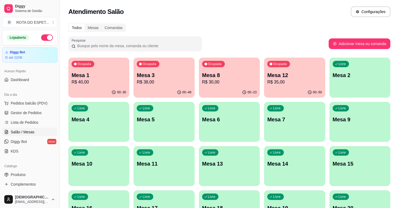
click at [151, 27] on div "Todos Mesas Comandas" at bounding box center [229, 28] width 322 height 9
drag, startPoint x: 72, startPoint y: 25, endPoint x: 126, endPoint y: 24, distance: 54.0
click at [126, 24] on div "Todos Mesas Comandas" at bounding box center [229, 28] width 322 height 9
click at [143, 20] on div "Todos Mesas Comandas Pesquisar Adicionar mesa ou comanda Ocupada Mesa 1 R$ 40,0…" at bounding box center [229, 195] width 339 height 350
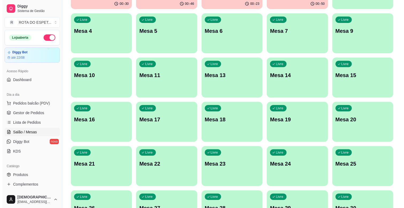
scroll to position [89, 0]
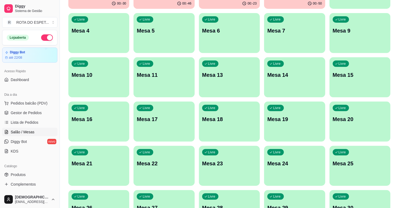
click at [351, 126] on div "Livre Mesa 20" at bounding box center [360, 119] width 61 height 34
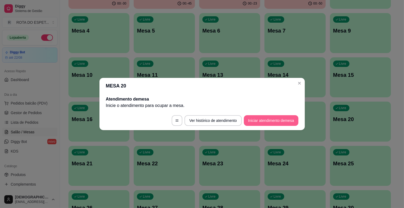
click at [278, 119] on button "Iniciar atendimento de mesa" at bounding box center [271, 120] width 55 height 11
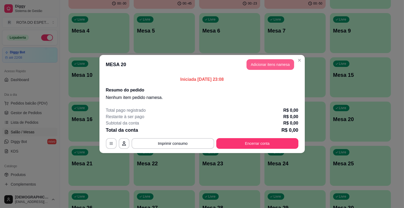
click at [271, 64] on button "Adicionar itens na mesa" at bounding box center [270, 64] width 48 height 11
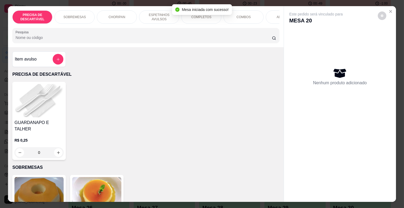
click at [153, 14] on p "ESPETINHOS AVULSOS" at bounding box center [158, 17] width 31 height 9
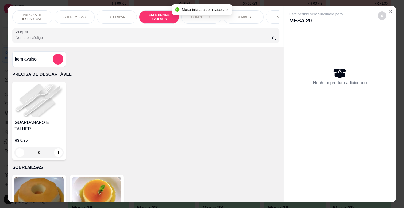
scroll to position [13, 0]
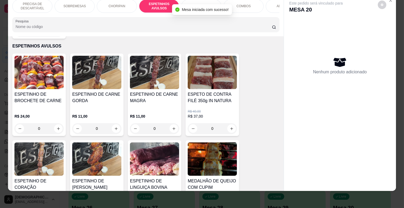
click at [173, 123] on div "0" at bounding box center [154, 128] width 49 height 11
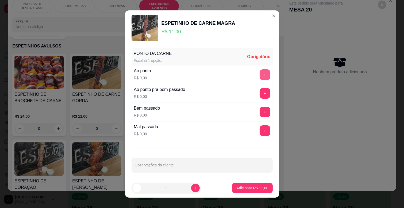
click at [259, 75] on button "+" at bounding box center [264, 74] width 11 height 11
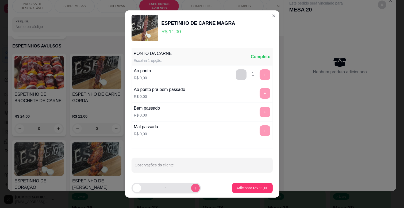
click at [193, 189] on icon "increase-product-quantity" at bounding box center [195, 188] width 4 height 4
type input "3"
click at [252, 186] on p "Adicionar R$ 33,00" at bounding box center [252, 188] width 32 height 5
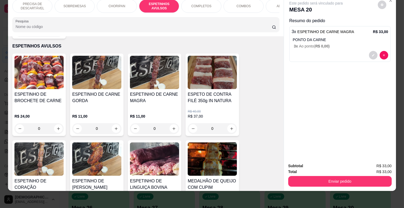
click at [266, 2] on div "ADICIONAIS" at bounding box center [286, 5] width 40 height 13
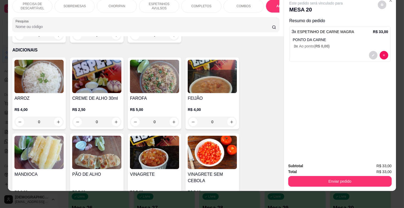
scroll to position [1064, 0]
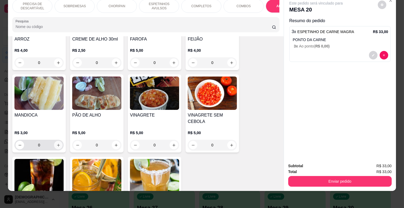
click at [55, 141] on button "increase-product-quantity" at bounding box center [58, 145] width 9 height 9
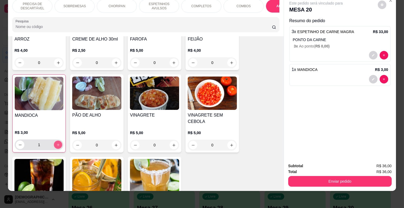
click at [55, 141] on button "increase-product-quantity" at bounding box center [58, 145] width 8 height 8
type input "2"
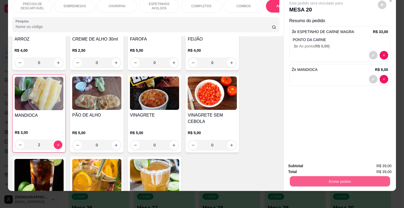
click at [349, 176] on button "Enviar pedido" at bounding box center [340, 181] width 100 height 10
click at [335, 165] on button "Não registrar e enviar pedido" at bounding box center [322, 164] width 56 height 10
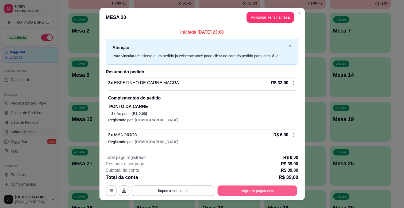
click at [267, 194] on button "Registrar pagamento" at bounding box center [257, 191] width 80 height 10
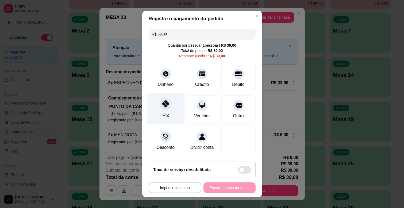
click at [162, 102] on icon at bounding box center [165, 103] width 7 height 7
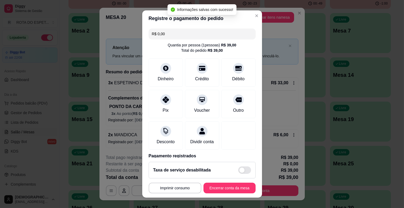
type input "R$ 0,00"
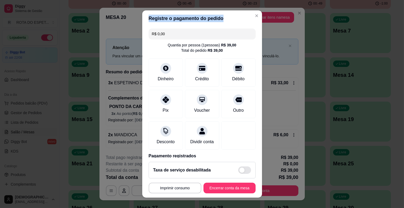
drag, startPoint x: 144, startPoint y: 20, endPoint x: 221, endPoint y: 18, distance: 77.5
click at [221, 18] on header "Registre o pagamento do pedido" at bounding box center [202, 18] width 120 height 16
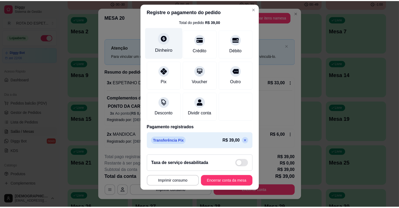
scroll to position [28, 0]
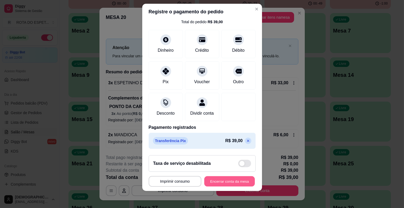
click at [223, 177] on button "Encerrar conta da mesa" at bounding box center [229, 182] width 50 height 10
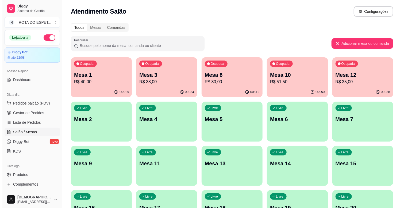
scroll to position [0, 0]
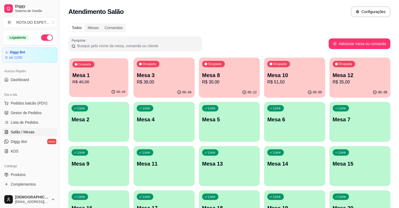
click at [104, 80] on p "R$ 40,00" at bounding box center [98, 82] width 53 height 6
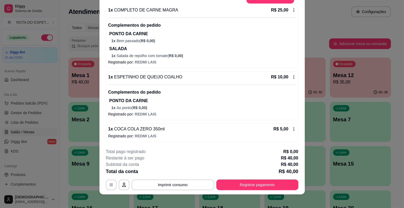
scroll to position [16, 0]
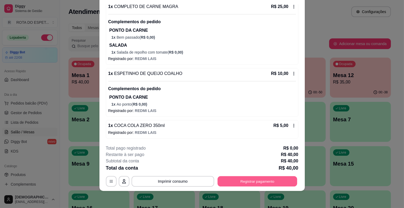
click at [252, 181] on button "Registrar pagamento" at bounding box center [257, 182] width 80 height 10
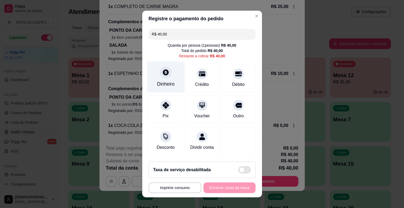
click at [164, 76] on div at bounding box center [166, 73] width 12 height 12
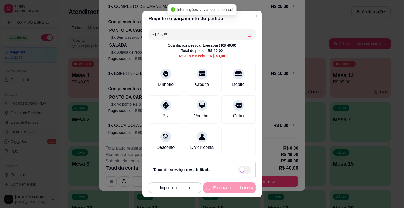
type input "R$ 0,00"
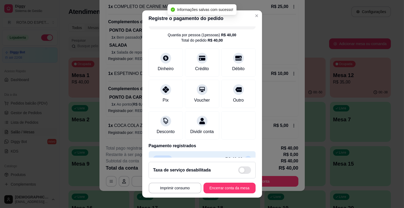
scroll to position [28, 0]
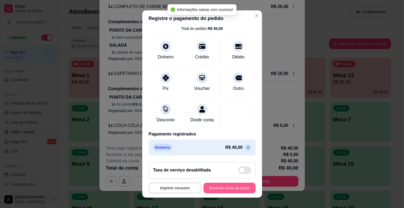
click at [231, 187] on button "Encerrar conta da mesa" at bounding box center [229, 188] width 52 height 11
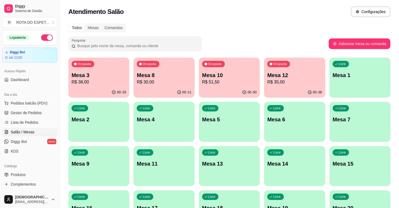
click at [306, 76] on p "Mesa 12" at bounding box center [294, 75] width 55 height 7
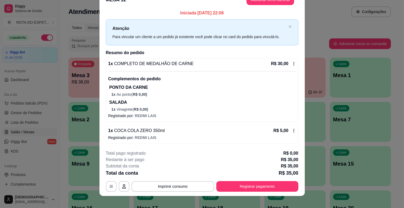
scroll to position [16, 0]
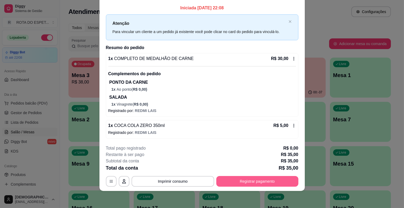
click at [231, 182] on button "Registrar pagamento" at bounding box center [257, 181] width 82 height 11
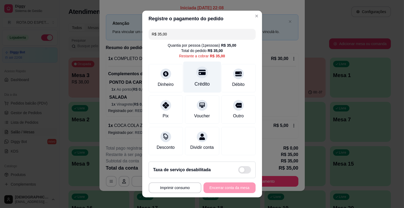
click at [198, 74] on icon at bounding box center [201, 72] width 7 height 5
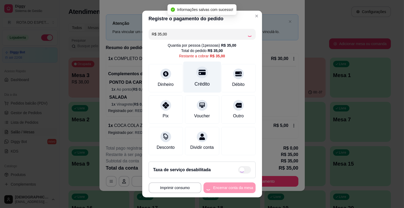
type input "R$ 0,00"
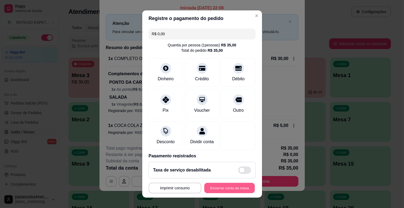
click at [215, 188] on button "Encerrar conta da mesa" at bounding box center [229, 188] width 50 height 10
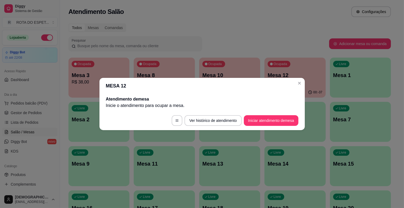
scroll to position [0, 0]
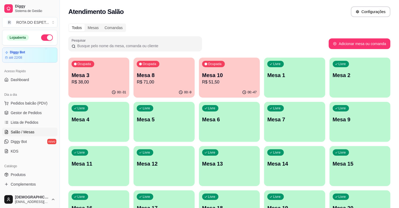
click at [41, 113] on span "Gestor de Pedidos" at bounding box center [26, 112] width 31 height 5
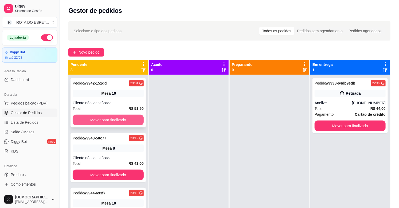
click at [129, 123] on button "Mover para finalizado" at bounding box center [108, 120] width 71 height 11
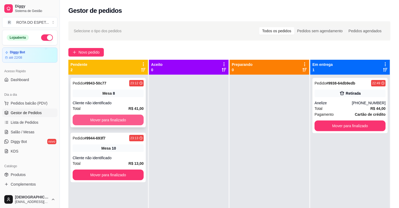
click at [117, 120] on button "Mover para finalizado" at bounding box center [108, 120] width 71 height 11
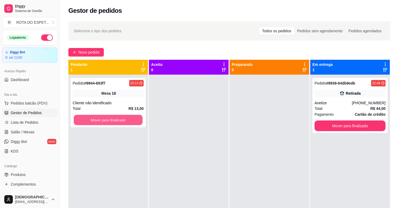
click at [116, 119] on button "Mover para finalizado" at bounding box center [108, 120] width 69 height 10
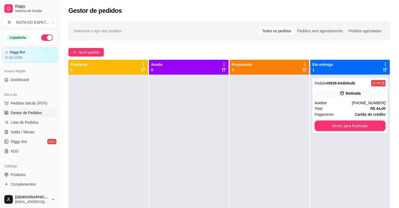
click at [164, 169] on div at bounding box center [189, 179] width 80 height 208
click at [162, 167] on div at bounding box center [189, 179] width 80 height 208
click at [175, 139] on div at bounding box center [189, 179] width 80 height 208
click at [331, 106] on div "Anelize" at bounding box center [333, 102] width 37 height 5
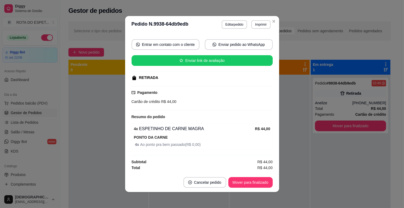
scroll to position [1, 0]
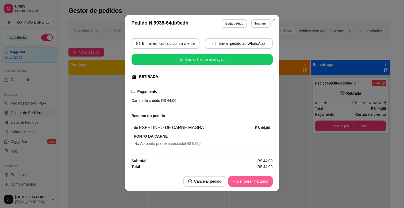
click at [263, 182] on button "Mover para finalizado" at bounding box center [250, 181] width 44 height 11
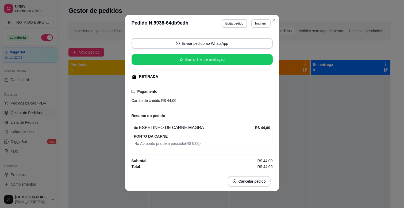
scroll to position [34, 0]
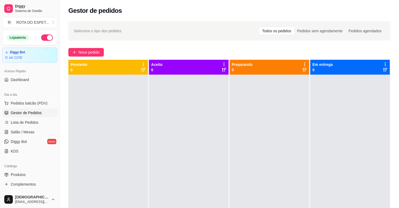
click at [176, 168] on div at bounding box center [189, 179] width 80 height 208
click at [27, 130] on span "Salão / Mesas" at bounding box center [23, 132] width 24 height 5
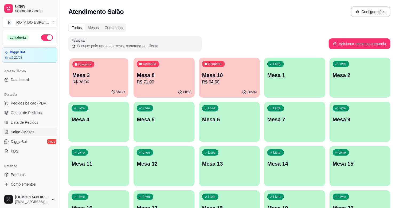
click at [96, 84] on p "R$ 38,00" at bounding box center [98, 82] width 53 height 6
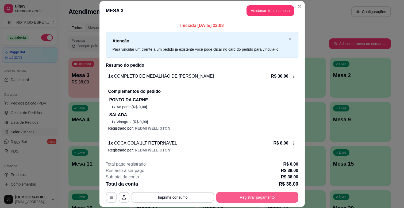
click at [273, 198] on button "Registrar pagamento" at bounding box center [257, 197] width 82 height 11
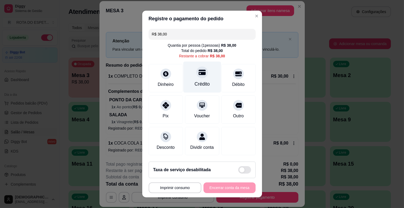
click at [206, 84] on div "Crédito" at bounding box center [202, 77] width 38 height 31
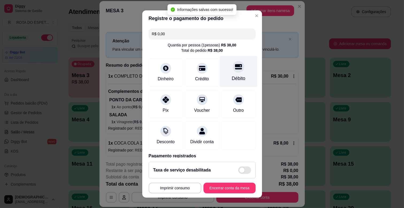
type input "R$ 0,00"
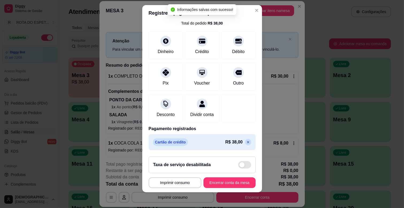
scroll to position [7, 0]
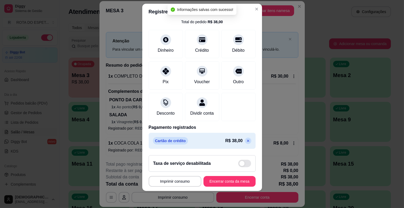
click at [229, 175] on footer "**********" at bounding box center [202, 171] width 120 height 40
click at [230, 180] on button "Encerrar conta da mesa" at bounding box center [229, 181] width 52 height 11
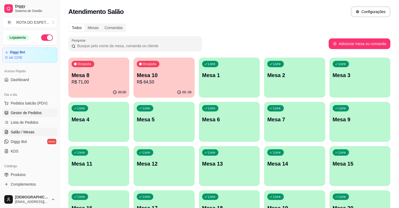
click at [37, 113] on span "Gestor de Pedidos" at bounding box center [26, 112] width 31 height 5
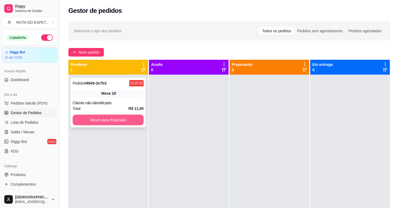
click at [118, 118] on button "Mover para finalizado" at bounding box center [108, 120] width 71 height 11
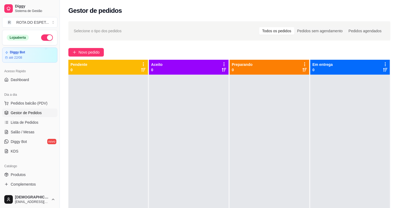
click at [159, 143] on div at bounding box center [189, 179] width 80 height 208
click at [32, 133] on span "Salão / Mesas" at bounding box center [23, 132] width 24 height 5
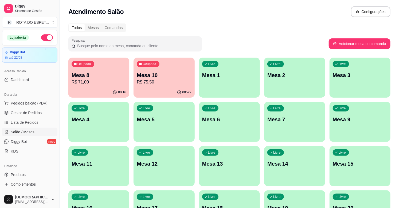
click at [159, 81] on p "R$ 75,50" at bounding box center [164, 82] width 55 height 6
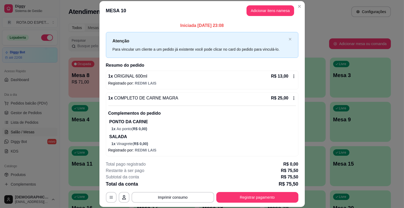
scroll to position [89, 0]
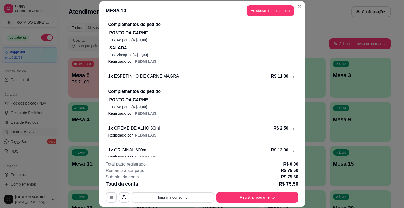
click at [189, 201] on button "Imprimir consumo" at bounding box center [172, 197] width 83 height 11
click at [176, 186] on button "IMPRESSORA CAIXA" at bounding box center [172, 185] width 43 height 8
click at [262, 201] on button "Registrar pagamento" at bounding box center [257, 198] width 80 height 10
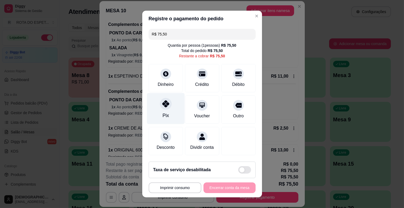
click at [161, 108] on div at bounding box center [166, 104] width 12 height 12
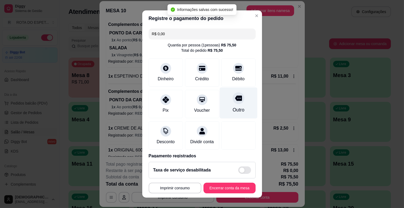
type input "R$ 0,00"
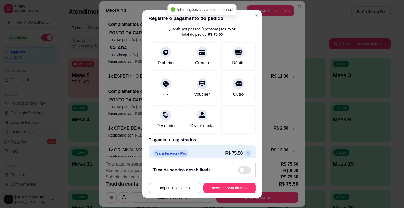
scroll to position [28, 0]
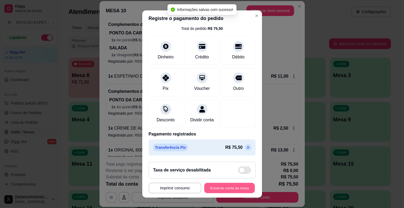
click at [236, 186] on button "Encerrar conta da mesa" at bounding box center [229, 188] width 50 height 10
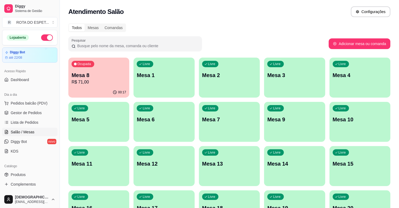
click at [115, 75] on p "Mesa 8" at bounding box center [99, 75] width 55 height 7
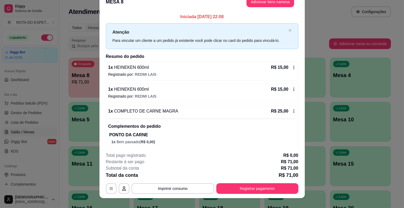
scroll to position [16, 0]
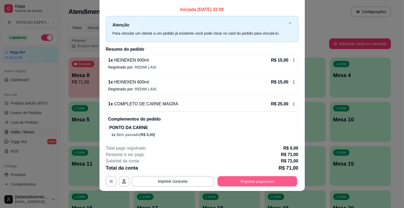
click at [249, 186] on button "Registrar pagamento" at bounding box center [257, 182] width 80 height 10
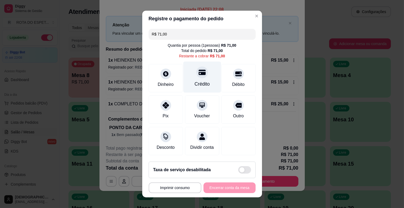
click at [192, 80] on div "Crédito" at bounding box center [202, 77] width 38 height 31
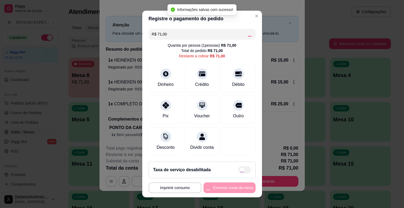
type input "R$ 0,00"
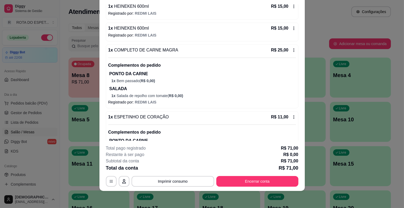
scroll to position [113, 0]
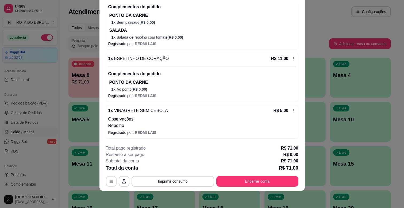
click at [110, 183] on icon "button" at bounding box center [111, 182] width 4 height 4
click at [174, 178] on button "Imprimir consumo" at bounding box center [172, 181] width 83 height 11
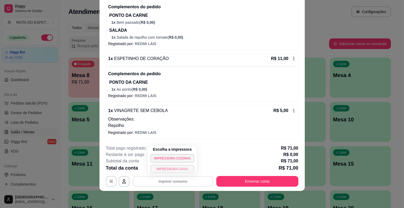
click at [172, 166] on button "IMPRESSORA CAIXA" at bounding box center [172, 169] width 44 height 9
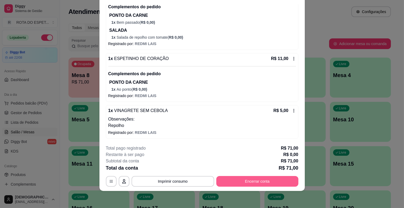
click at [227, 180] on button "Encerrar conta" at bounding box center [257, 181] width 82 height 11
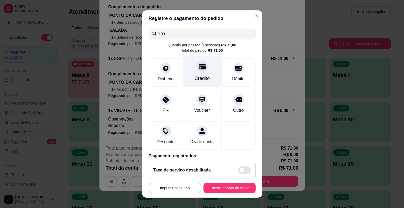
click at [188, 64] on div "Crédito" at bounding box center [202, 71] width 38 height 31
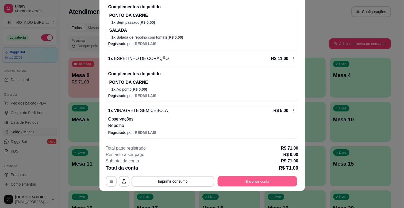
click at [238, 179] on button "Encerrar conta" at bounding box center [257, 182] width 80 height 10
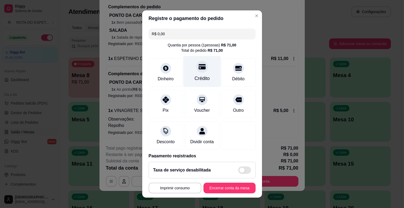
click at [195, 73] on div "Crédito" at bounding box center [202, 71] width 38 height 31
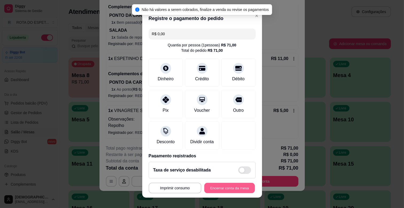
click at [230, 189] on button "Encerrar conta da mesa" at bounding box center [229, 188] width 50 height 10
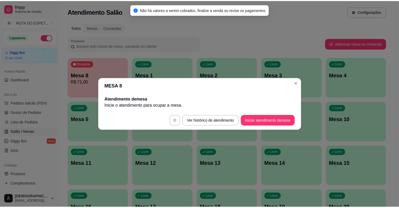
scroll to position [0, 0]
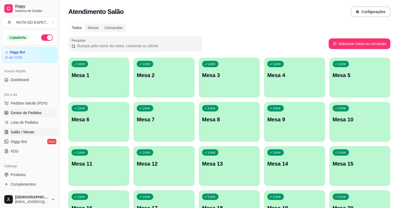
click at [27, 115] on span "Gestor de Pedidos" at bounding box center [26, 112] width 31 height 5
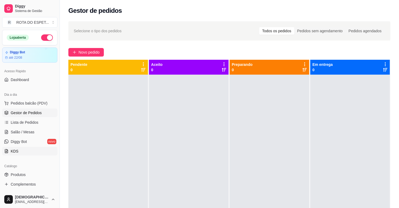
scroll to position [89, 0]
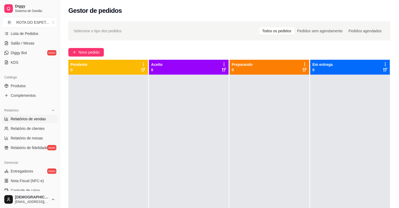
click at [30, 118] on span "Relatórios de vendas" at bounding box center [28, 118] width 35 height 5
select select "ALL"
select select "0"
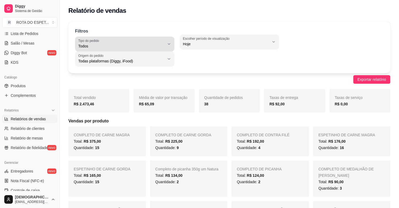
click at [146, 43] on div "Todos" at bounding box center [121, 44] width 87 height 11
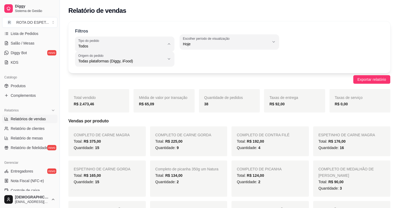
click at [95, 66] on span "Entrega" at bounding box center [122, 67] width 82 height 5
type input "DELIVERY"
select select "DELIVERY"
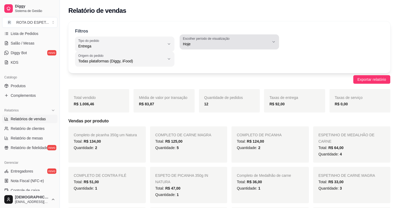
click at [203, 41] on div "Hoje" at bounding box center [226, 42] width 87 height 11
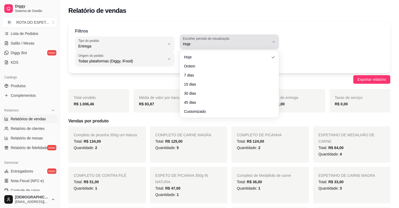
click at [203, 46] on span "Hoje" at bounding box center [226, 43] width 87 height 5
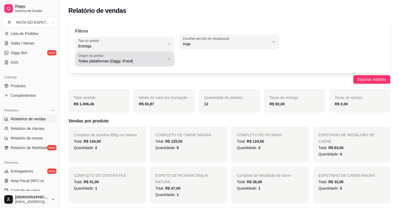
click at [126, 62] on span "Todas plataformas (Diggy, iFood)" at bounding box center [121, 61] width 87 height 5
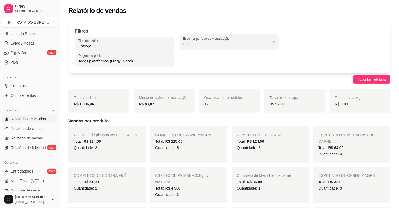
click at [104, 81] on span "Diggy" at bounding box center [122, 82] width 82 height 5
type input "DIGGY"
select select "DIGGY"
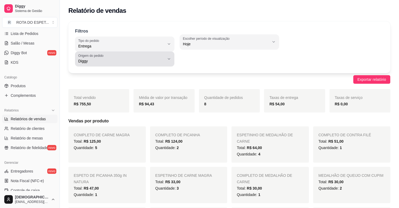
click at [101, 53] on label "Origem do pedido" at bounding box center [91, 55] width 27 height 5
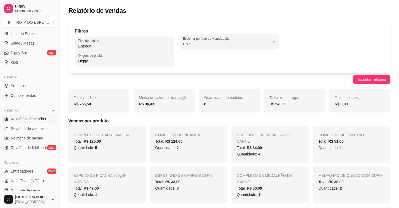
click at [95, 91] on span "iFood" at bounding box center [122, 91] width 82 height 5
type input "IFOOD"
select select "IFOOD"
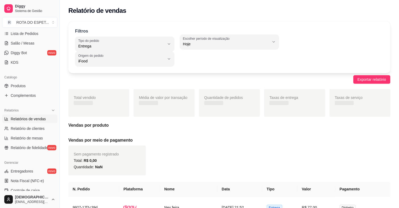
scroll to position [5, 0]
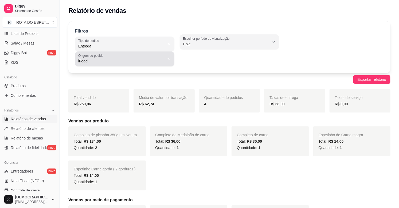
click at [98, 56] on label "Origem do pedido" at bounding box center [91, 55] width 27 height 5
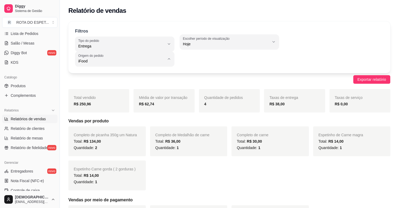
click at [107, 90] on span "iFood" at bounding box center [122, 91] width 82 height 5
click at [28, 149] on span "Relatório de fidelidade" at bounding box center [29, 147] width 37 height 5
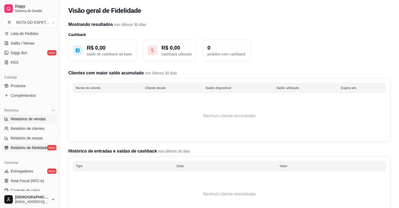
click at [28, 117] on span "Relatórios de vendas" at bounding box center [28, 118] width 35 height 5
select select "ALL"
select select "0"
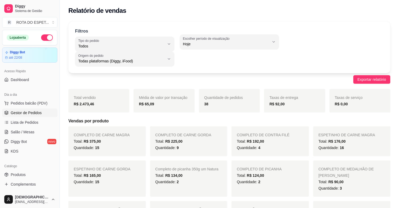
click at [29, 111] on span "Gestor de Pedidos" at bounding box center [26, 112] width 31 height 5
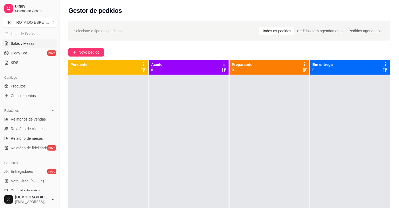
scroll to position [89, 0]
click at [33, 118] on span "Relatórios de vendas" at bounding box center [28, 118] width 35 height 5
select select "ALL"
select select "0"
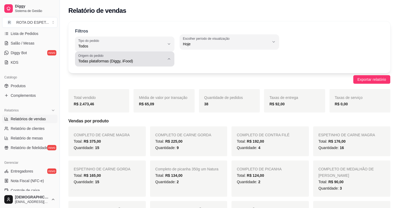
click at [145, 59] on span "Todas plataformas (Diggy, iFood)" at bounding box center [121, 61] width 87 height 5
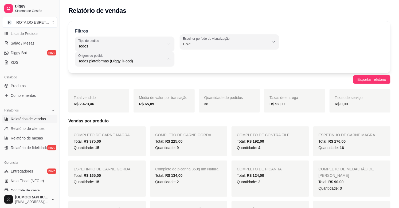
click at [133, 77] on li "Todas plataformas (Diggy, iFood)" at bounding box center [124, 74] width 91 height 8
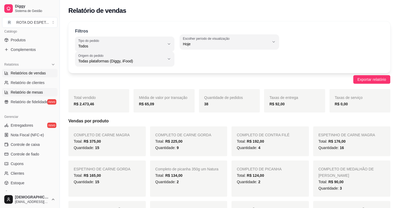
scroll to position [148, 0]
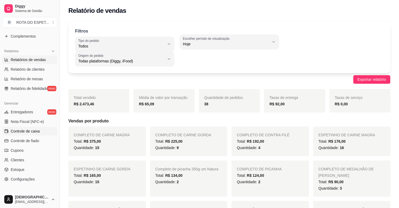
click at [22, 134] on span "Controle de caixa" at bounding box center [25, 131] width 29 height 5
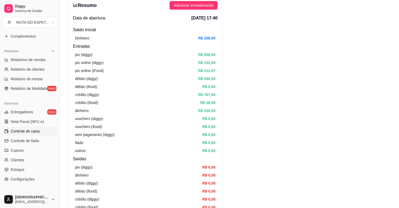
scroll to position [30, 0]
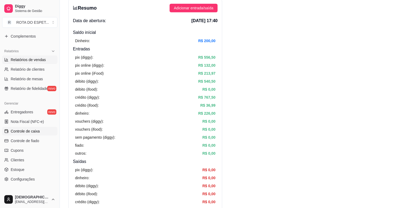
click at [36, 60] on span "Relatórios de vendas" at bounding box center [28, 59] width 35 height 5
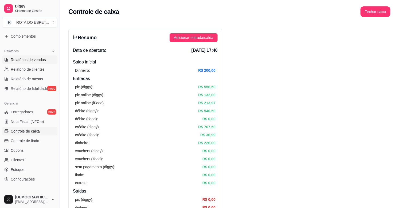
select select "ALL"
select select "0"
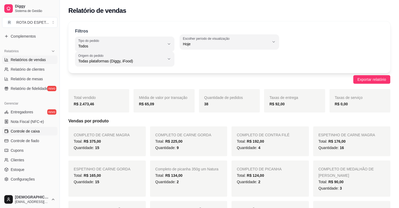
click at [29, 129] on span "Controle de caixa" at bounding box center [25, 131] width 29 height 5
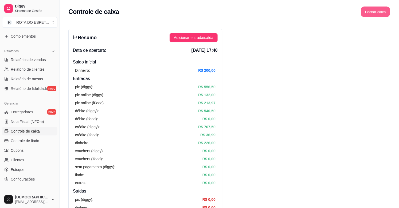
click at [378, 12] on button "Fechar caixa" at bounding box center [375, 12] width 29 height 10
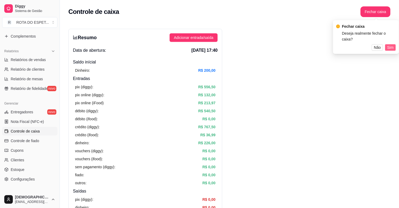
click at [388, 45] on span "Sim" at bounding box center [390, 48] width 6 height 6
